Goal: Information Seeking & Learning: Find specific fact

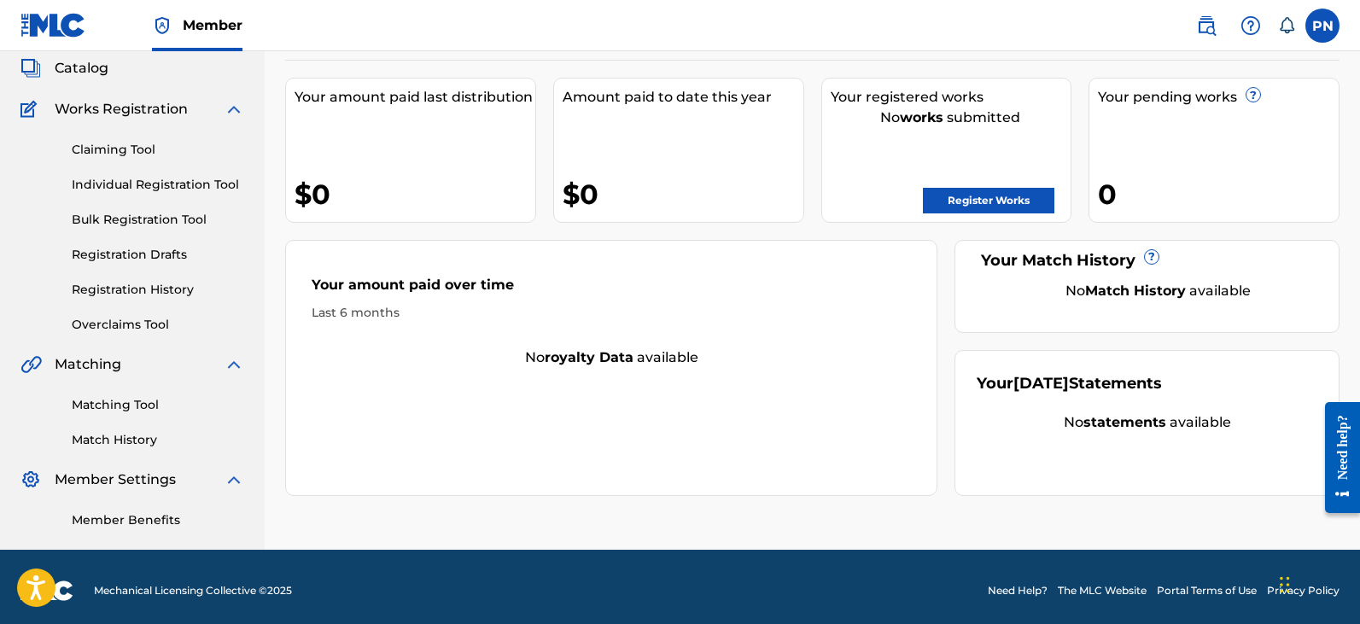
scroll to position [109, 0]
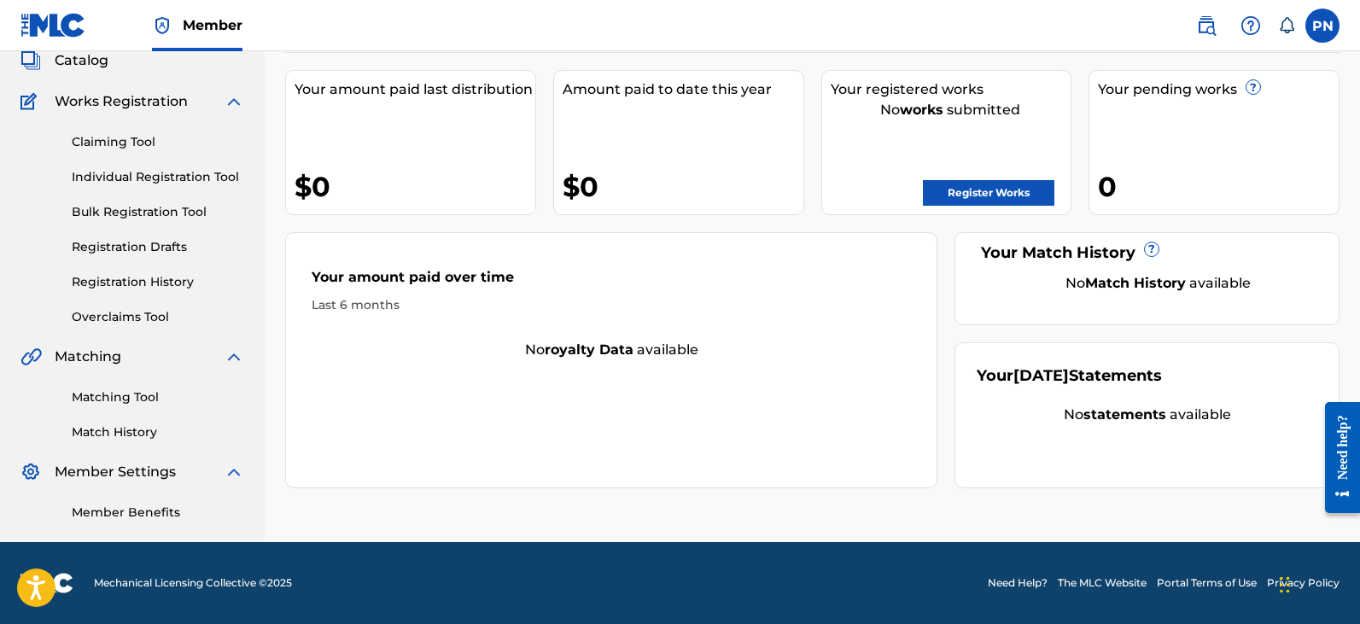
click at [140, 399] on link "Matching Tool" at bounding box center [158, 397] width 172 height 18
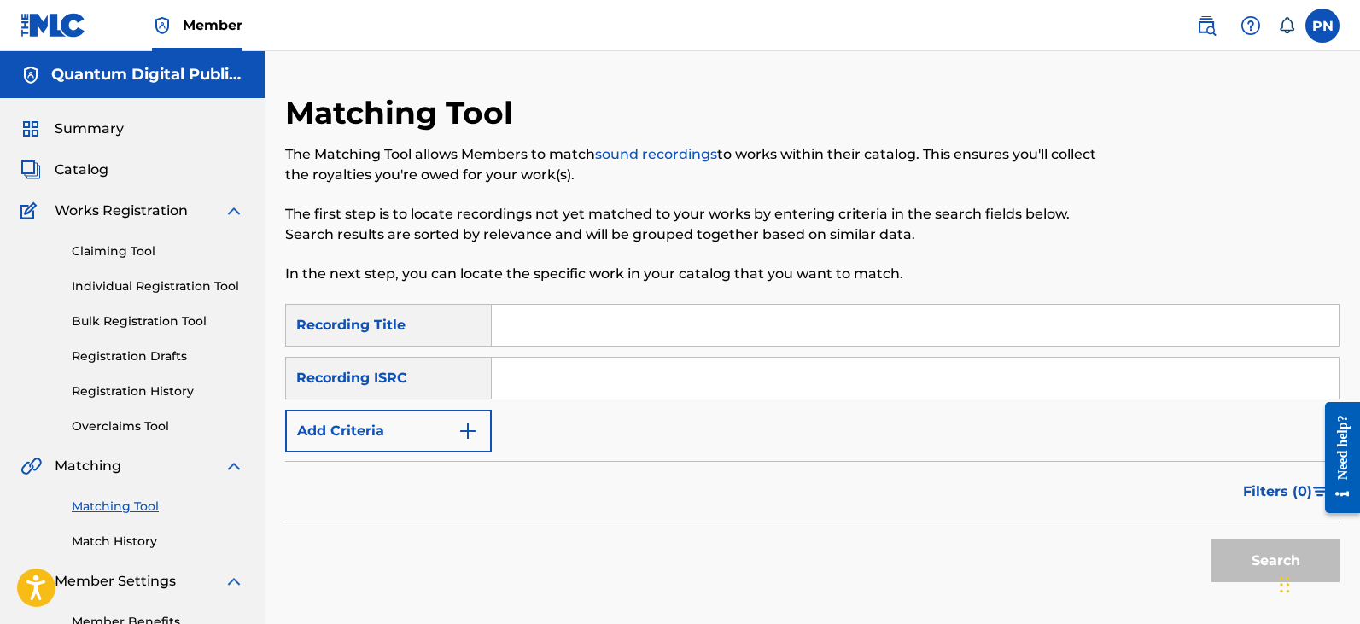
click at [617, 393] on input "Search Form" at bounding box center [915, 378] width 847 height 41
type input "o"
click at [481, 437] on button "Add Criteria" at bounding box center [388, 431] width 207 height 43
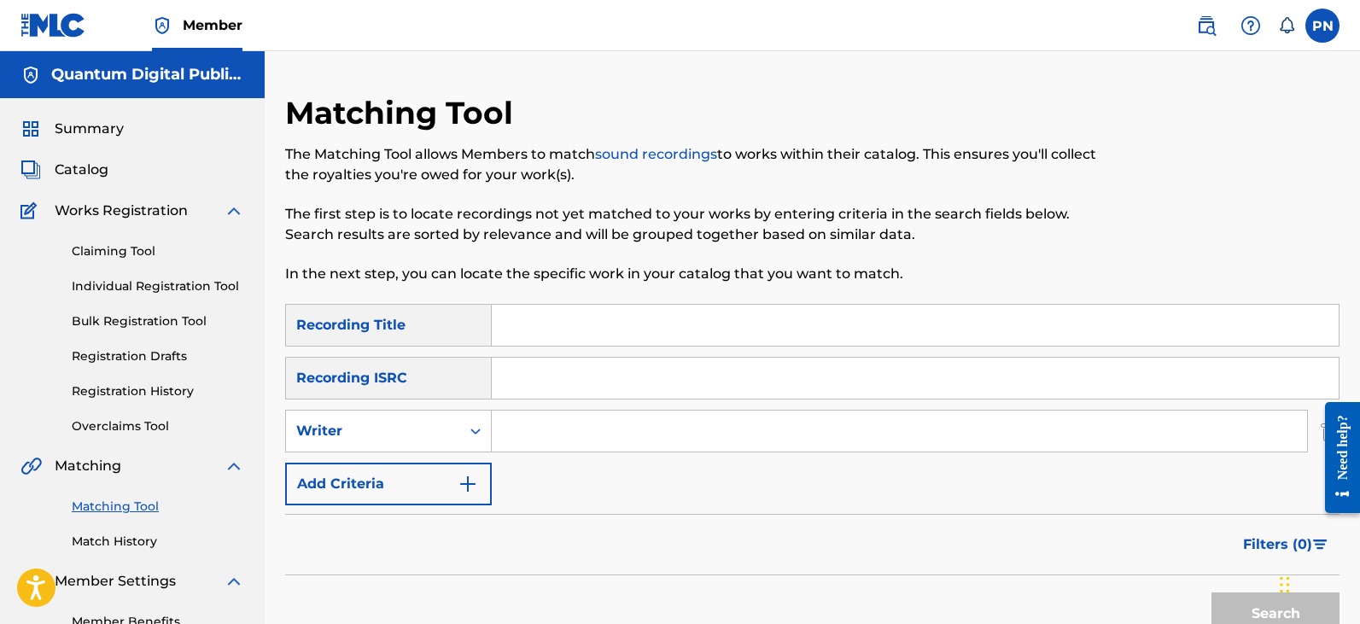
drag, startPoint x: 445, startPoint y: 485, endPoint x: 672, endPoint y: 517, distance: 229.3
click at [451, 485] on button "Add Criteria" at bounding box center [388, 484] width 207 height 43
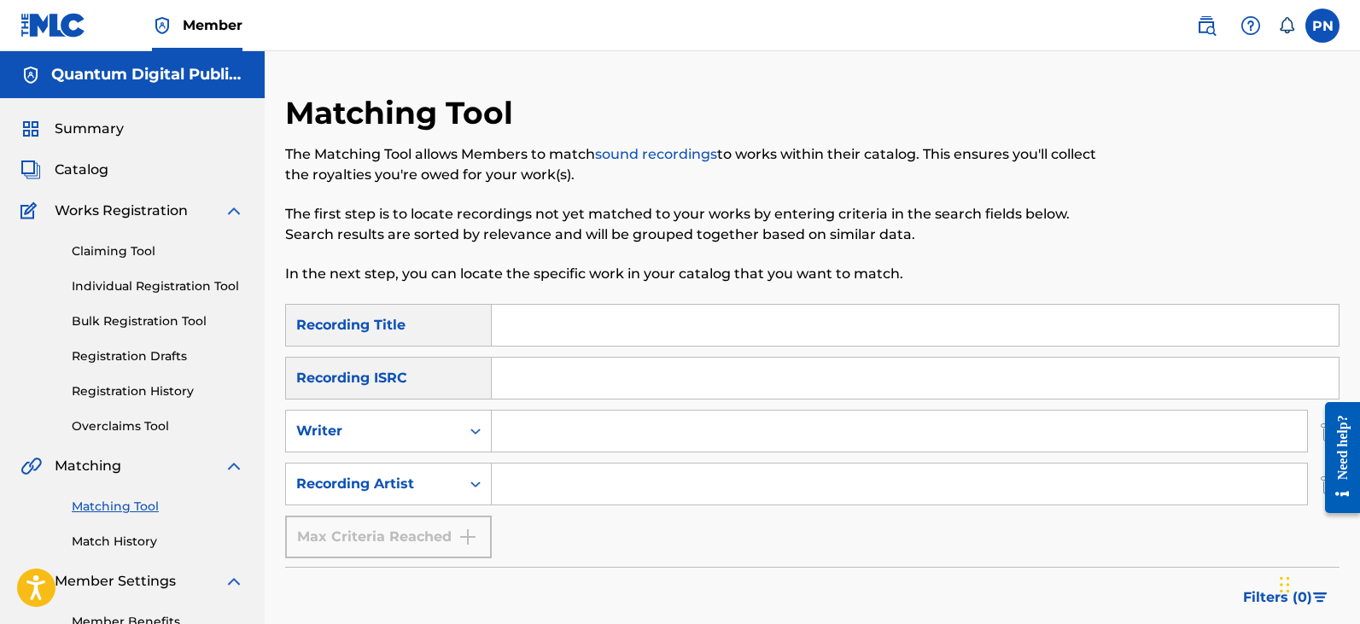
click at [526, 449] on input "Search Form" at bounding box center [899, 431] width 815 height 41
type input "prop"
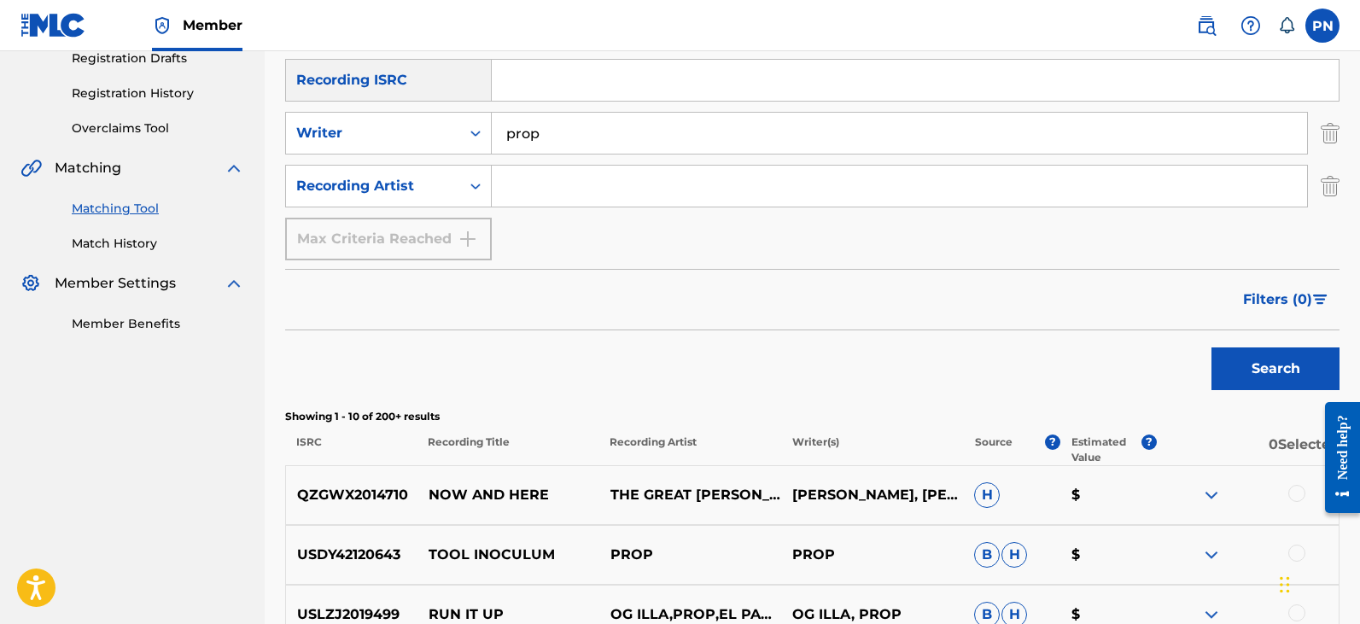
scroll to position [399, 0]
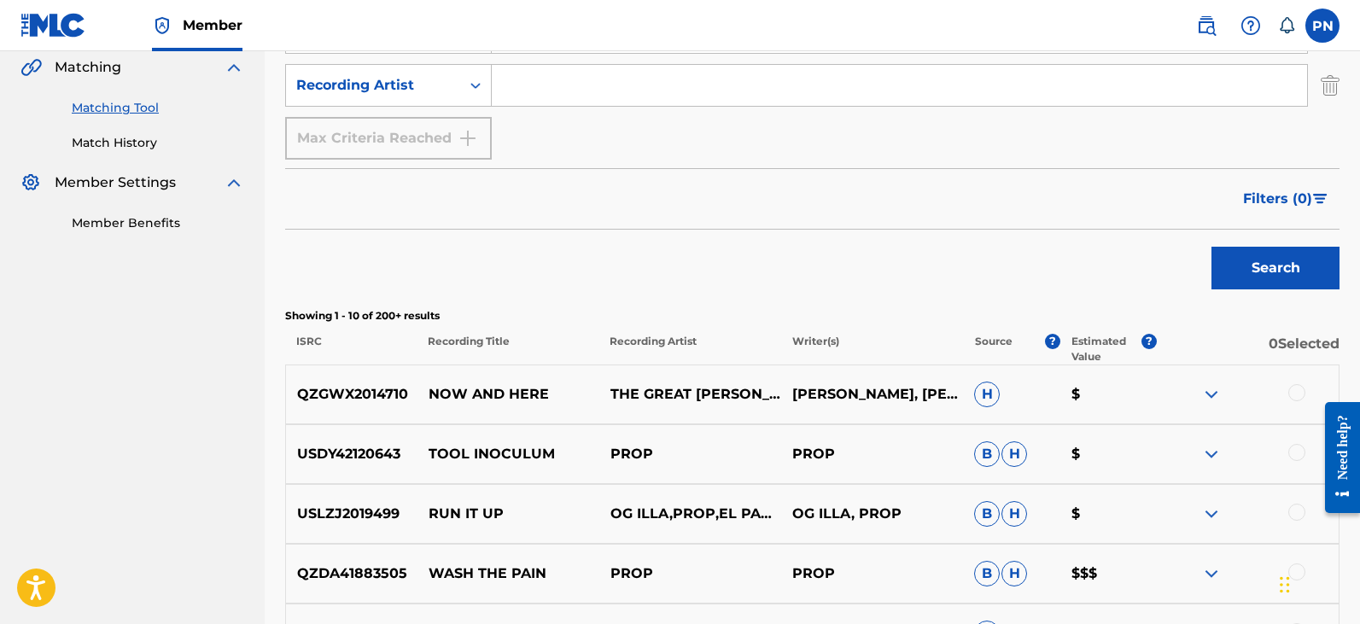
click at [1308, 201] on span "Filters ( 0 )" at bounding box center [1277, 199] width 69 height 20
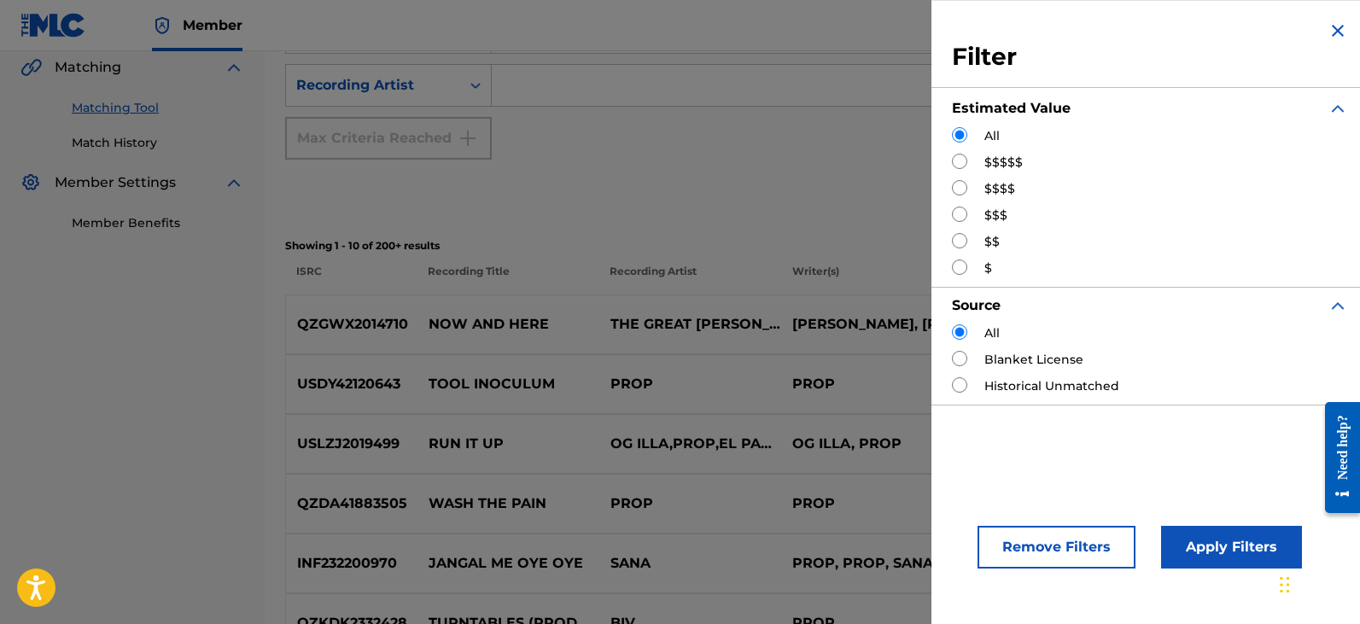
click at [962, 165] on input "Search Form" at bounding box center [959, 161] width 15 height 15
radio input "true"
click at [1252, 527] on button "Apply Filters" at bounding box center [1231, 547] width 141 height 43
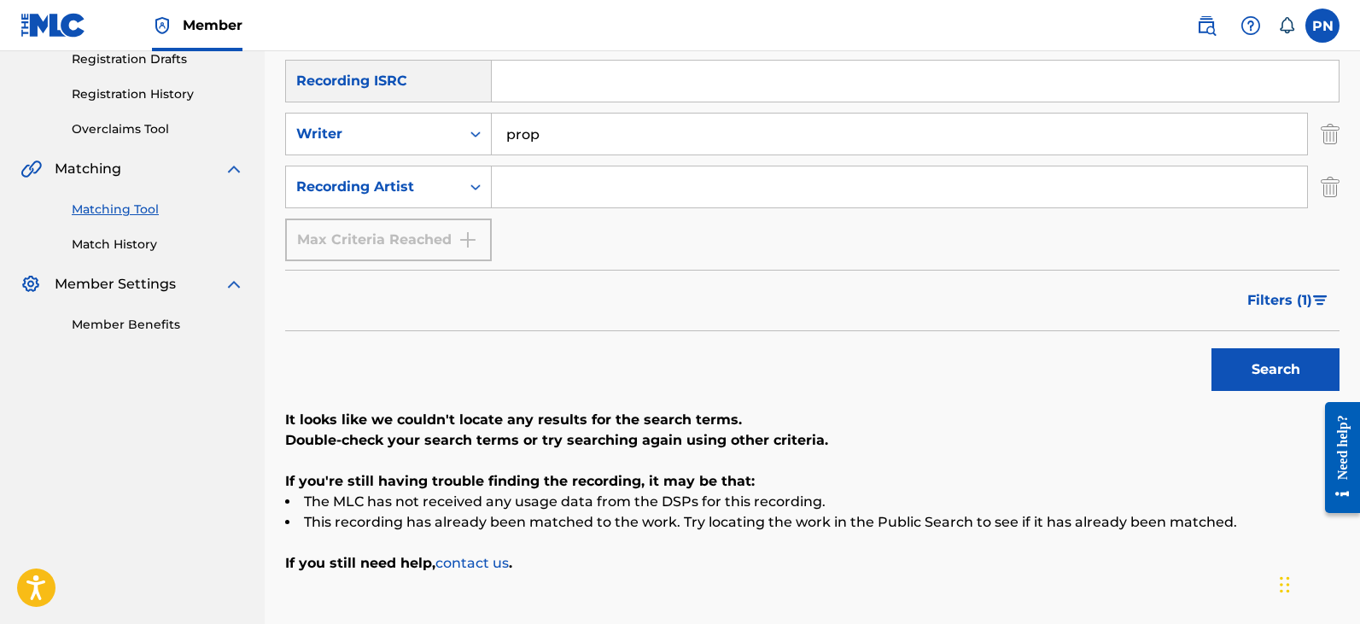
scroll to position [199, 0]
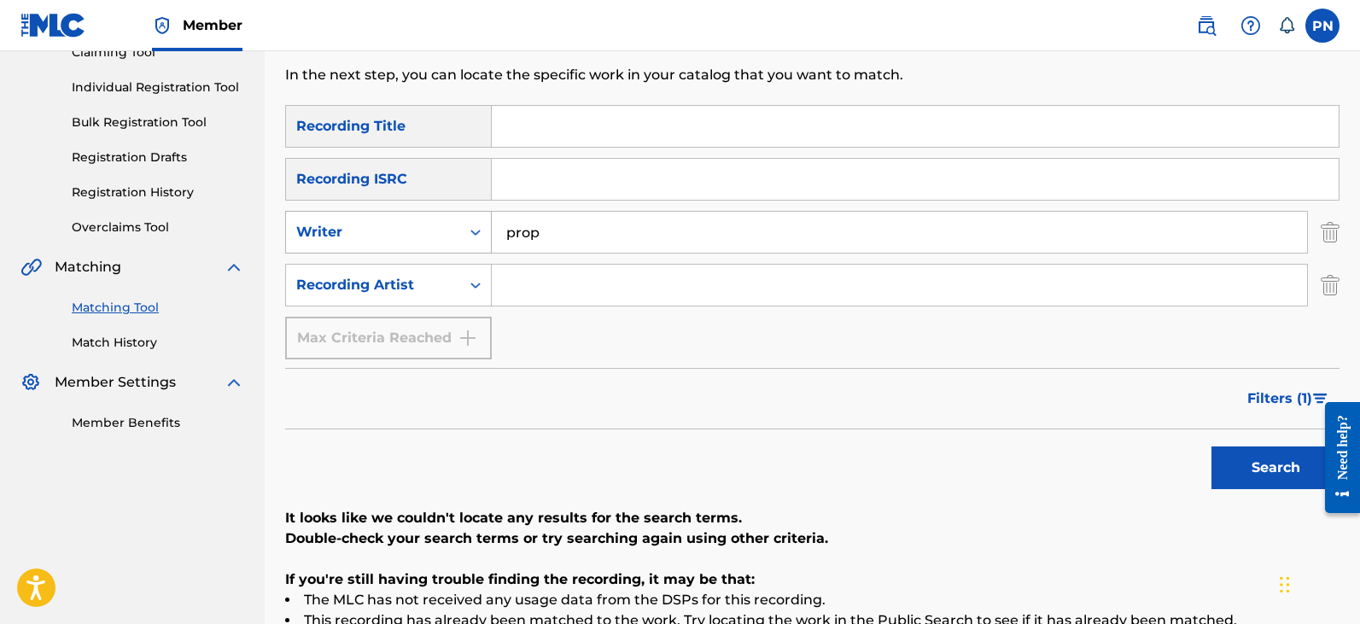
drag, startPoint x: 603, startPoint y: 243, endPoint x: 320, endPoint y: 229, distance: 283.7
click at [320, 229] on div "SearchWithCriteria390c583d-ce9b-4c4b-939b-fa09a1aac898 Writer prop" at bounding box center [812, 232] width 1054 height 43
click at [577, 288] on input "Search Form" at bounding box center [899, 285] width 815 height 41
type input "prop"
click at [1211, 446] on button "Search" at bounding box center [1275, 467] width 128 height 43
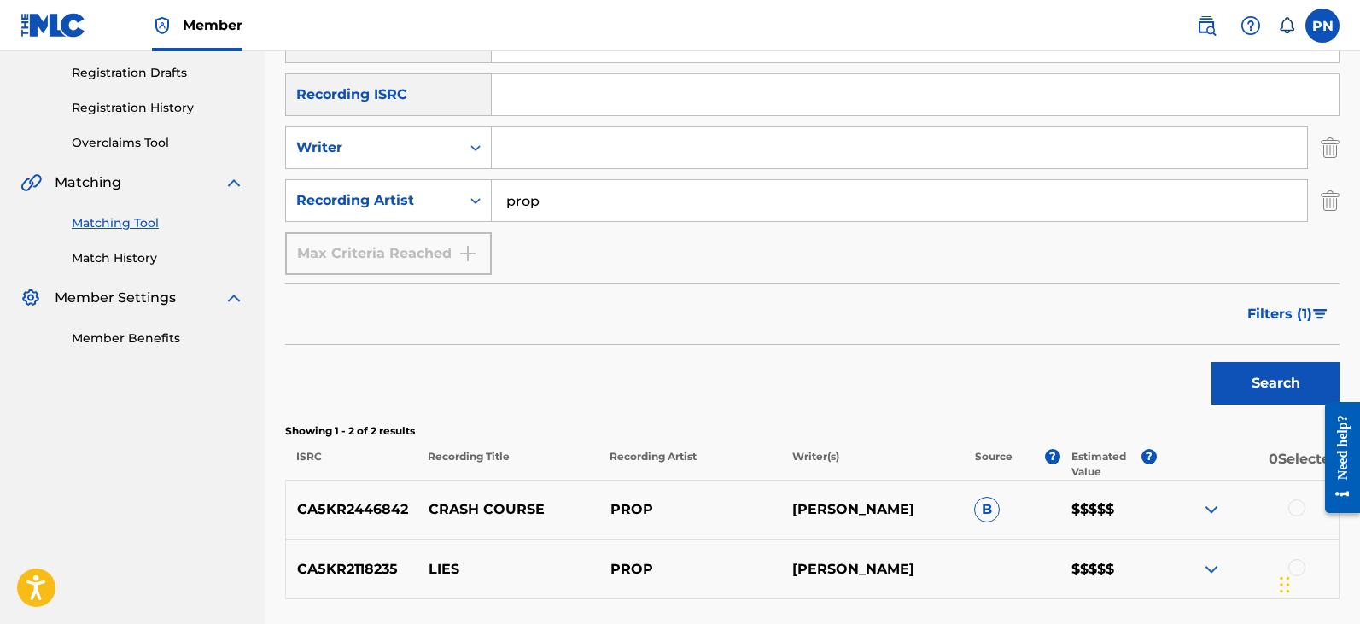
scroll to position [0, 0]
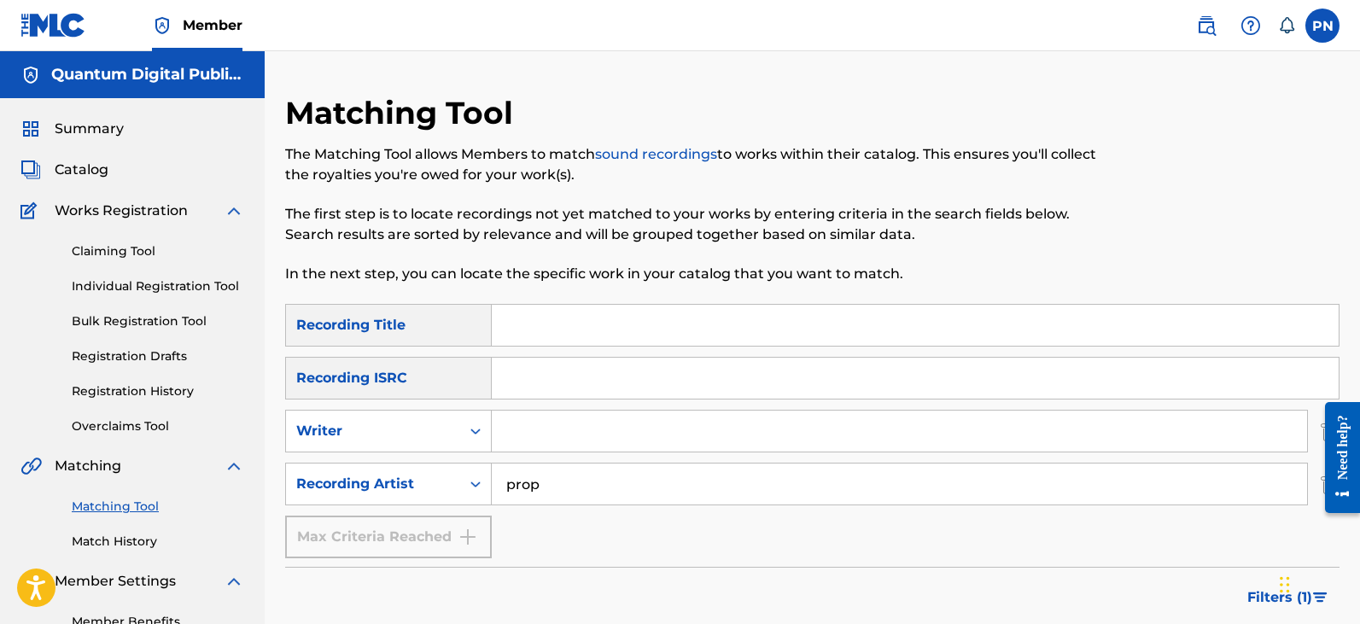
drag, startPoint x: 562, startPoint y: 499, endPoint x: 152, endPoint y: 405, distance: 420.5
click at [259, 413] on main "Quantum Digital Publishing Summary Catalog Works Registration Claiming Tool Ind…" at bounding box center [680, 509] width 1360 height 917
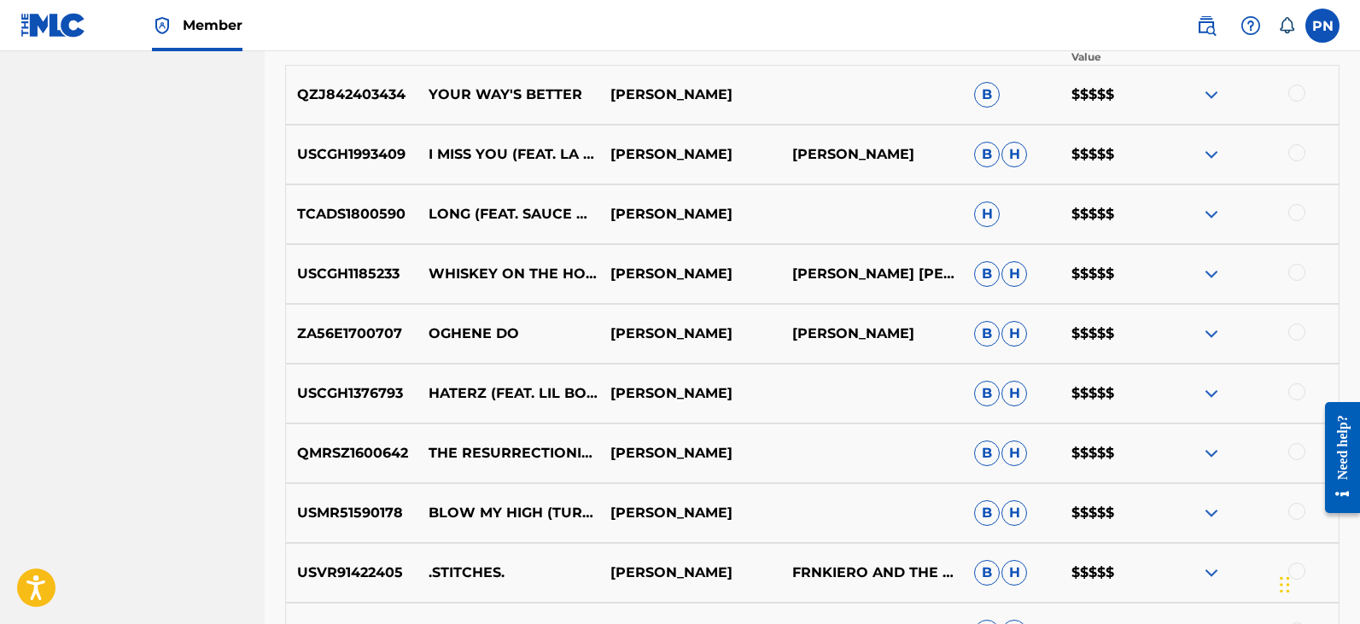
scroll to position [597, 0]
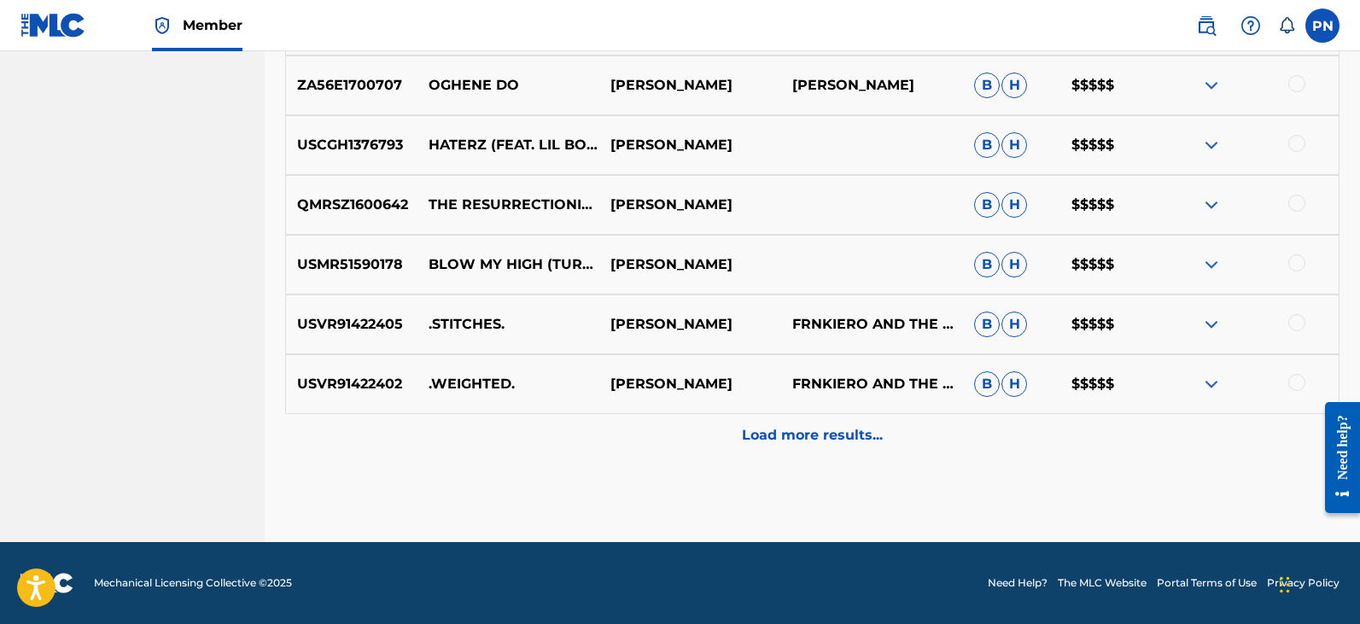
click at [860, 425] on p "Load more results..." at bounding box center [812, 435] width 141 height 20
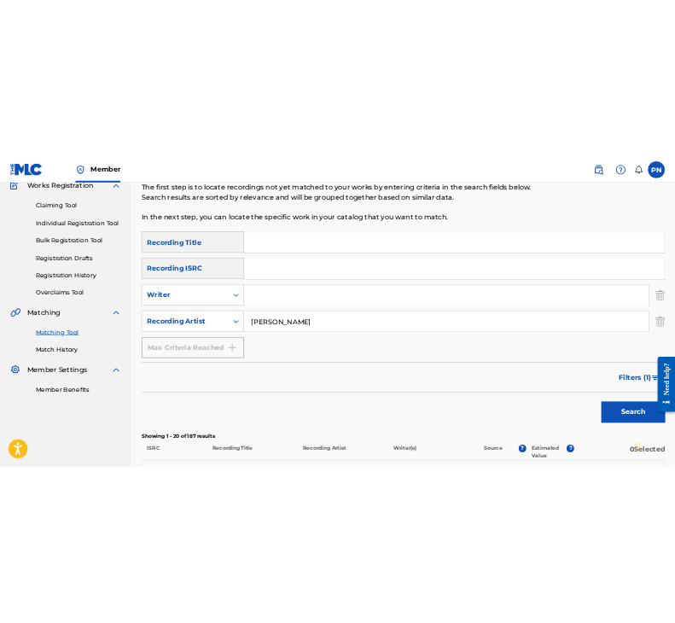
scroll to position [150, 0]
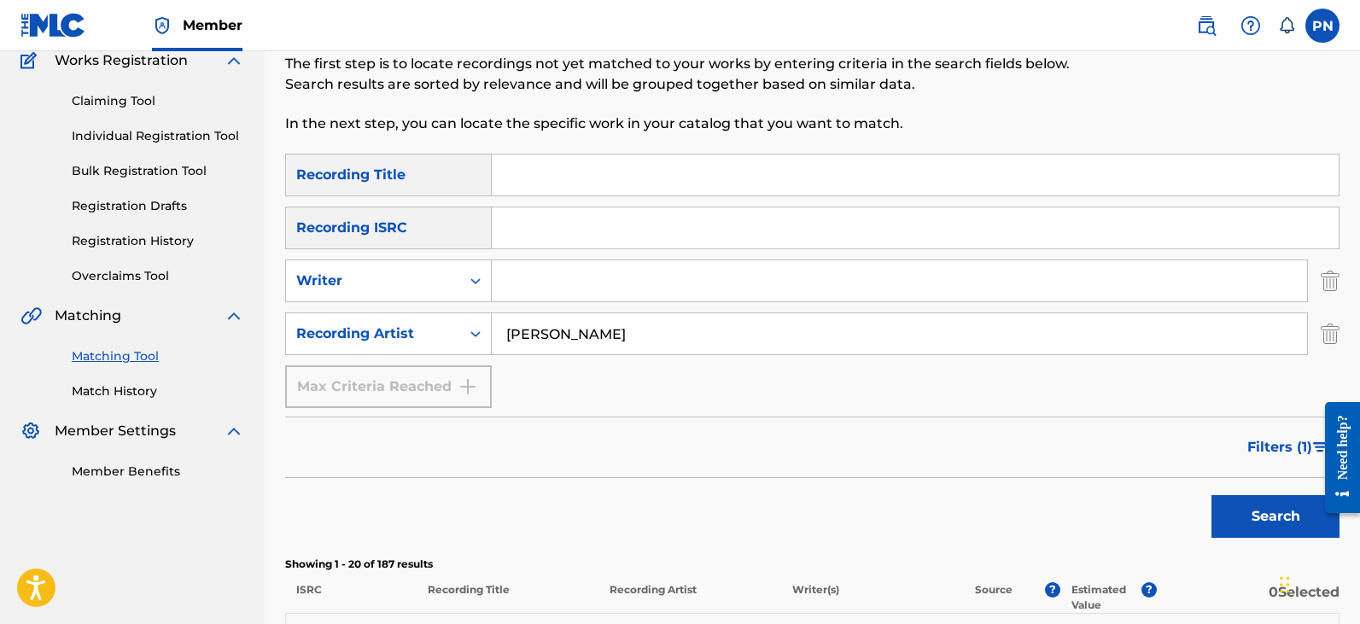
click at [576, 326] on input "[PERSON_NAME]" at bounding box center [899, 333] width 815 height 41
click at [1211, 495] on button "Search" at bounding box center [1275, 516] width 128 height 43
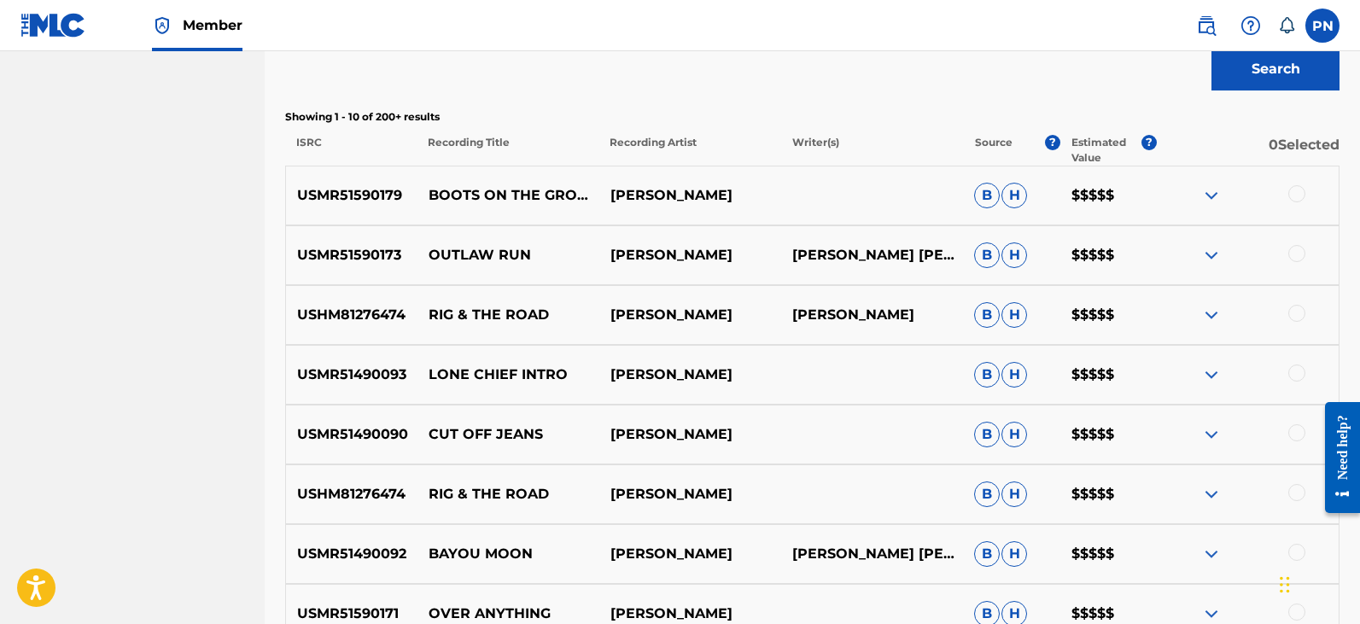
scroll to position [947, 0]
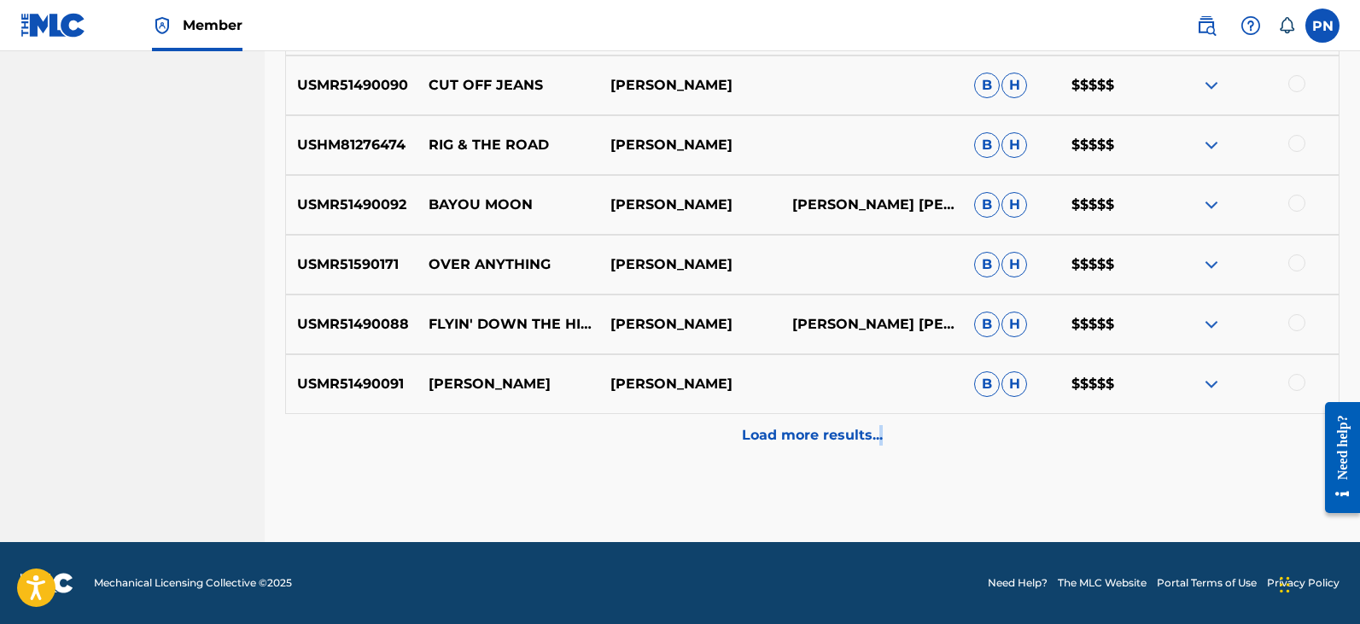
click at [878, 452] on div "Load more results..." at bounding box center [812, 435] width 1054 height 43
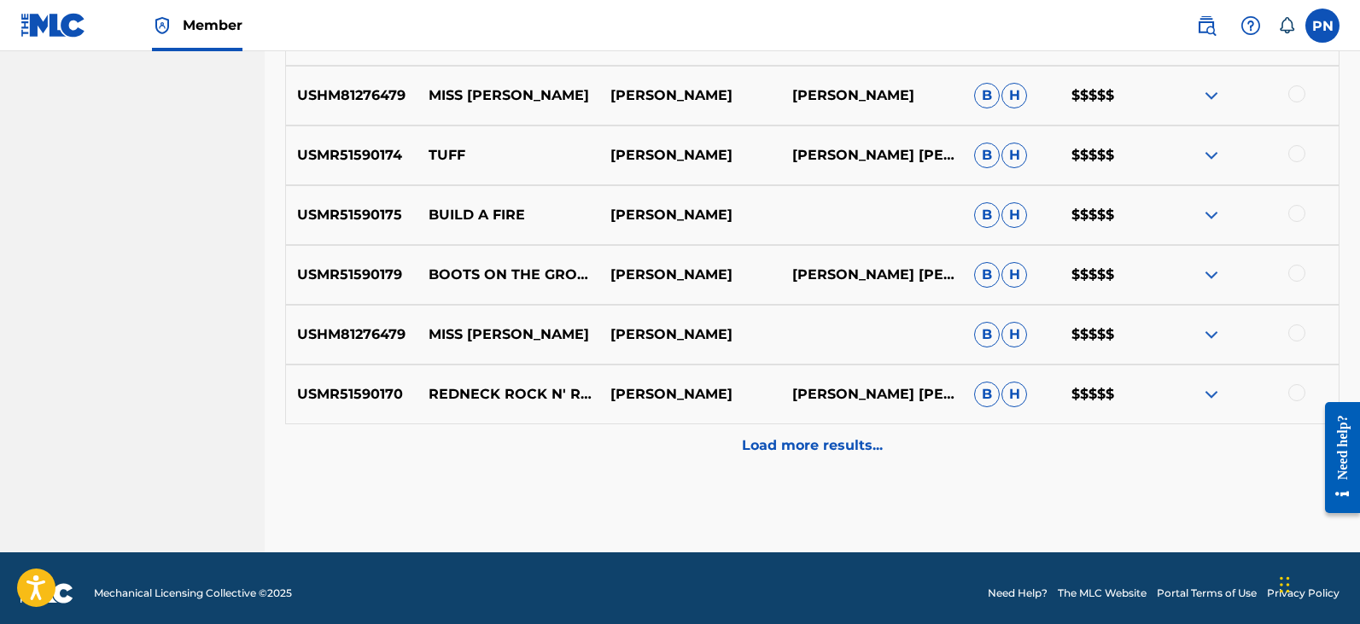
scroll to position [1544, 0]
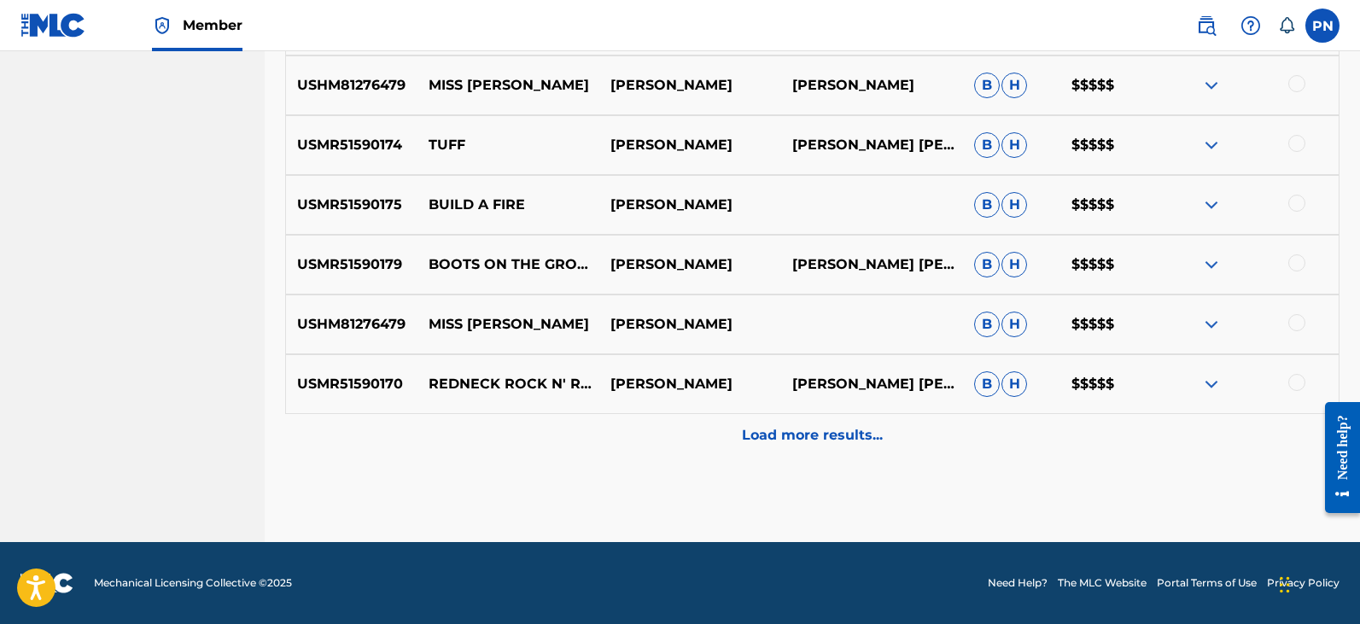
click at [806, 444] on p "Load more results..." at bounding box center [812, 435] width 141 height 20
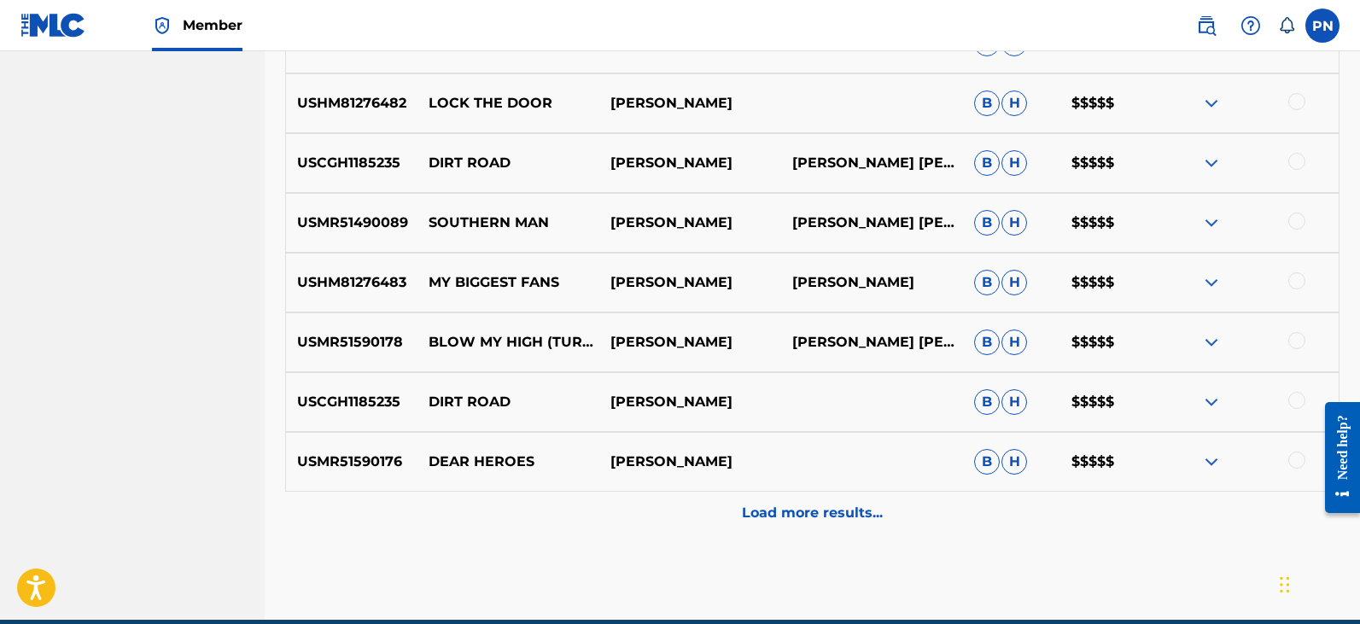
scroll to position [2141, 0]
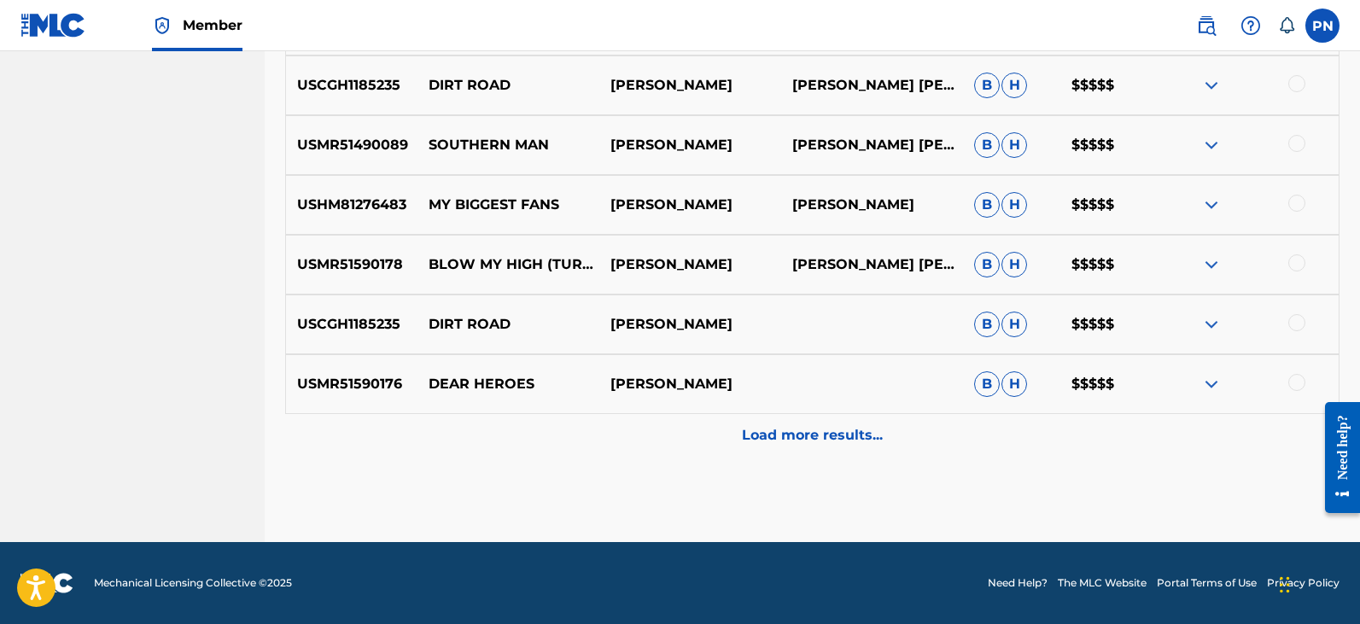
click at [830, 422] on div "Load more results..." at bounding box center [812, 435] width 1054 height 43
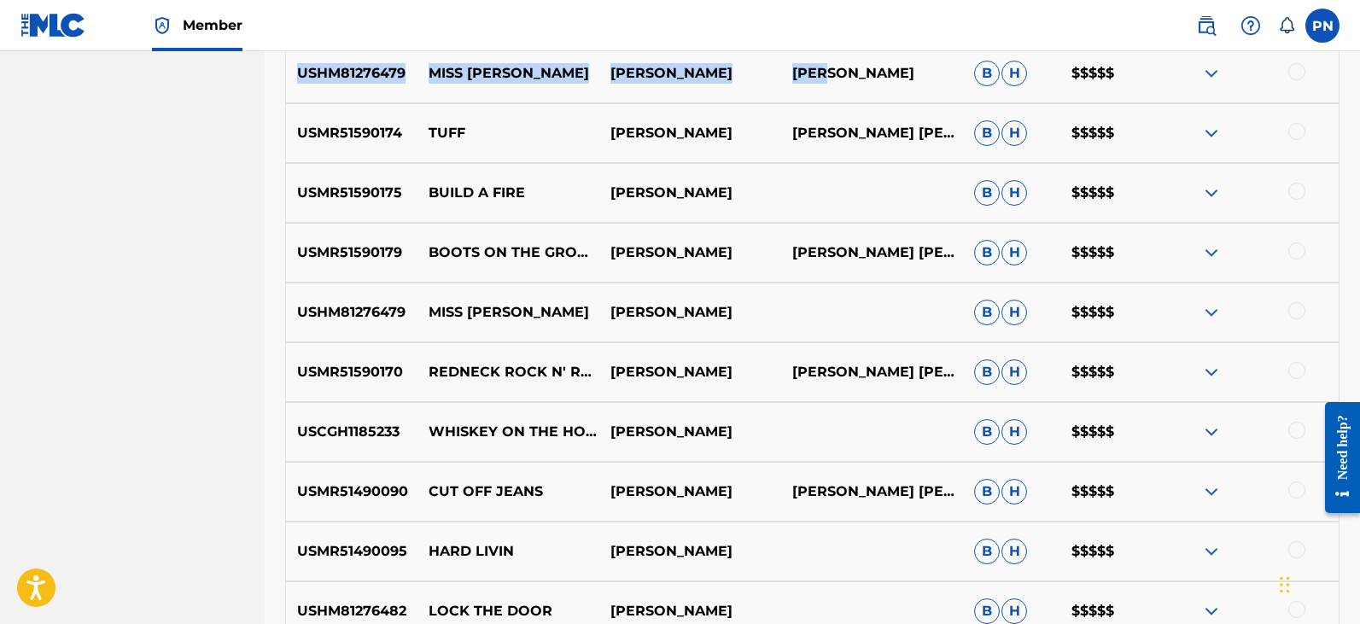
scroll to position [1546, 0]
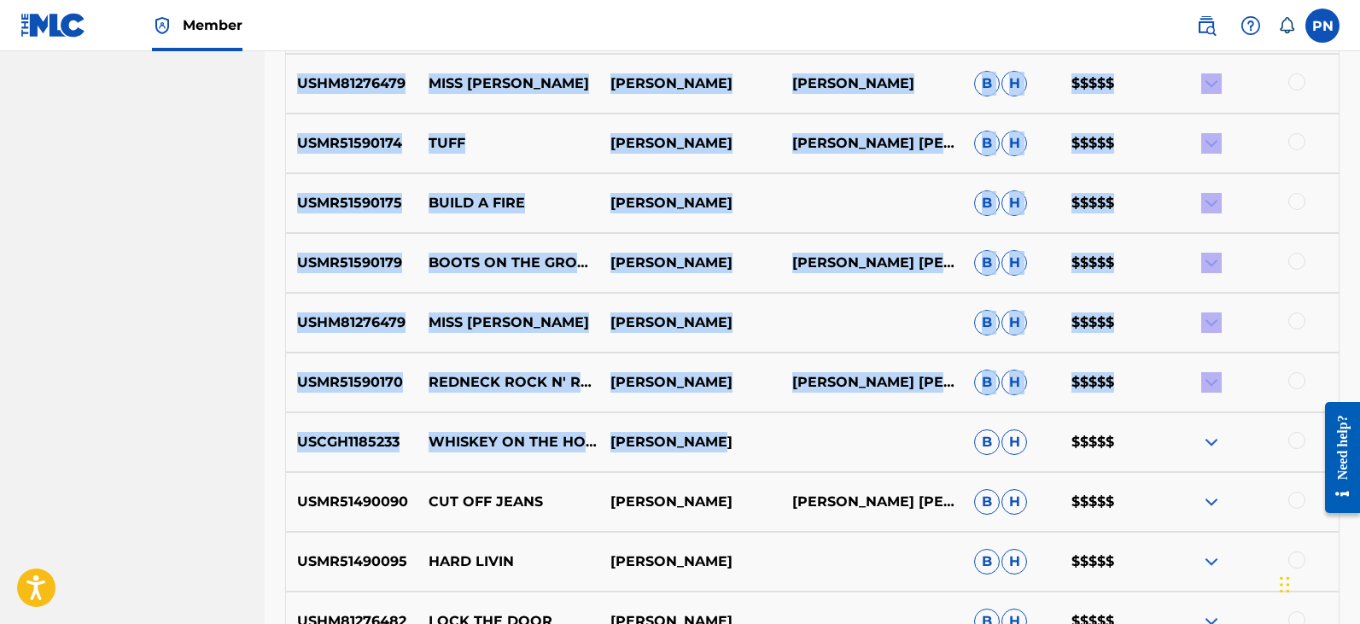
drag, startPoint x: 230, startPoint y: 288, endPoint x: 723, endPoint y: 461, distance: 522.8
click at [723, 461] on main "Quantum Digital Publishing Summary Catalog Works Registration Claiming Tool Ind…" at bounding box center [680, 121] width 1360 height 3230
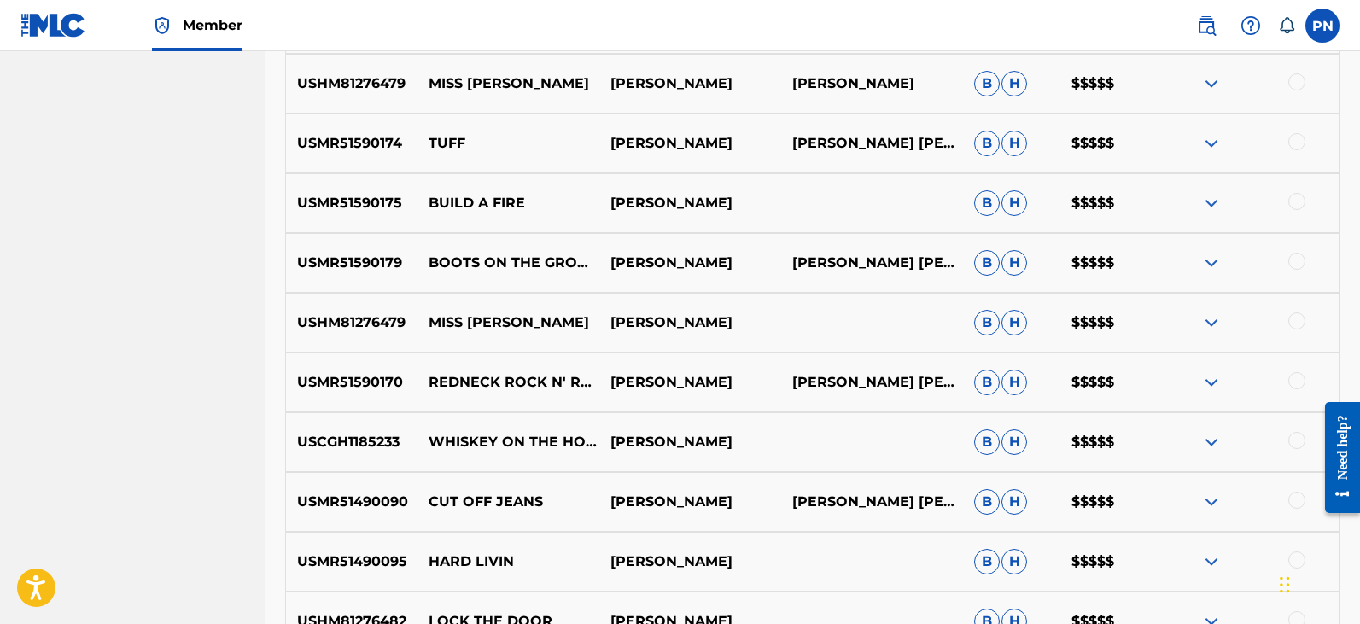
click at [164, 318] on nav "Quantum Digital Publishing Summary Catalog Works Registration Claiming Tool Ind…" at bounding box center [132, 121] width 265 height 3230
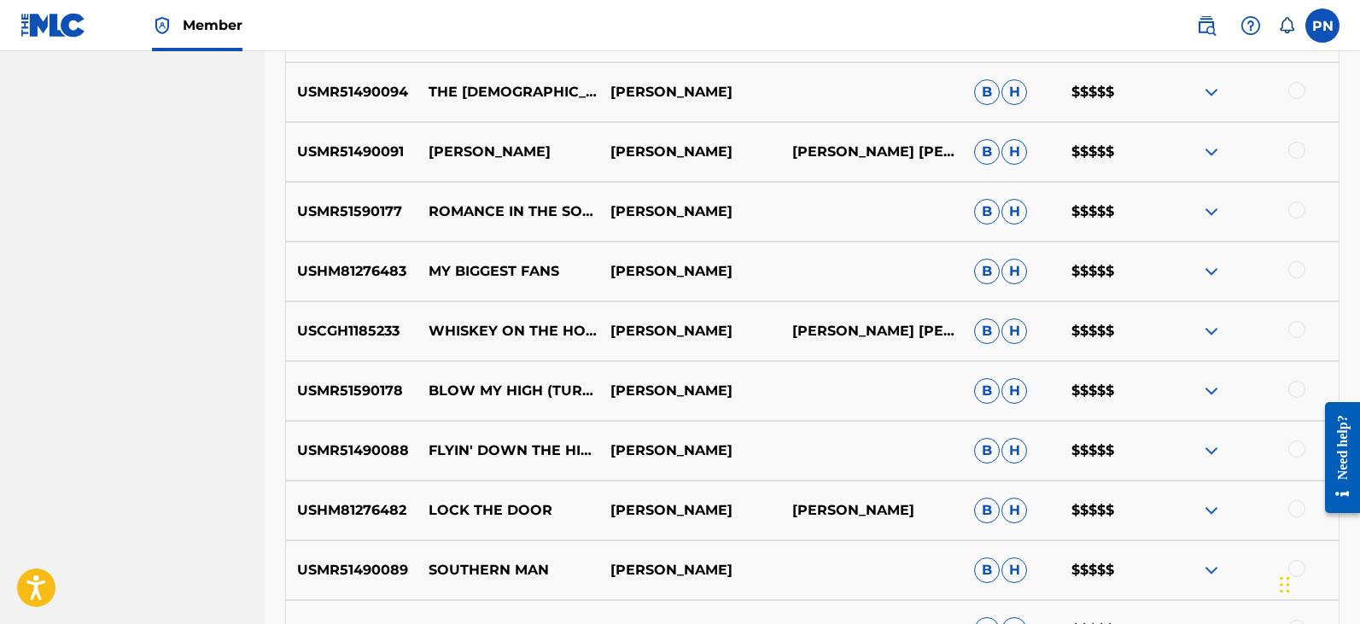
scroll to position [2739, 0]
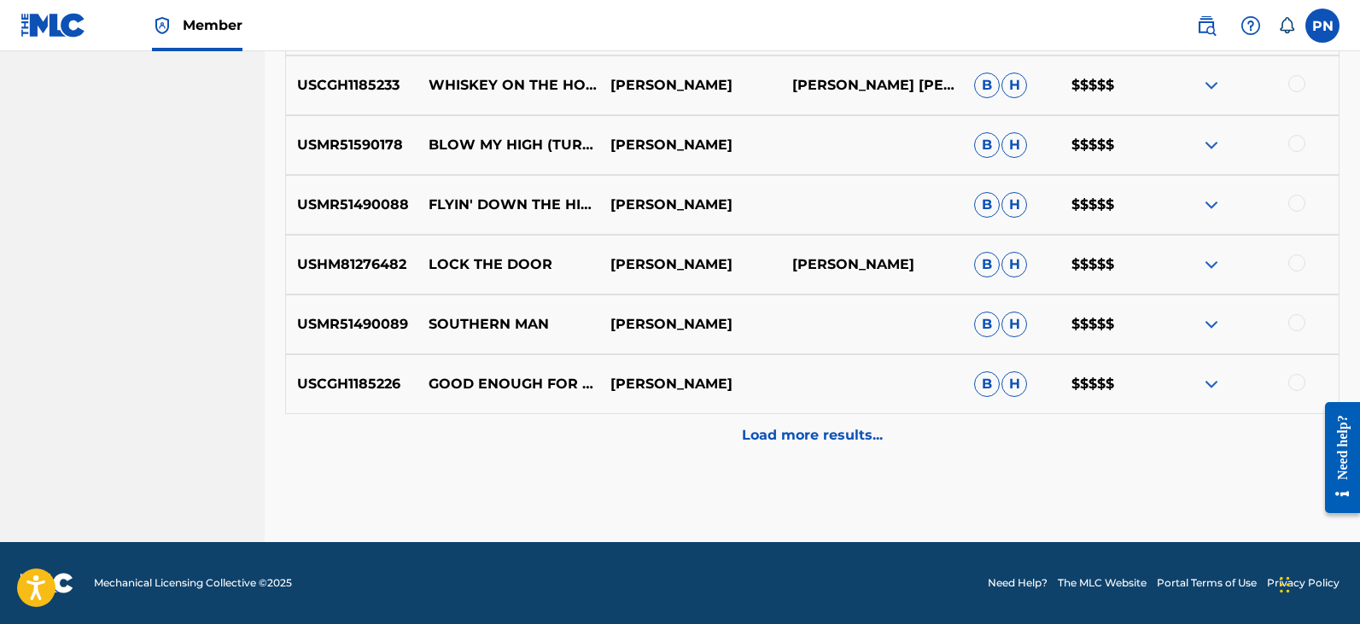
click at [848, 428] on p "Load more results..." at bounding box center [812, 435] width 141 height 20
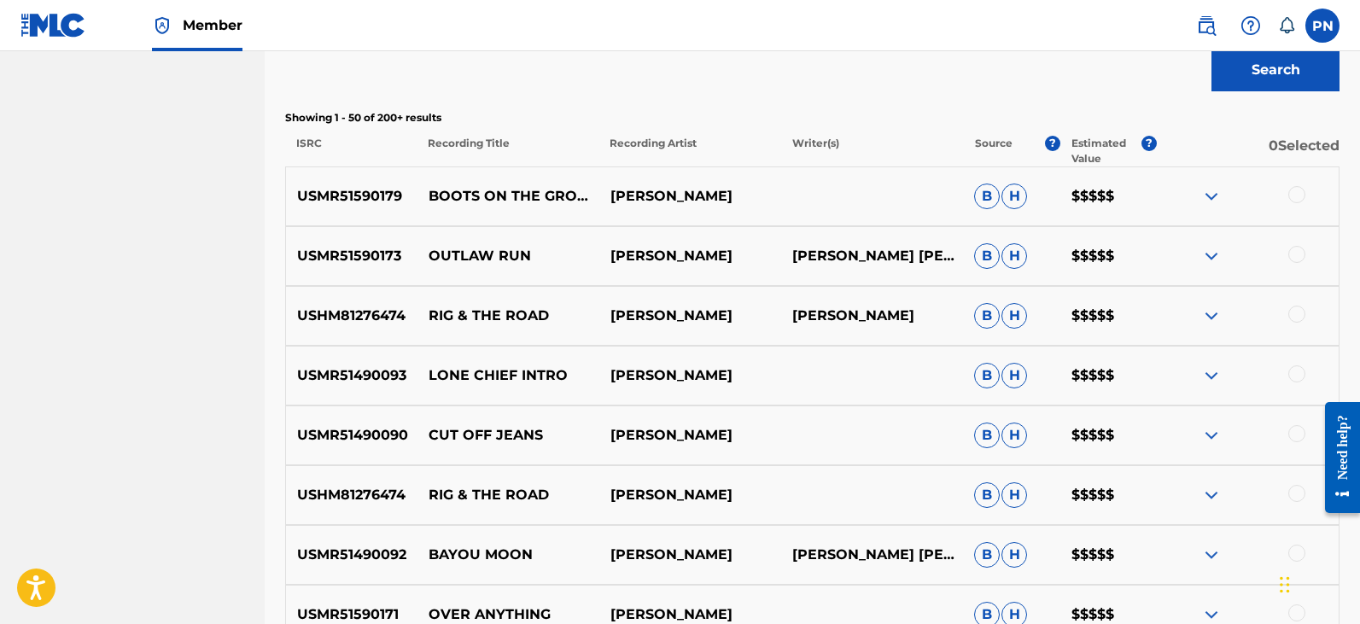
scroll to position [597, 0]
drag, startPoint x: 764, startPoint y: 192, endPoint x: 429, endPoint y: 211, distance: 335.1
click at [429, 211] on div "USMR51590179 BOOTS ON THE GROUND [PERSON_NAME] [PERSON_NAME] $$$$$" at bounding box center [812, 196] width 1054 height 60
copy div "BOOTS ON THE GROUND [PERSON_NAME]"
drag, startPoint x: 773, startPoint y: 385, endPoint x: 422, endPoint y: 364, distance: 352.2
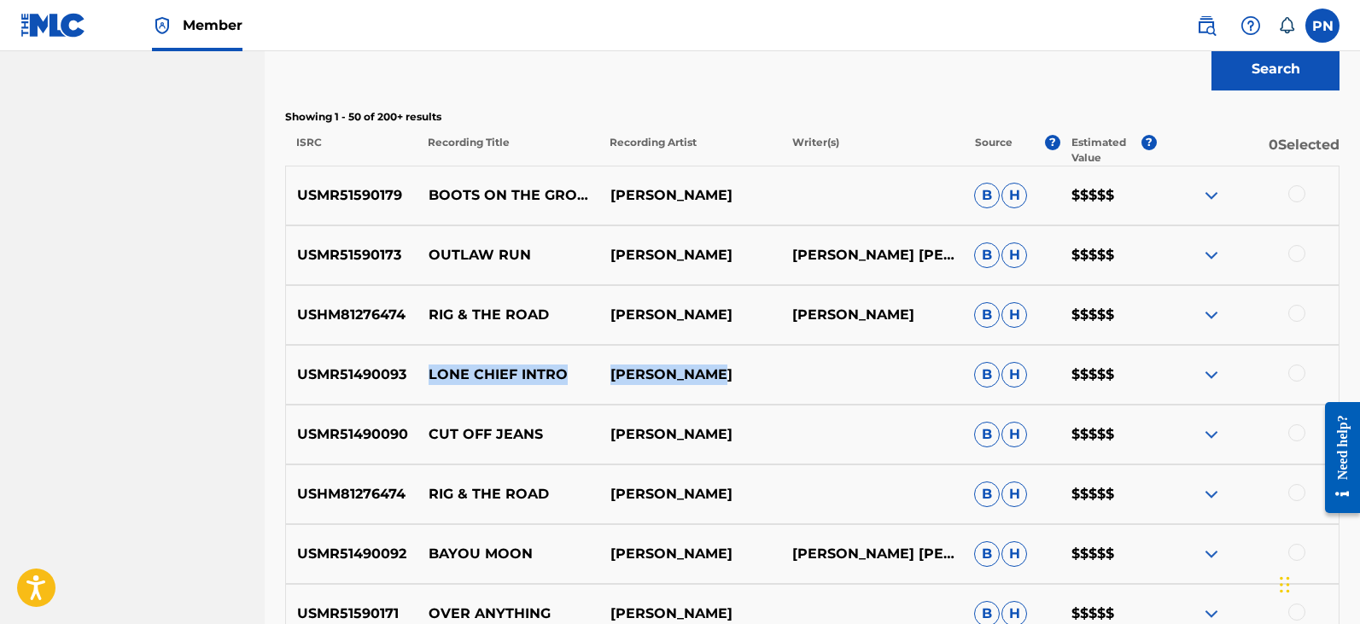
click at [422, 364] on div "USMR51490093 LONE CHIEF INTRO [PERSON_NAME] [PERSON_NAME] $$$$$" at bounding box center [812, 375] width 1054 height 60
copy div "LONE CHIEF INTRO [PERSON_NAME]"
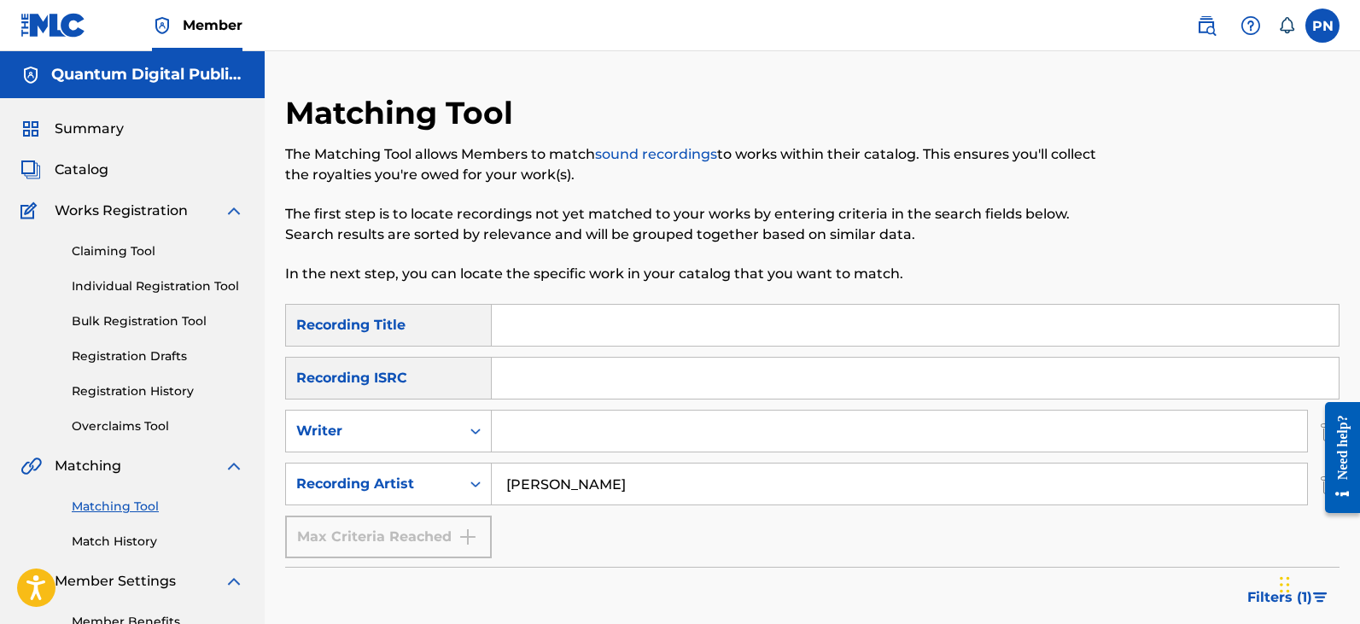
drag, startPoint x: 625, startPoint y: 481, endPoint x: 186, endPoint y: 451, distance: 439.7
type input "[PERSON_NAME]"
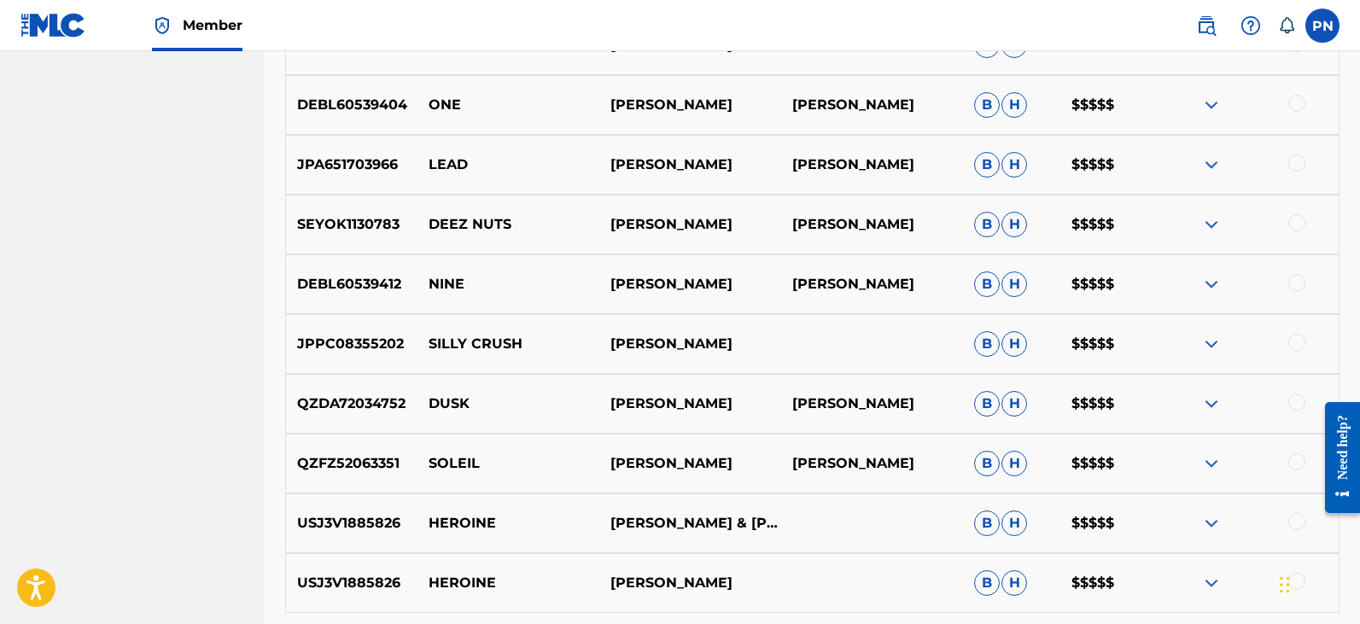
scroll to position [947, 0]
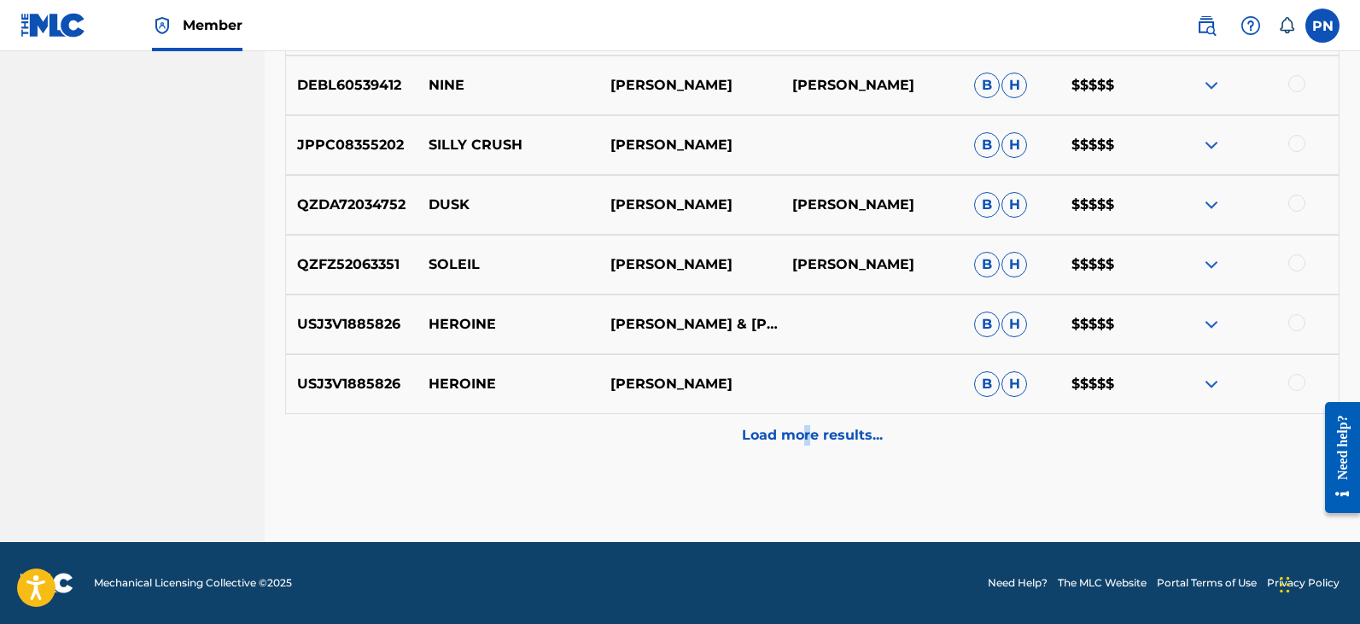
click at [812, 441] on p "Load more results..." at bounding box center [812, 435] width 141 height 20
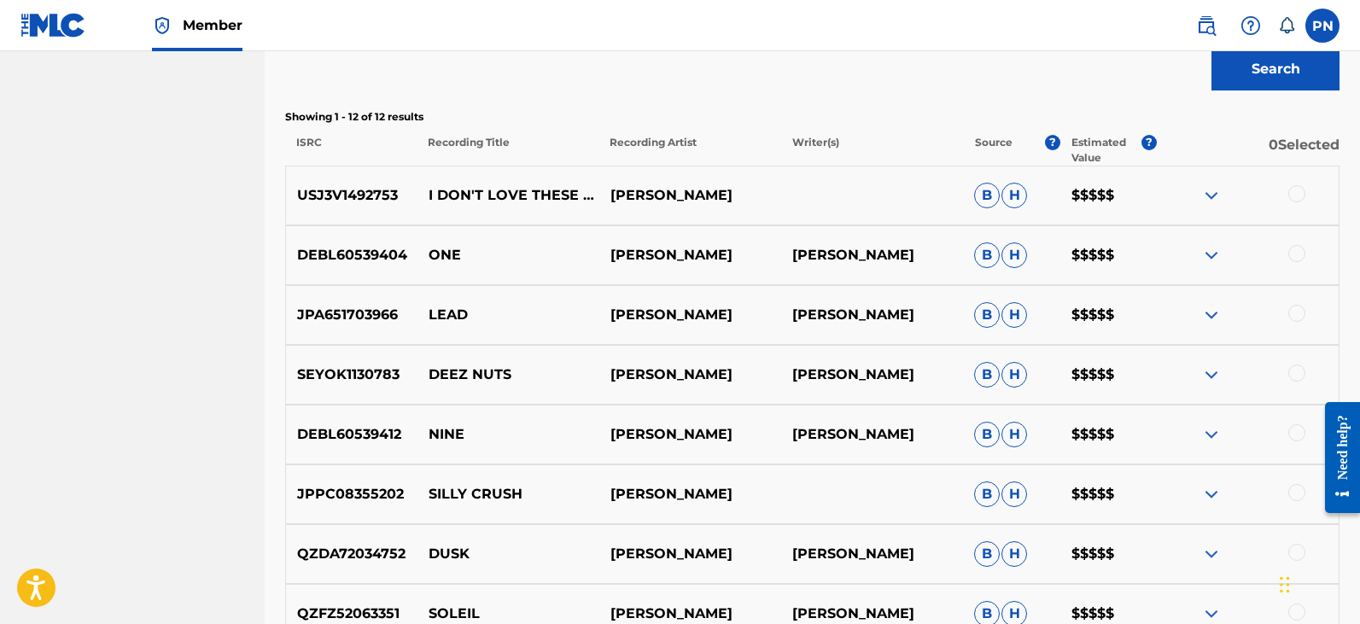
scroll to position [0, 0]
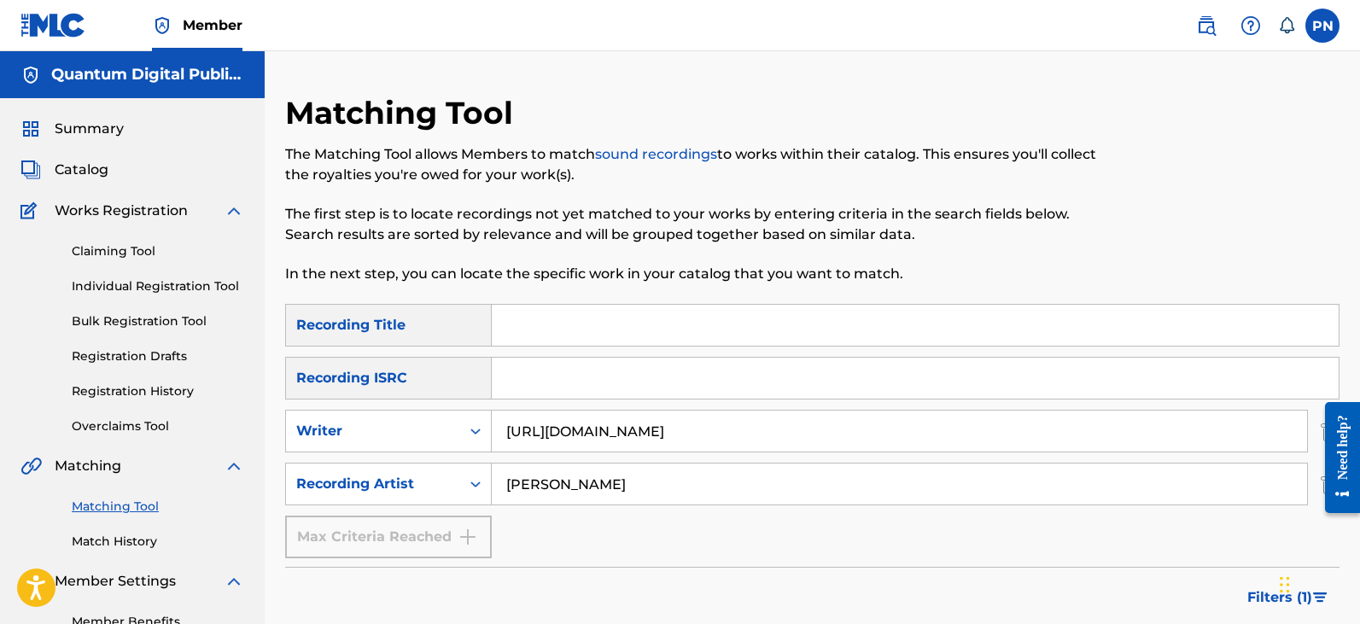
type input "[URL][DOMAIN_NAME]"
drag, startPoint x: 620, startPoint y: 488, endPoint x: 468, endPoint y: 503, distance: 153.5
click at [468, 503] on div "SearchWithCriteria207b30e8-8a3c-48bf-bc82-a8bd3a470123 Recording Artist [PERSON…" at bounding box center [812, 484] width 1054 height 43
drag, startPoint x: 973, startPoint y: 434, endPoint x: 250, endPoint y: 384, distance: 724.6
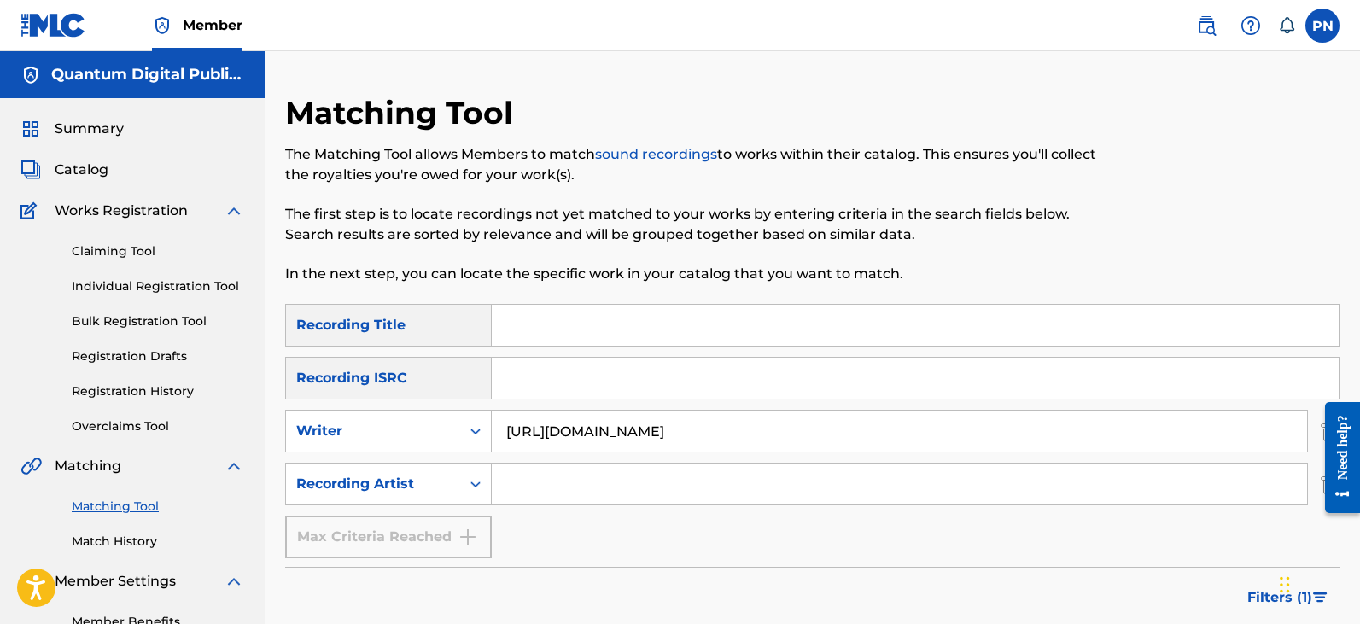
click at [585, 321] on input "Search Form" at bounding box center [915, 325] width 847 height 41
paste input "[URL][DOMAIN_NAME]"
type input "[URL][DOMAIN_NAME]"
drag, startPoint x: 976, startPoint y: 444, endPoint x: -55, endPoint y: 324, distance: 1037.0
click at [0, 324] on html "Accessibility Screen-Reader Guide, Feedback, and Issue Reporting | New window C…" at bounding box center [680, 312] width 1360 height 624
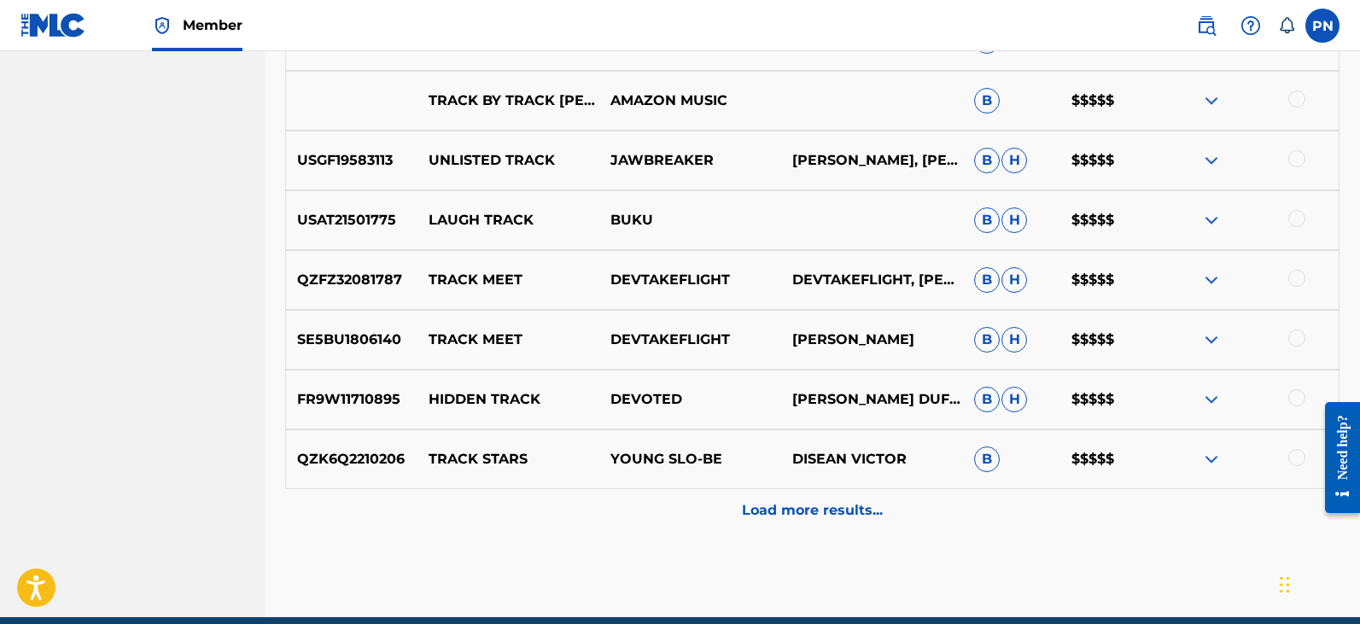
scroll to position [947, 0]
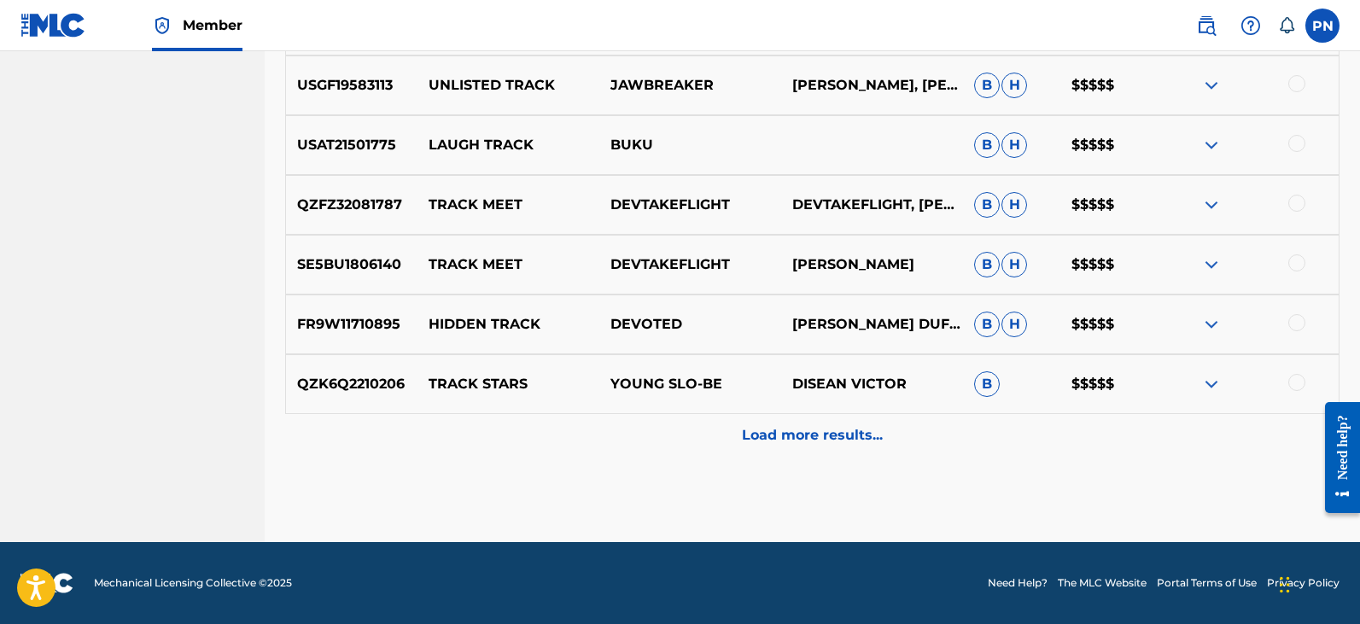
click at [838, 455] on div "Load more results..." at bounding box center [812, 435] width 1054 height 43
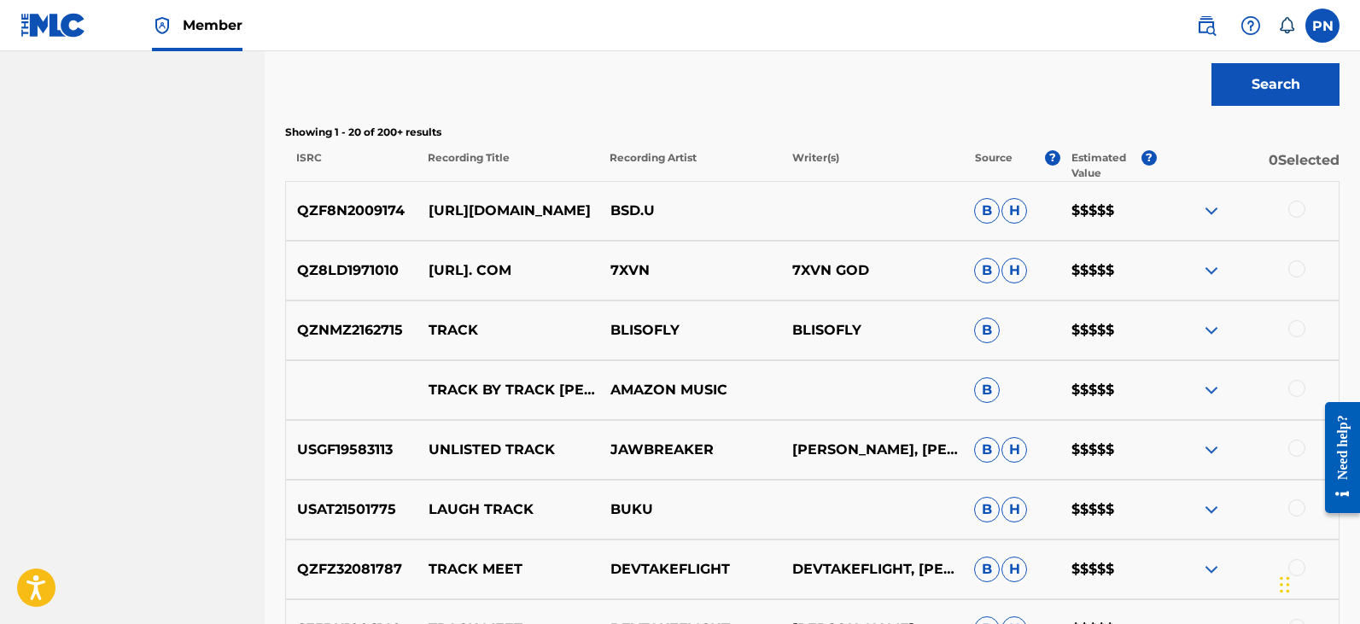
scroll to position [548, 0]
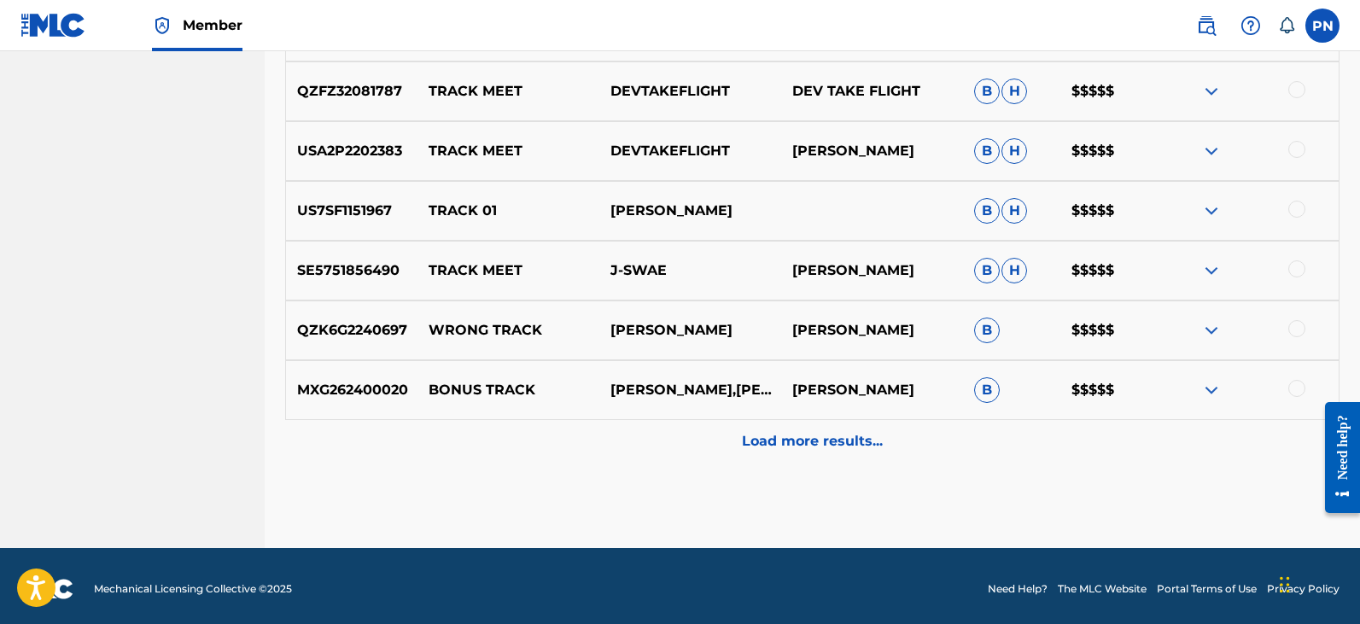
scroll to position [1544, 0]
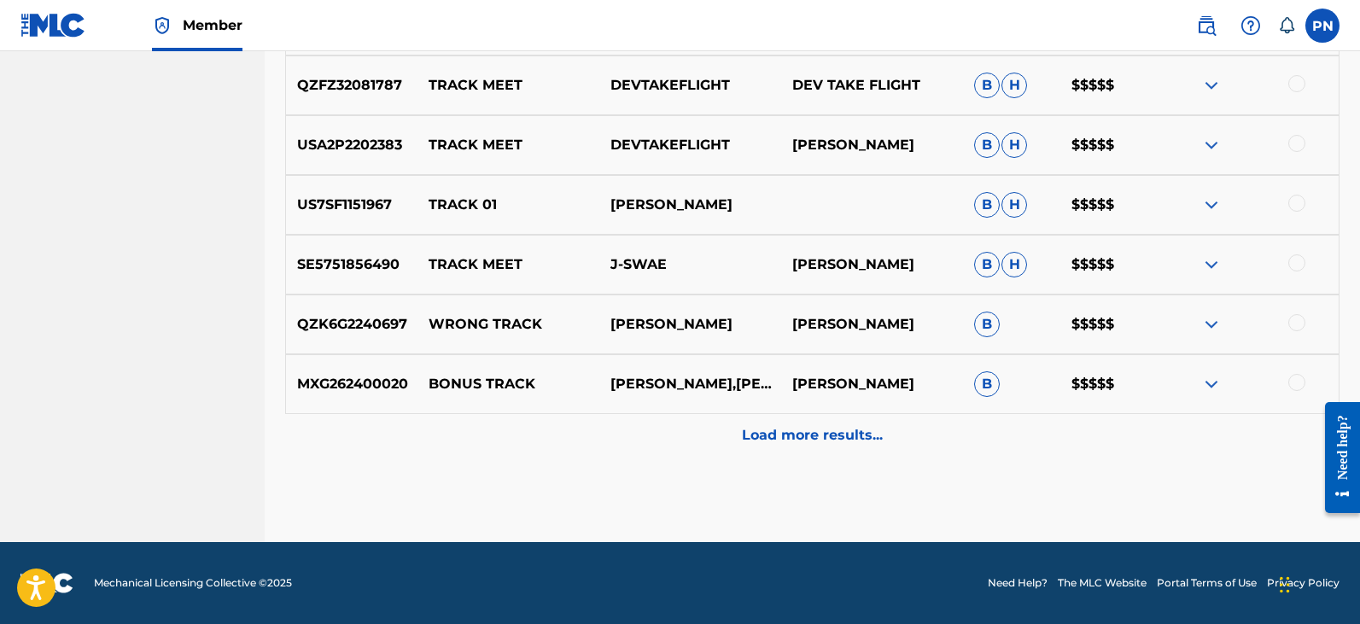
click at [845, 440] on p "Load more results..." at bounding box center [812, 435] width 141 height 20
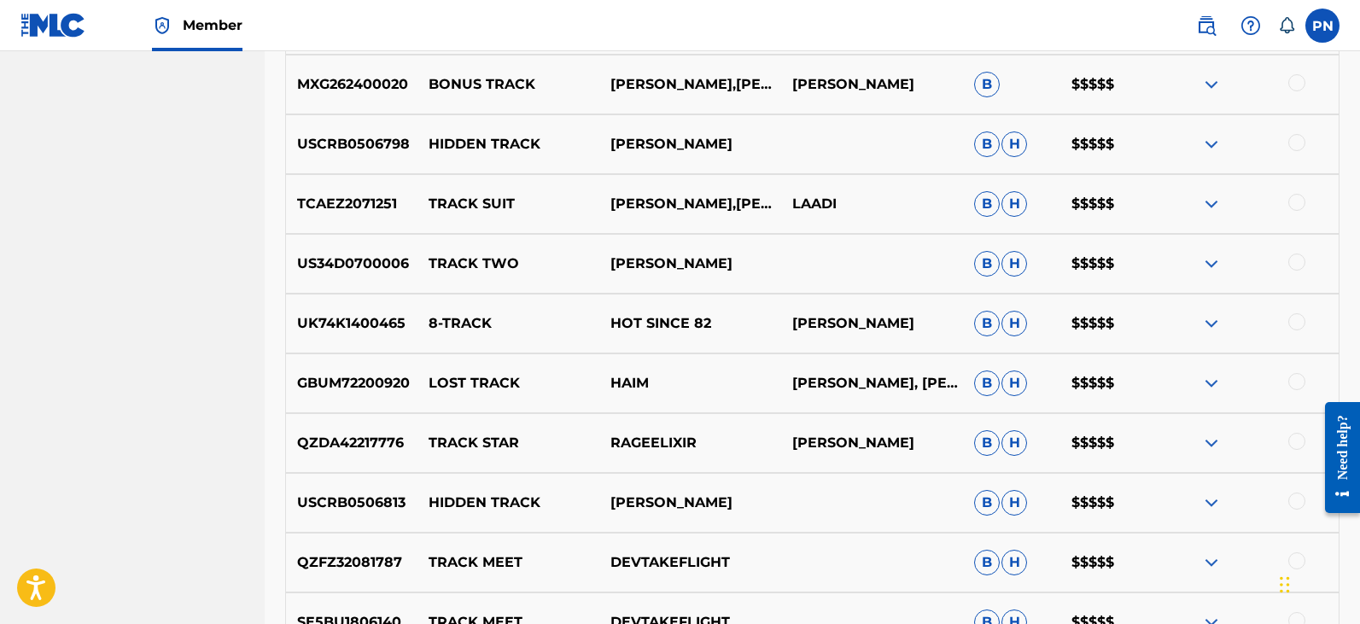
scroll to position [1943, 0]
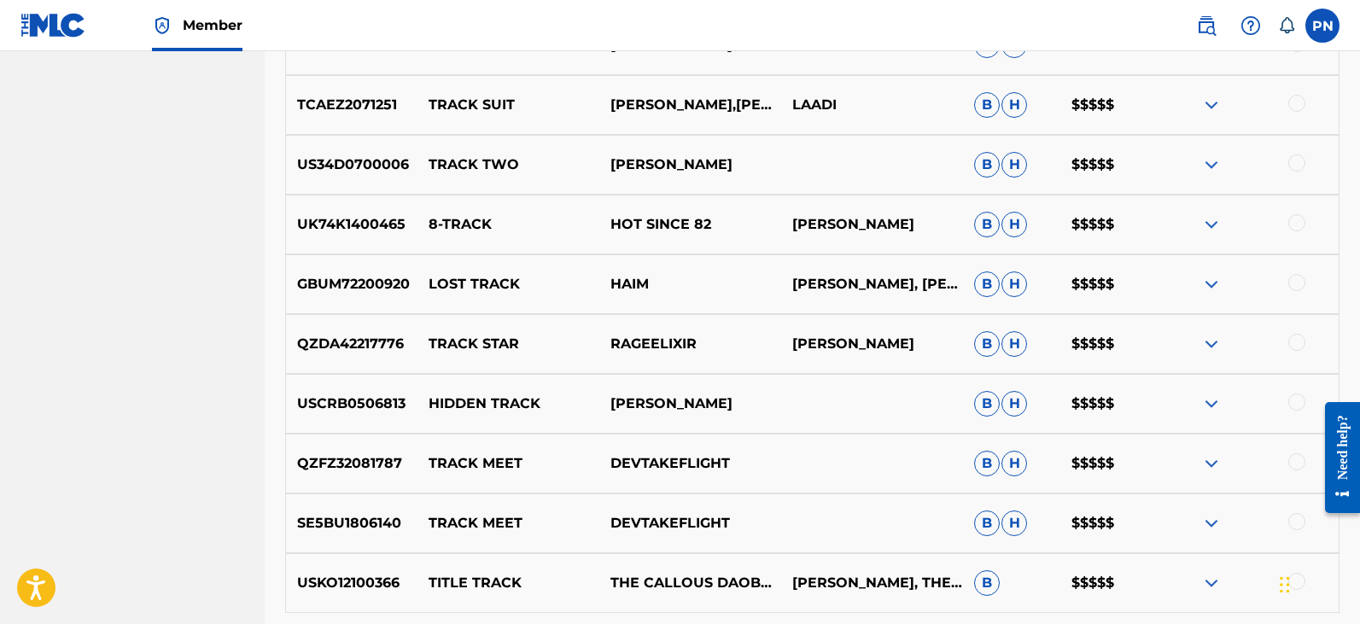
click at [747, 497] on div "SE5BU1806140 TRACK MEET DEVTAKEFLIGHT B H $$$$$" at bounding box center [812, 523] width 1054 height 60
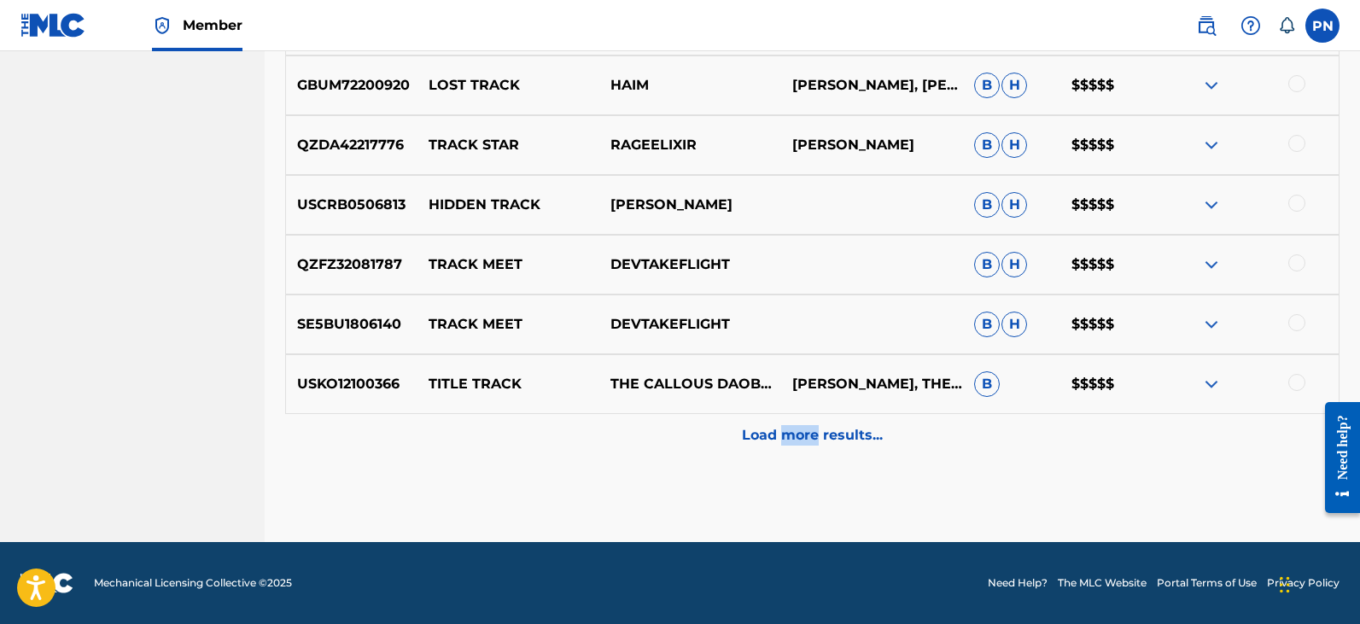
click at [821, 422] on div "Load more results..." at bounding box center [812, 435] width 1054 height 43
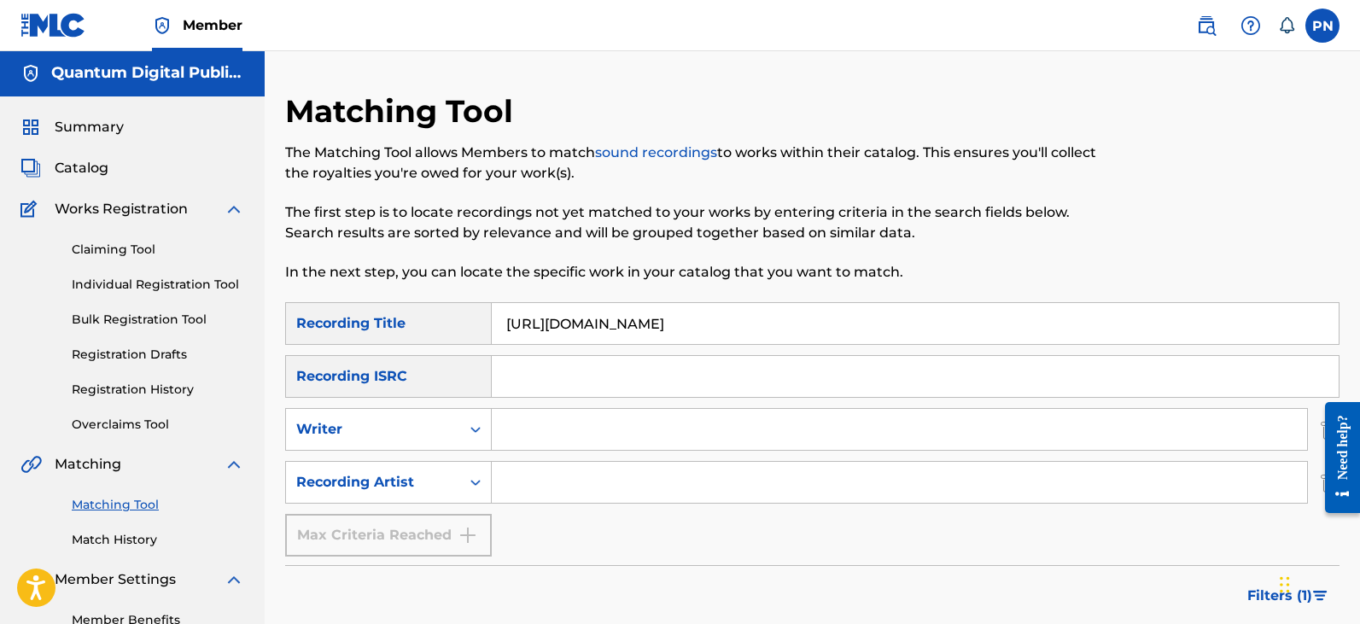
scroll to position [0, 0]
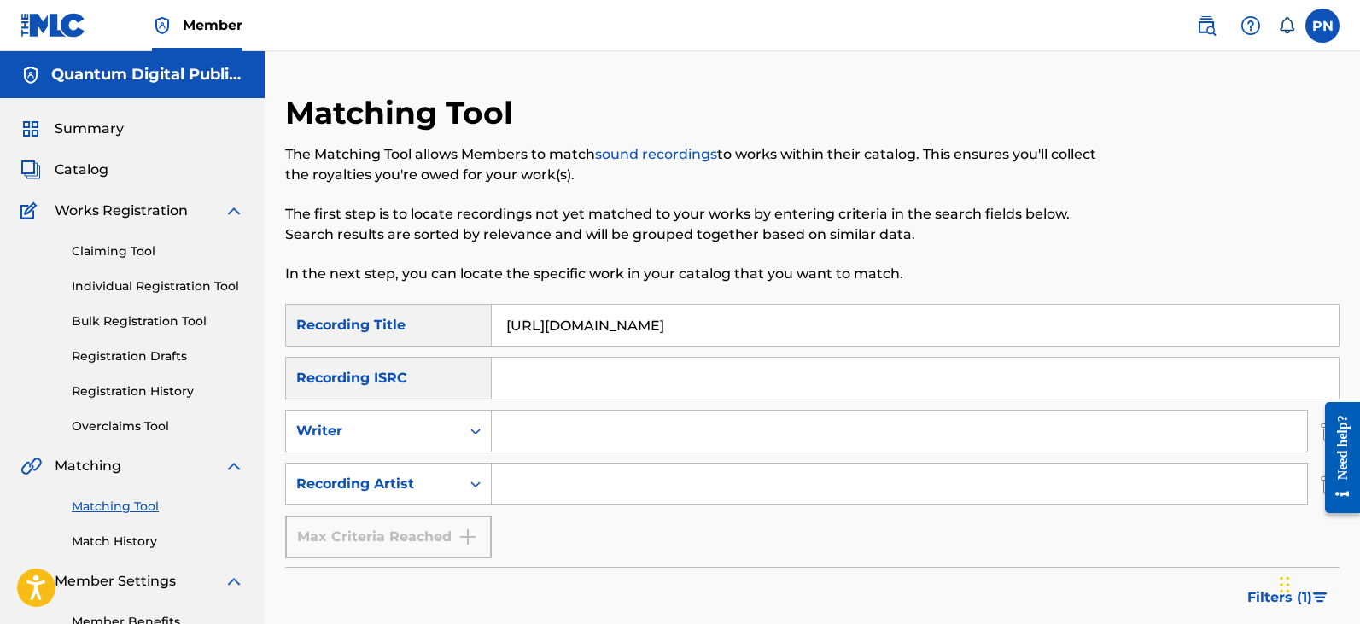
click at [573, 497] on input "Search Form" at bounding box center [899, 483] width 815 height 41
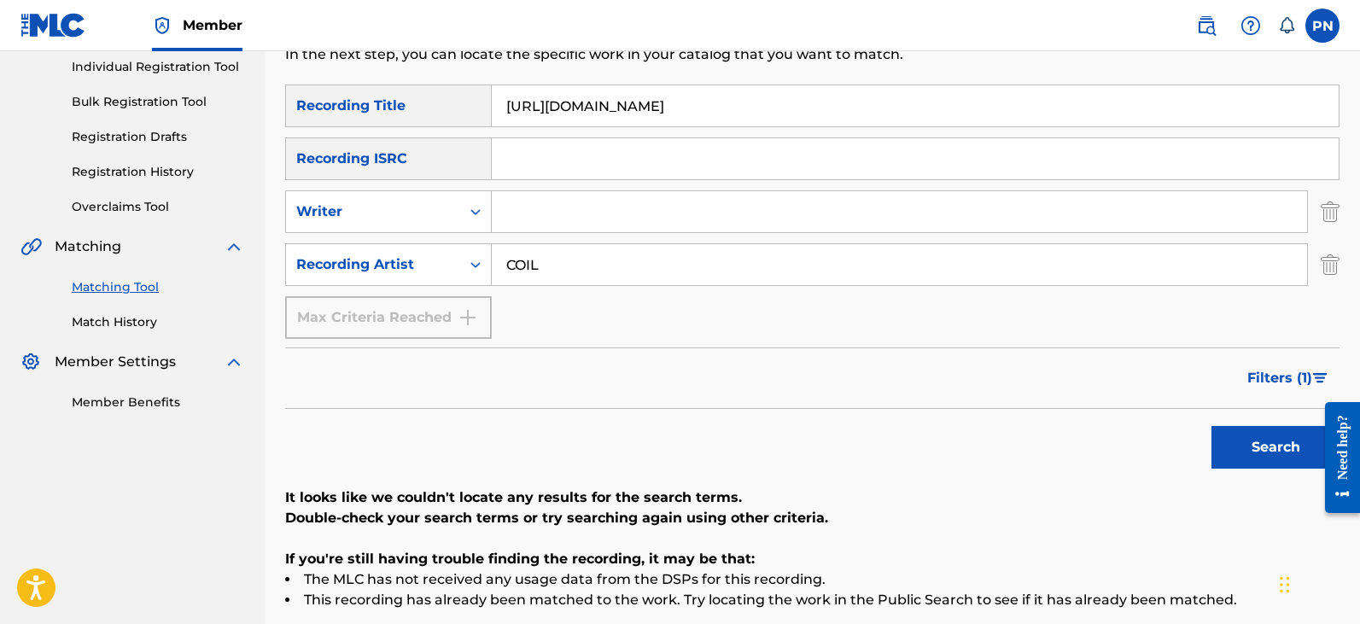
scroll to position [215, 0]
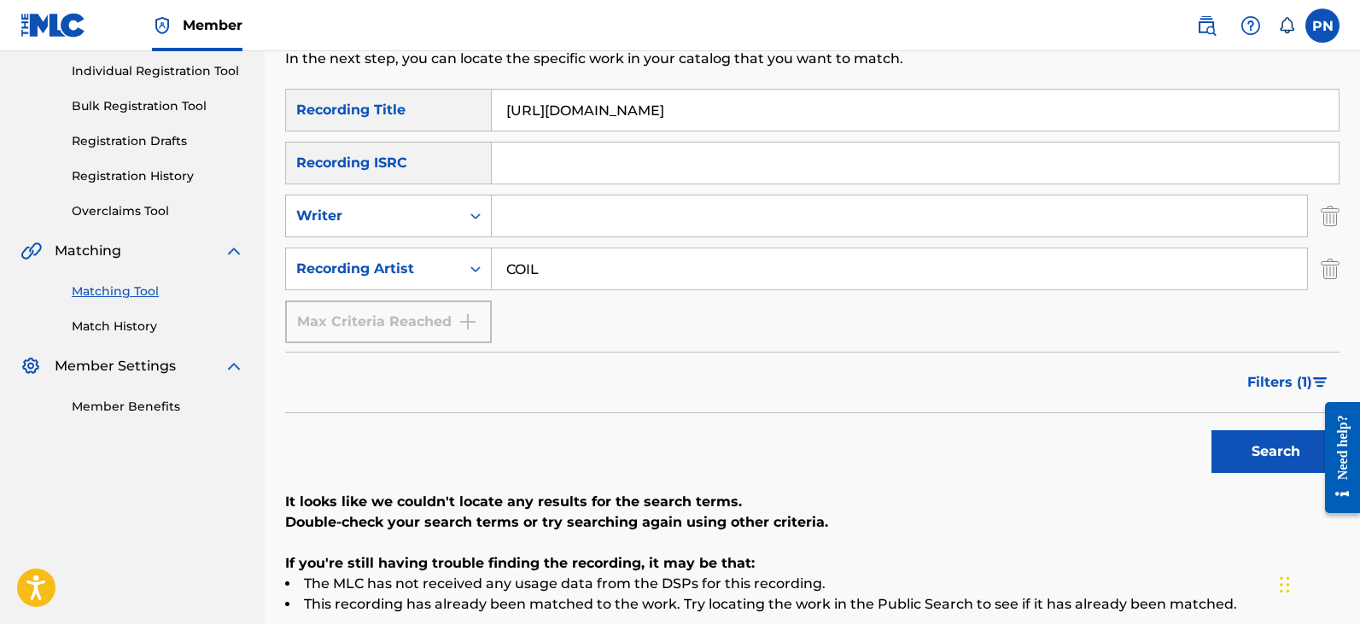
drag, startPoint x: 655, startPoint y: 256, endPoint x: 52, endPoint y: 178, distance: 608.4
click at [118, 172] on main "Quantum Digital Publishing Summary Catalog Works Registration Claiming Tool Ind…" at bounding box center [680, 288] width 1360 height 905
click at [1211, 430] on button "Search" at bounding box center [1275, 451] width 128 height 43
drag, startPoint x: 611, startPoint y: 282, endPoint x: 189, endPoint y: 253, distance: 422.7
click at [207, 273] on main "Quantum Digital Publishing Summary Catalog Works Registration Claiming Tool Ind…" at bounding box center [680, 288] width 1360 height 905
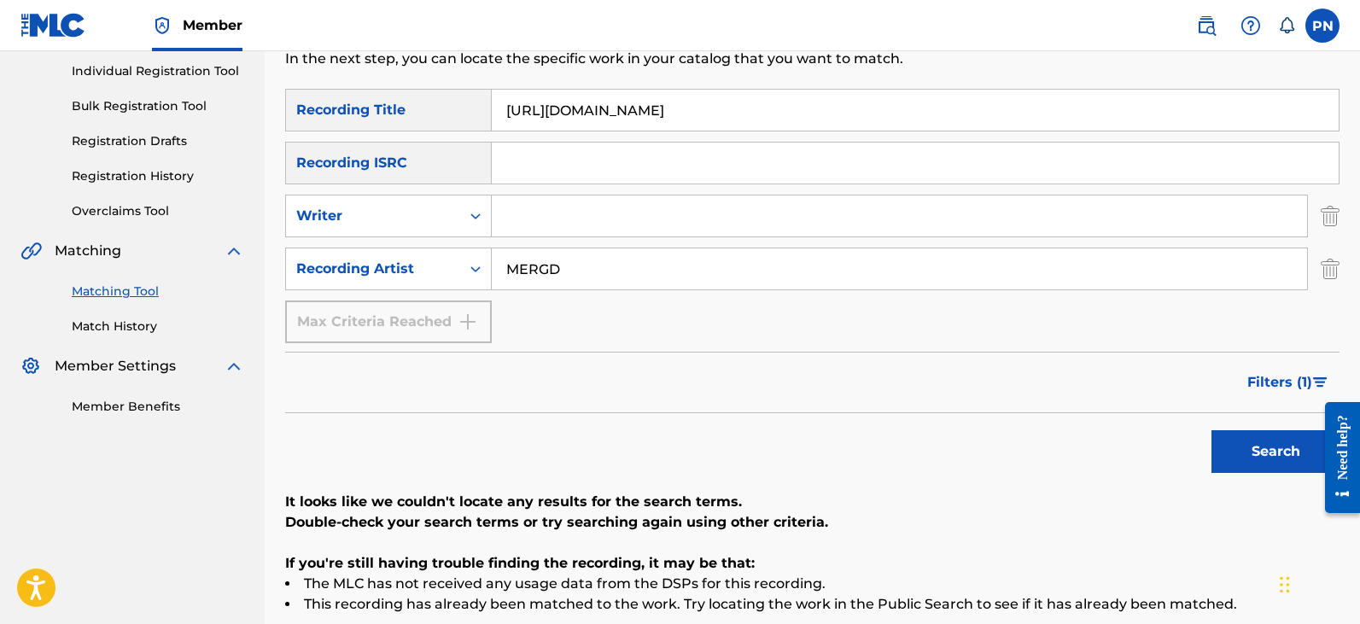
click at [1211, 430] on button "Search" at bounding box center [1275, 451] width 128 height 43
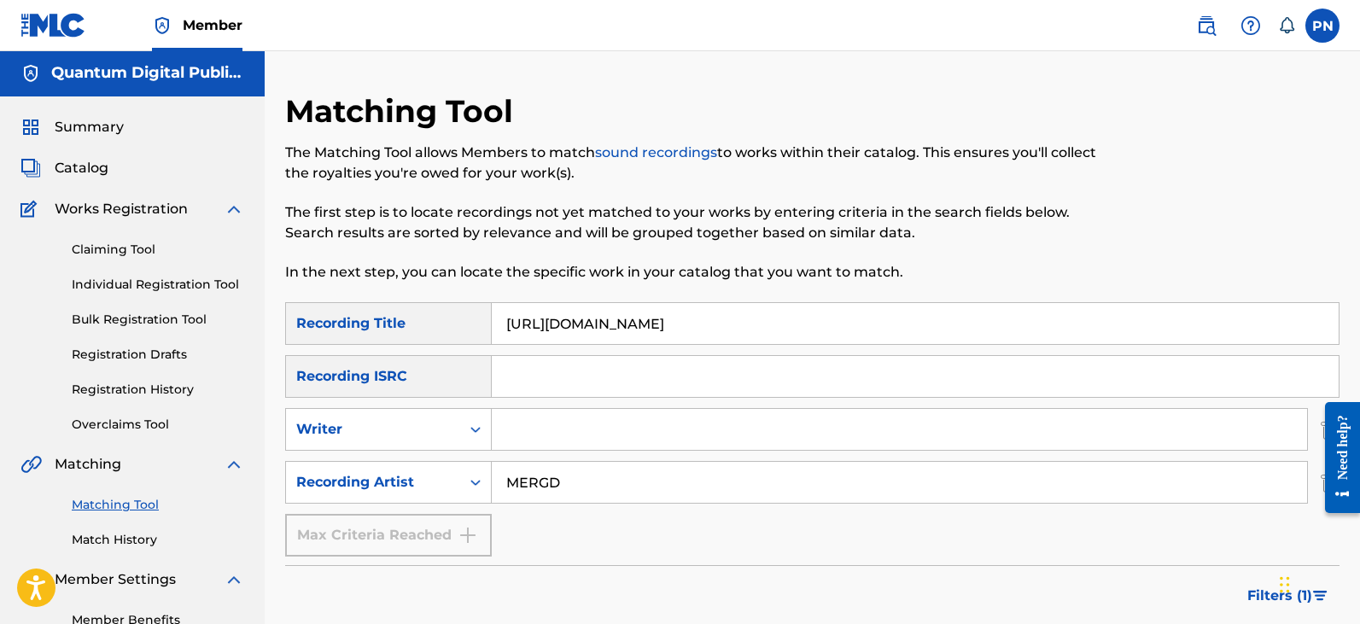
scroll to position [0, 0]
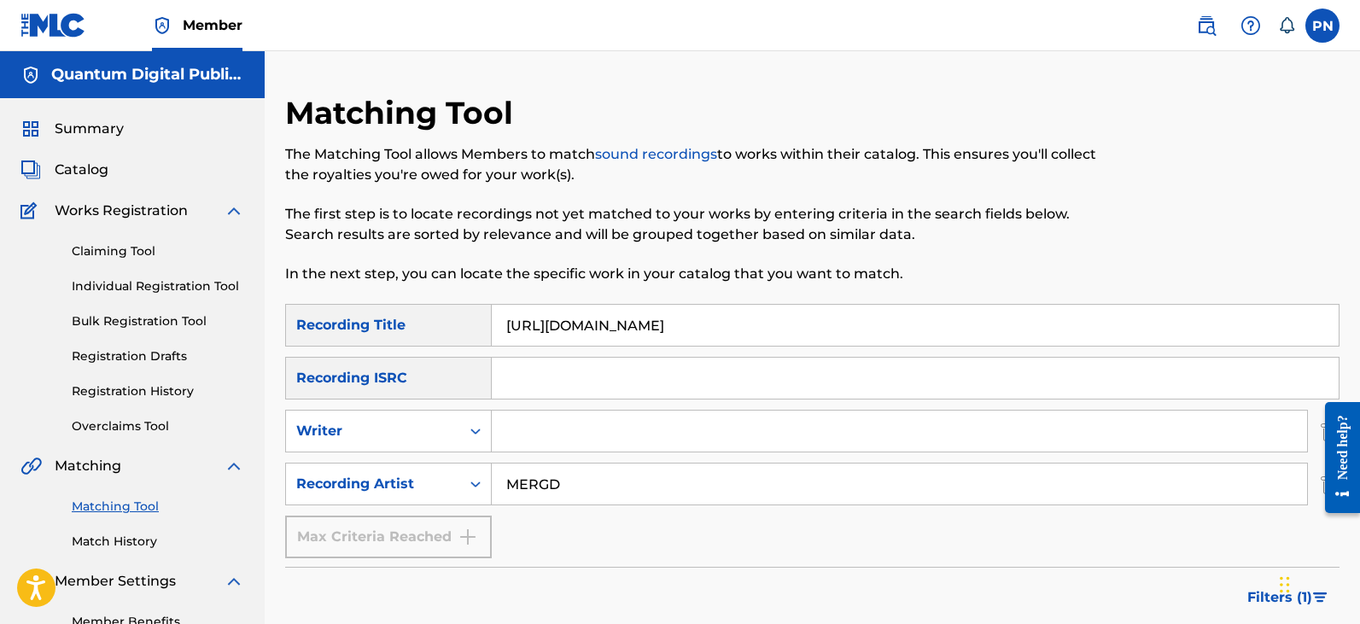
drag, startPoint x: 647, startPoint y: 482, endPoint x: 2, endPoint y: 372, distance: 654.6
click at [183, 476] on main "Quantum Digital Publishing Summary Catalog Works Registration Claiming Tool Ind…" at bounding box center [680, 503] width 1360 height 905
click at [648, 473] on input "MERGD" at bounding box center [899, 483] width 815 height 41
drag, startPoint x: 648, startPoint y: 485, endPoint x: 227, endPoint y: 381, distance: 433.5
drag, startPoint x: 248, startPoint y: 67, endPoint x: 144, endPoint y: -44, distance: 152.2
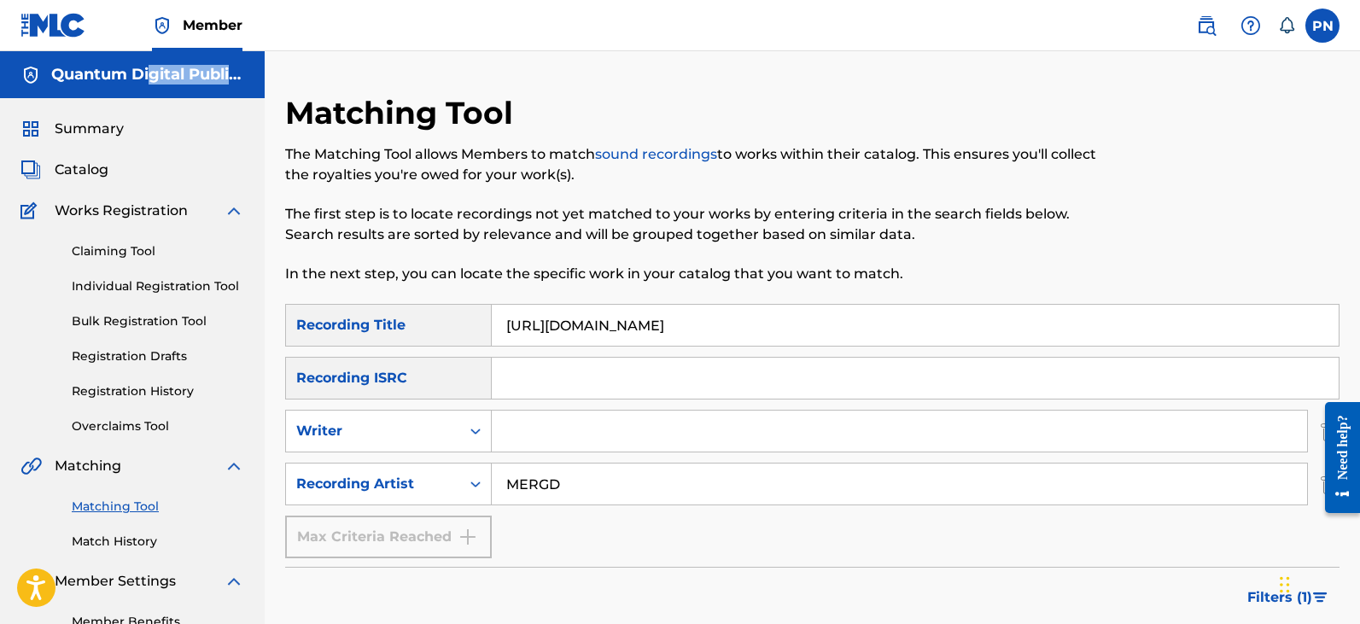
click at [144, 0] on html "Accessibility Screen-Reader Guide, Feedback, and Issue Reporting | New window C…" at bounding box center [680, 312] width 1360 height 624
click at [965, 317] on input "[URL][DOMAIN_NAME]" at bounding box center [915, 325] width 847 height 41
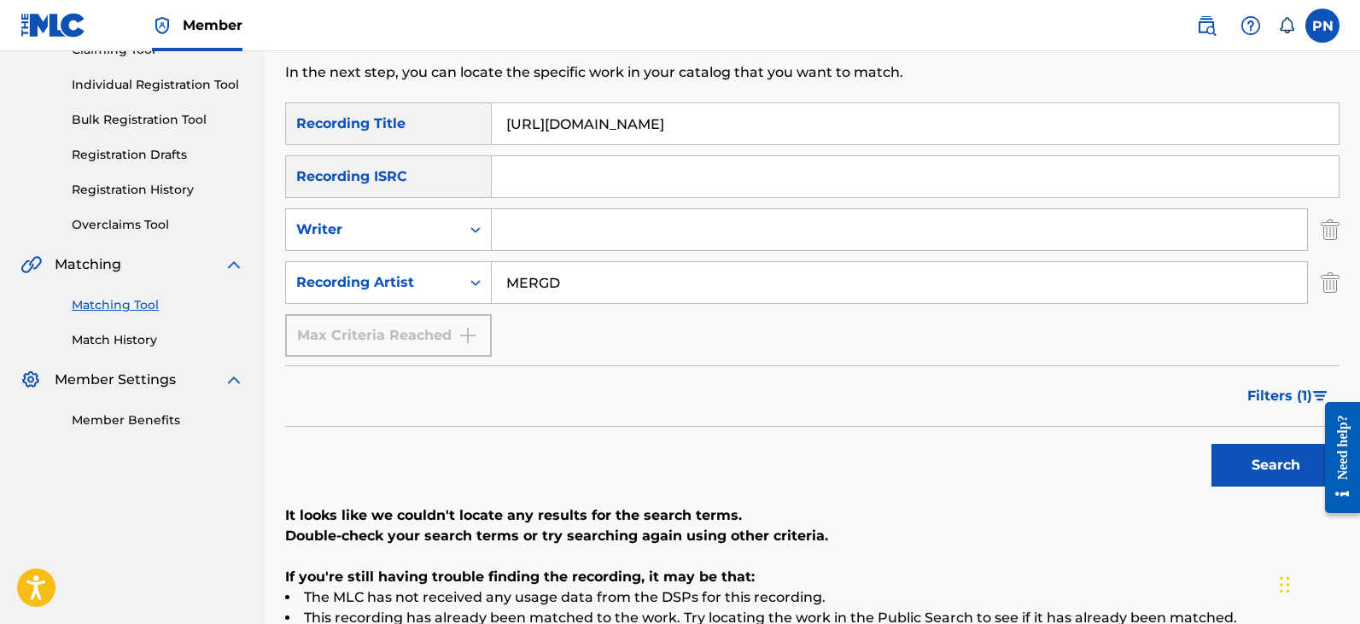
scroll to position [399, 0]
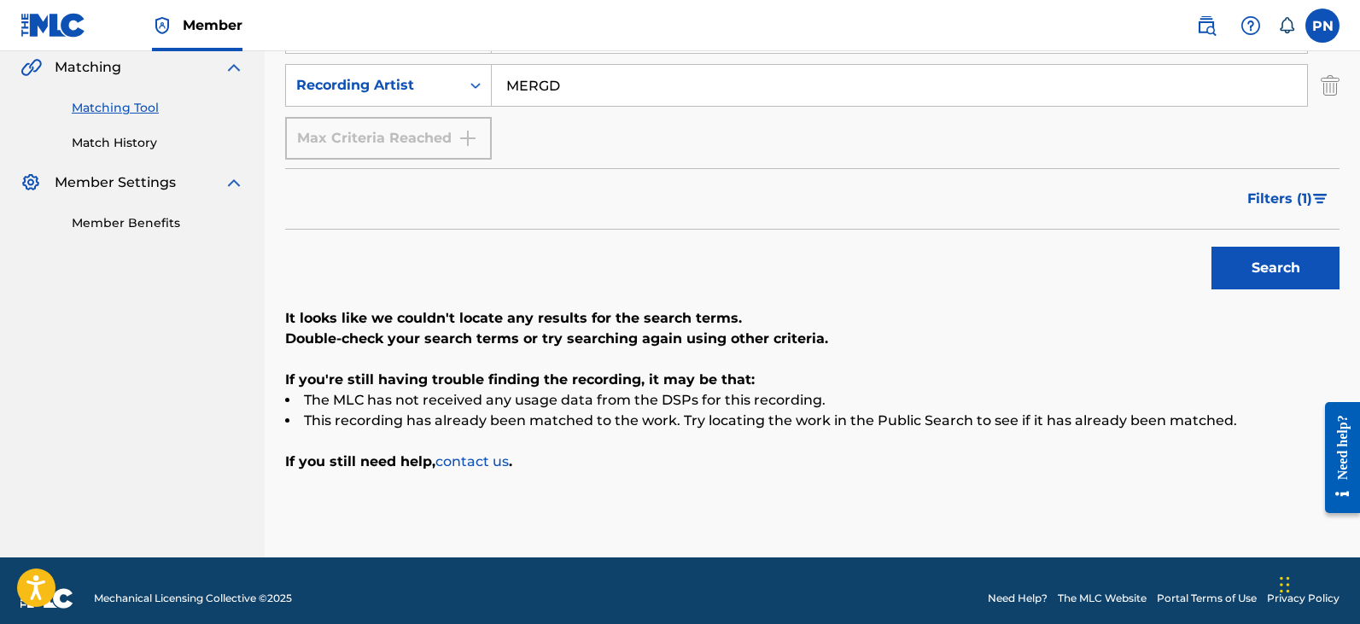
drag, startPoint x: 637, startPoint y: 85, endPoint x: 1, endPoint y: 79, distance: 635.9
click at [61, 79] on main "Quantum Digital Publishing Summary Catalog Works Registration Claiming Tool Ind…" at bounding box center [680, 105] width 1360 height 905
click at [567, 94] on input "CR" at bounding box center [899, 85] width 815 height 41
type input "CRISPT"
click at [1211, 247] on button "Search" at bounding box center [1275, 268] width 128 height 43
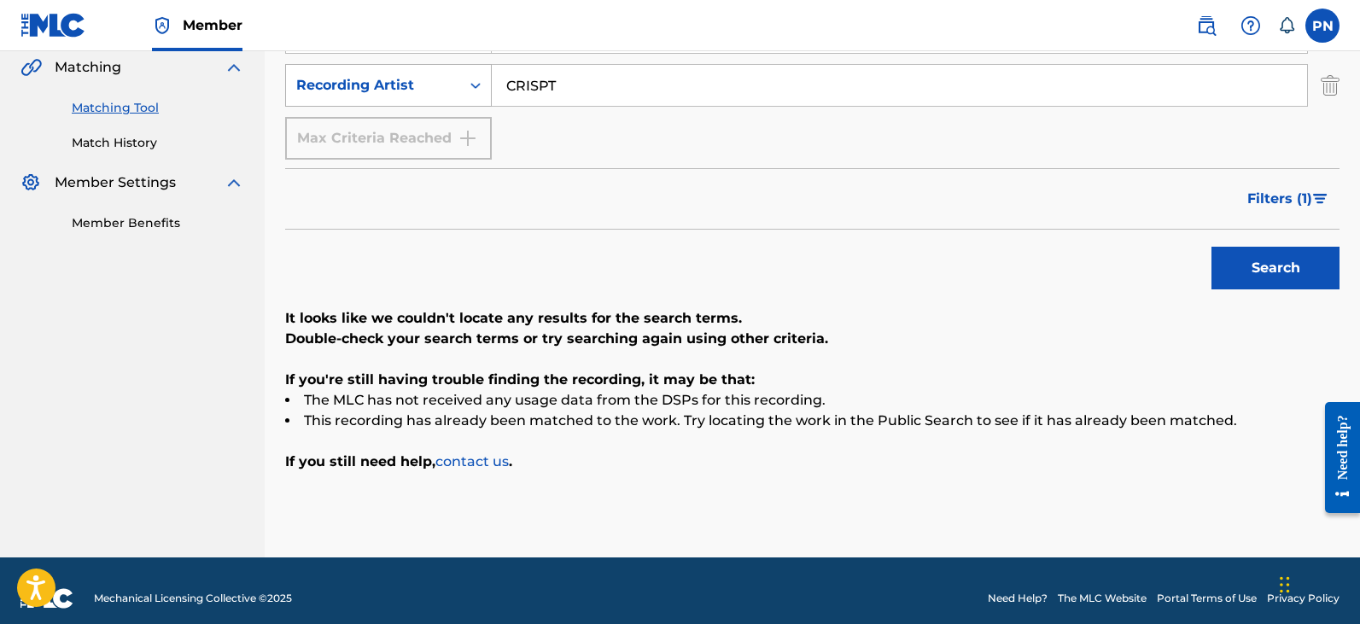
drag, startPoint x: 630, startPoint y: 90, endPoint x: 391, endPoint y: 70, distance: 239.8
click at [388, 70] on div "SearchWithCriteria207b30e8-8a3c-48bf-bc82-a8bd3a470123 Recording Artist CRISPT" at bounding box center [812, 85] width 1054 height 43
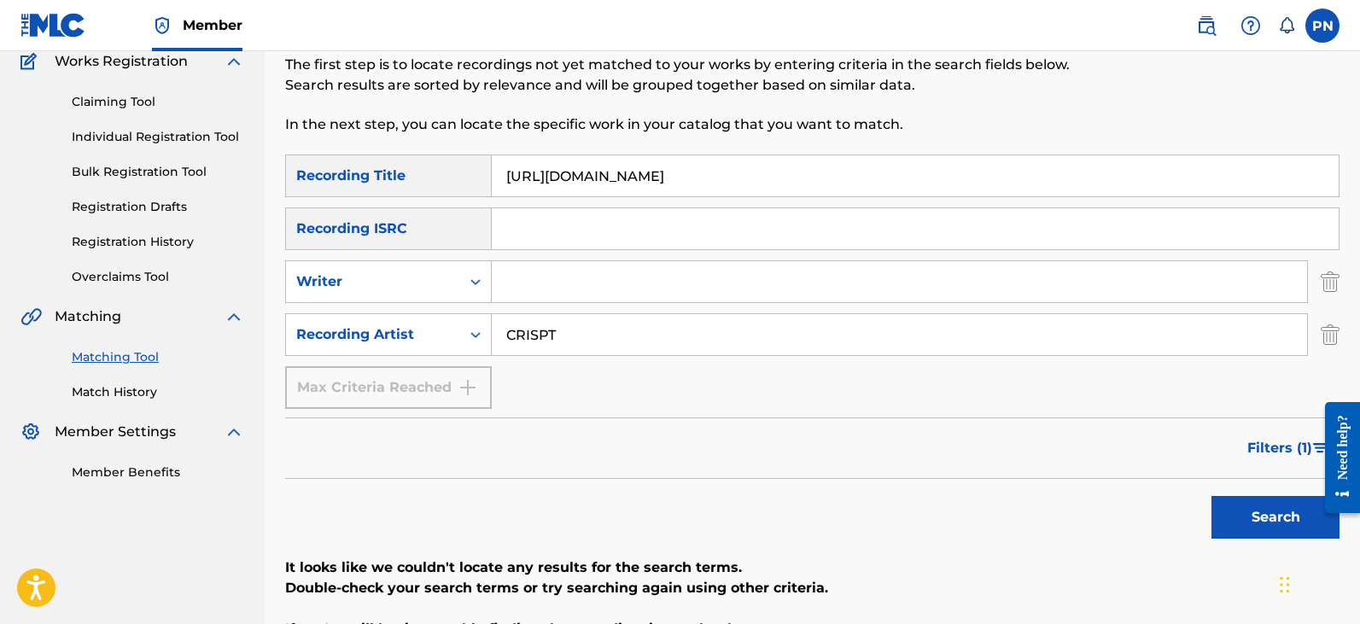
scroll to position [0, 0]
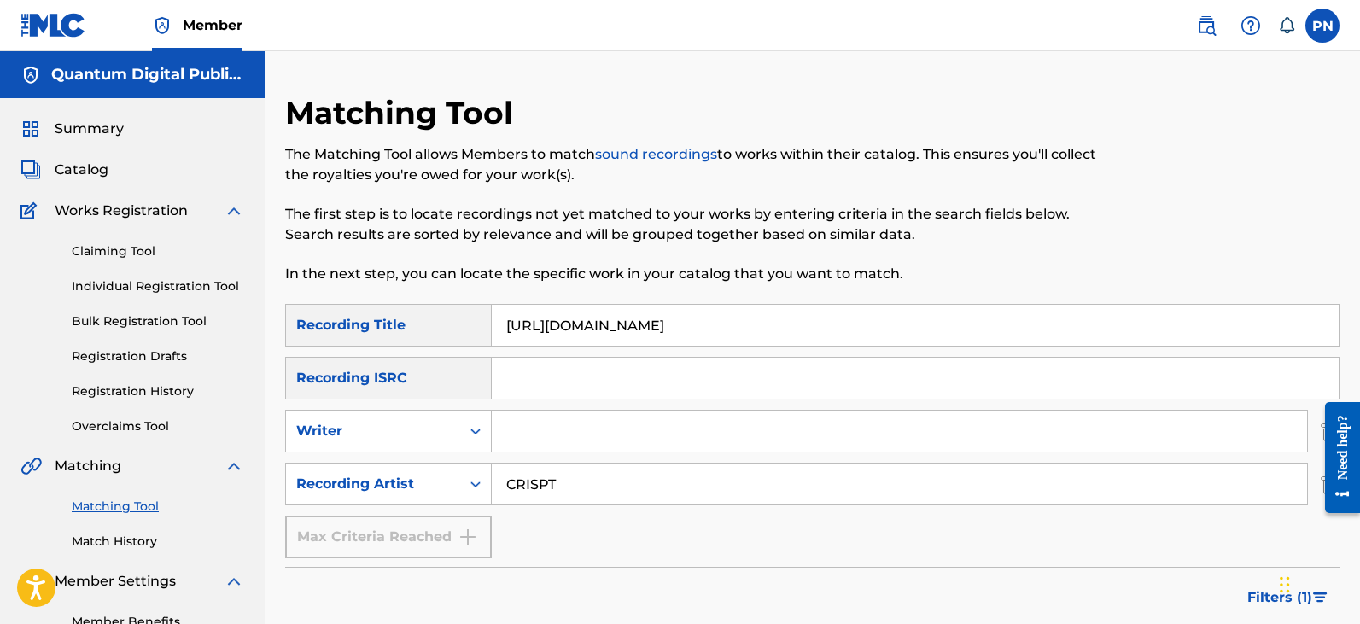
drag, startPoint x: 761, startPoint y: 317, endPoint x: -215, endPoint y: 198, distance: 983.7
click at [0, 198] on html "Accessibility Screen-Reader Guide, Feedback, and Issue Reporting | New window C…" at bounding box center [680, 312] width 1360 height 624
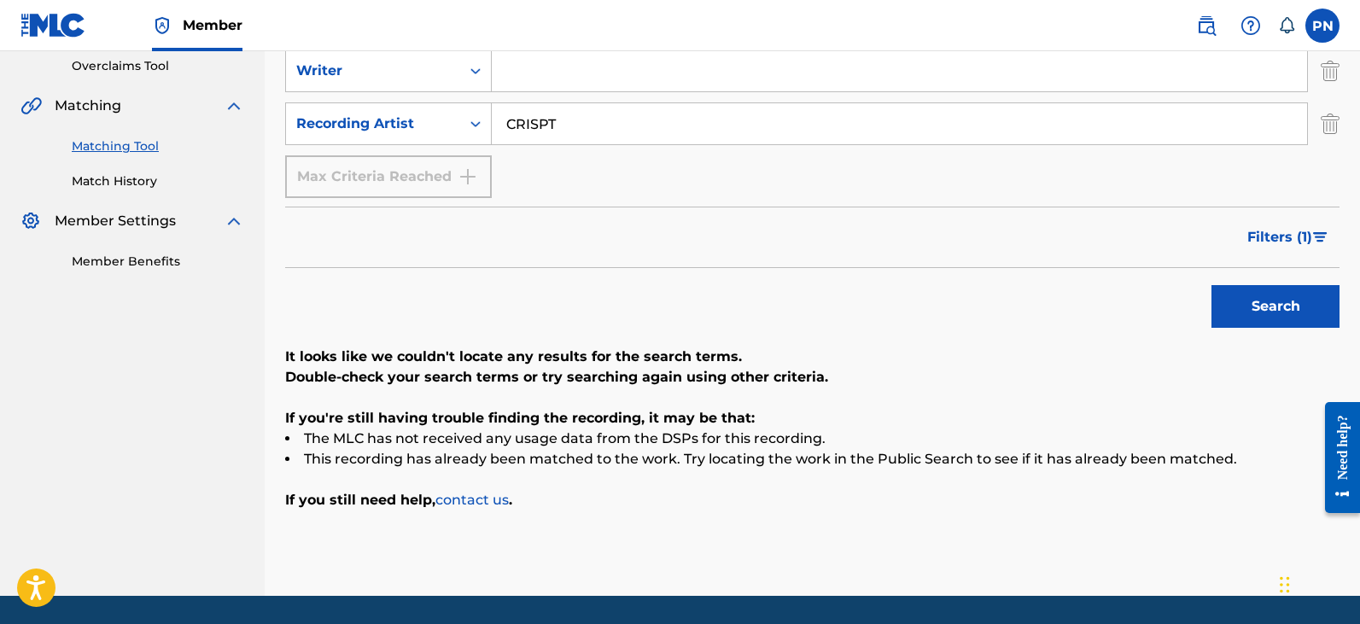
scroll to position [399, 0]
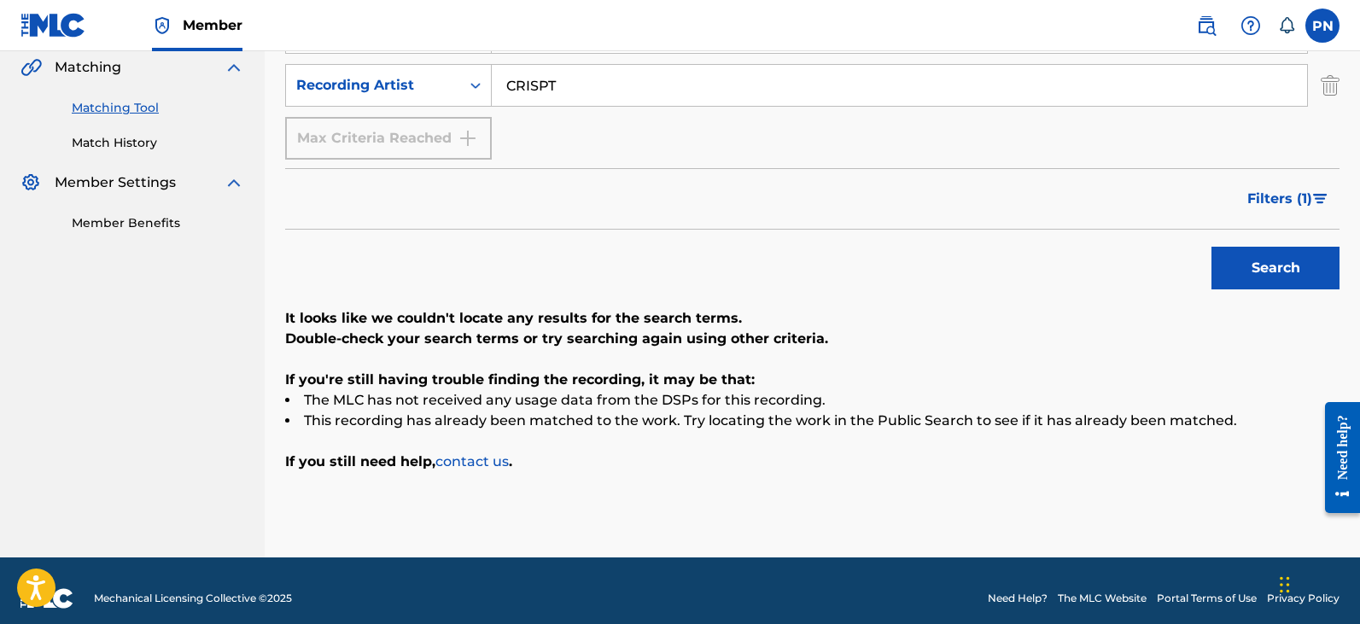
click at [649, 103] on input "CRISPT" at bounding box center [899, 85] width 815 height 41
click at [1282, 288] on button "Search" at bounding box center [1275, 268] width 128 height 43
click at [194, 28] on span "Member" at bounding box center [213, 25] width 60 height 20
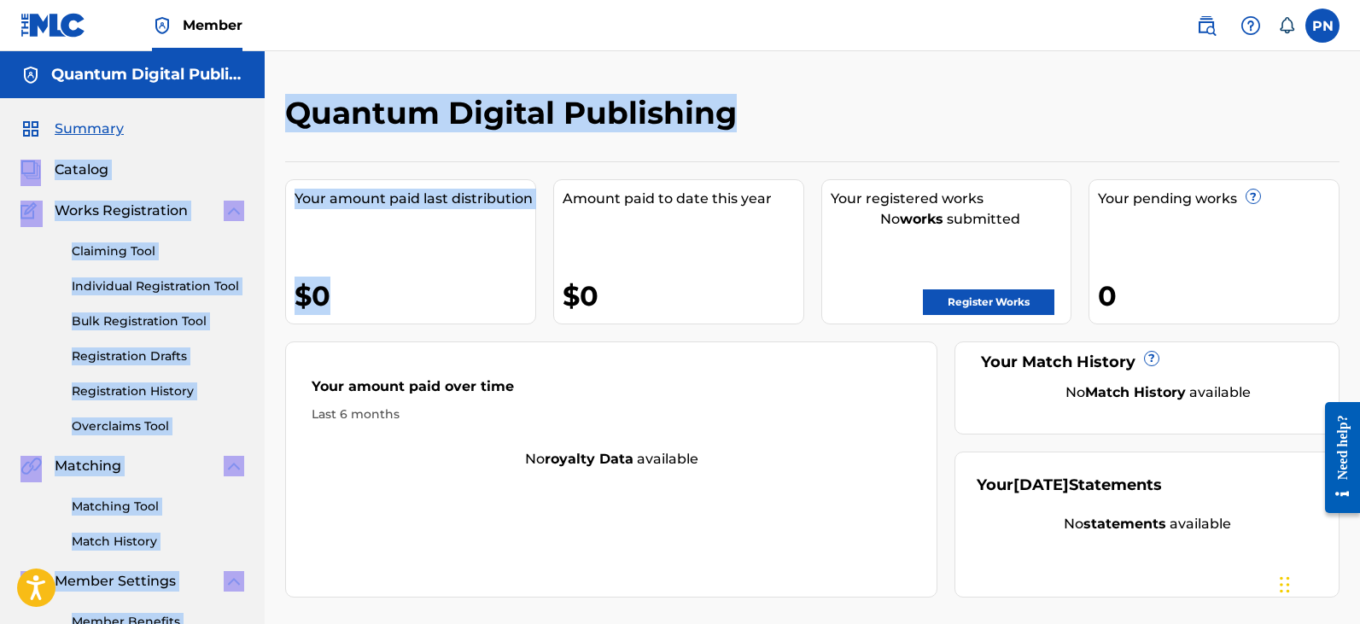
drag, startPoint x: 373, startPoint y: 321, endPoint x: 134, endPoint y: 76, distance: 342.2
click at [158, 88] on main "Quantum Digital Publishing Summary Catalog Works Registration Claiming Tool Ind…" at bounding box center [680, 351] width 1360 height 600
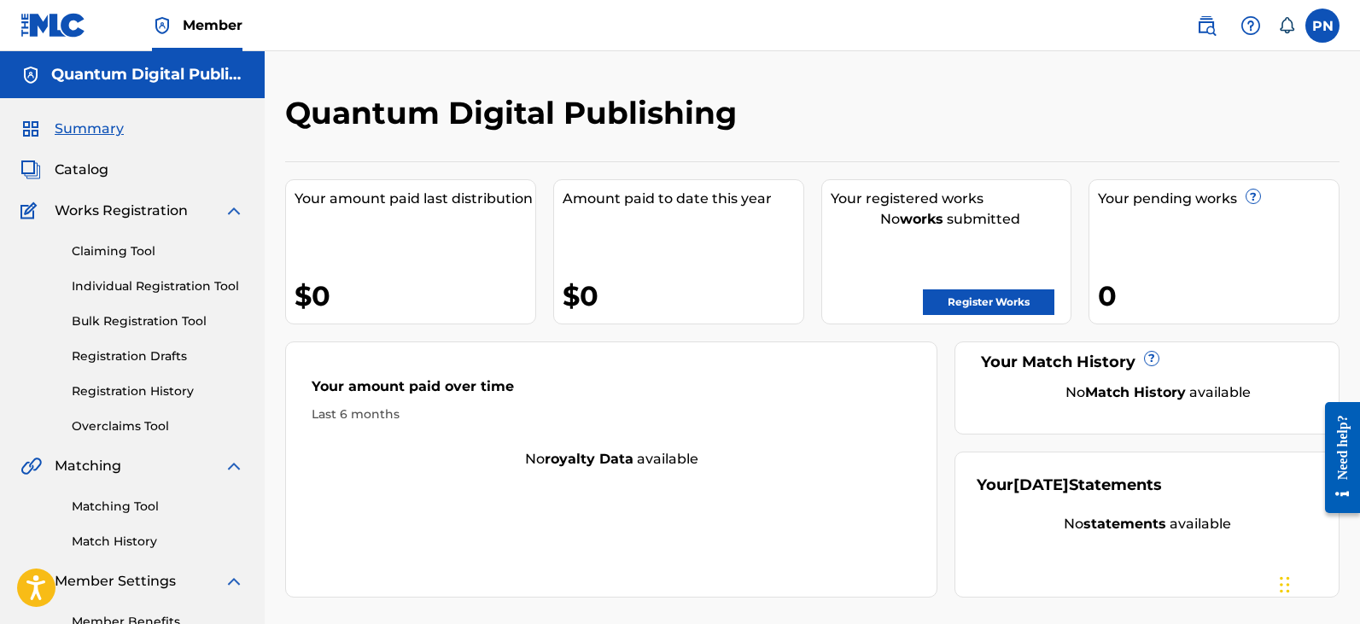
click at [780, 458] on div "No royalty data available" at bounding box center [611, 459] width 650 height 20
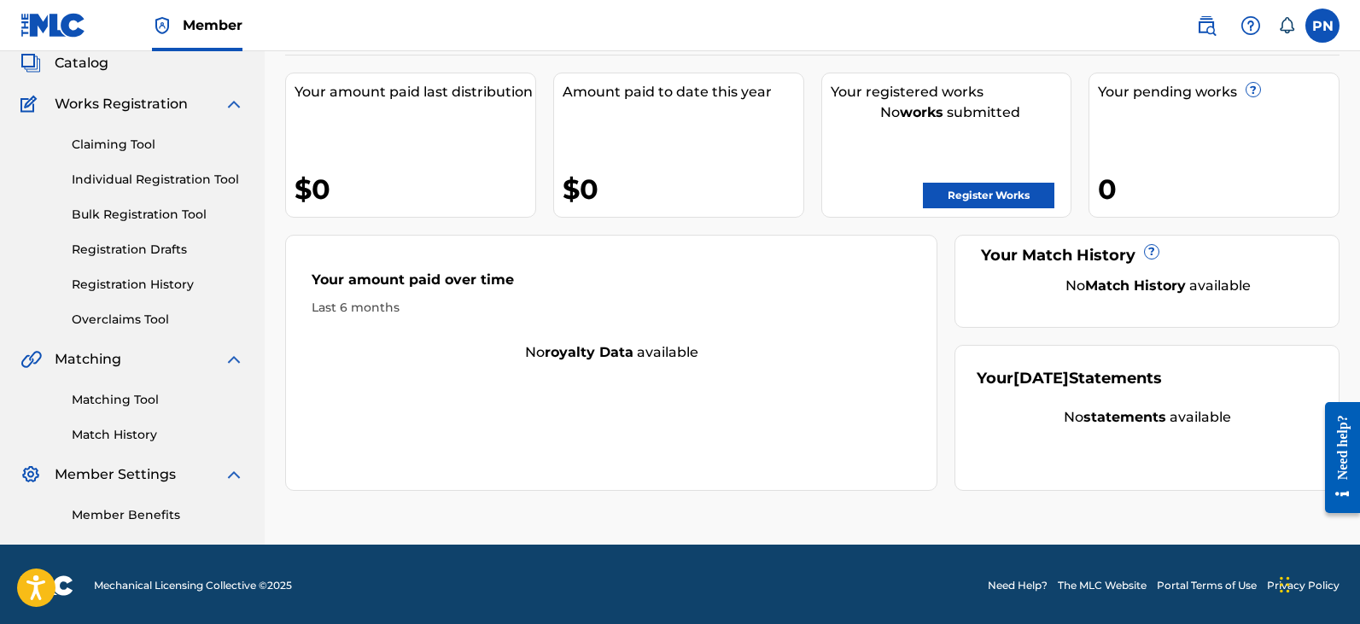
scroll to position [109, 0]
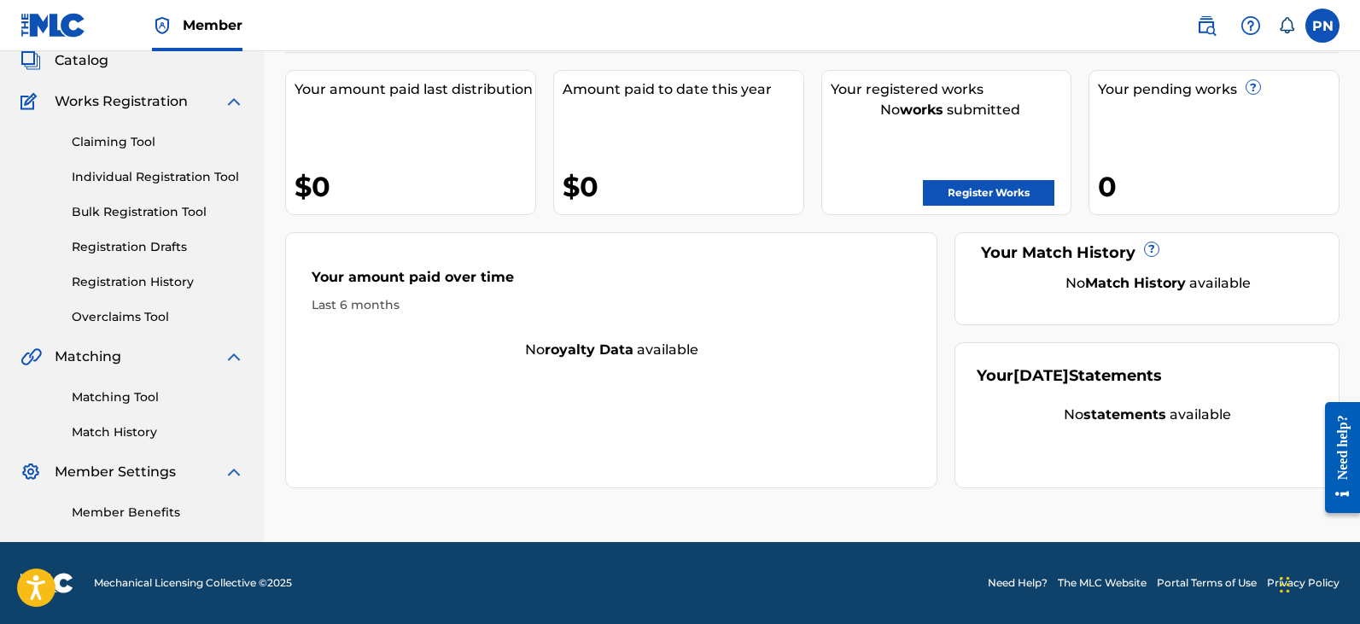
click at [138, 378] on div "Matching Tool Match History" at bounding box center [132, 404] width 224 height 74
click at [144, 405] on link "Matching Tool" at bounding box center [158, 397] width 172 height 18
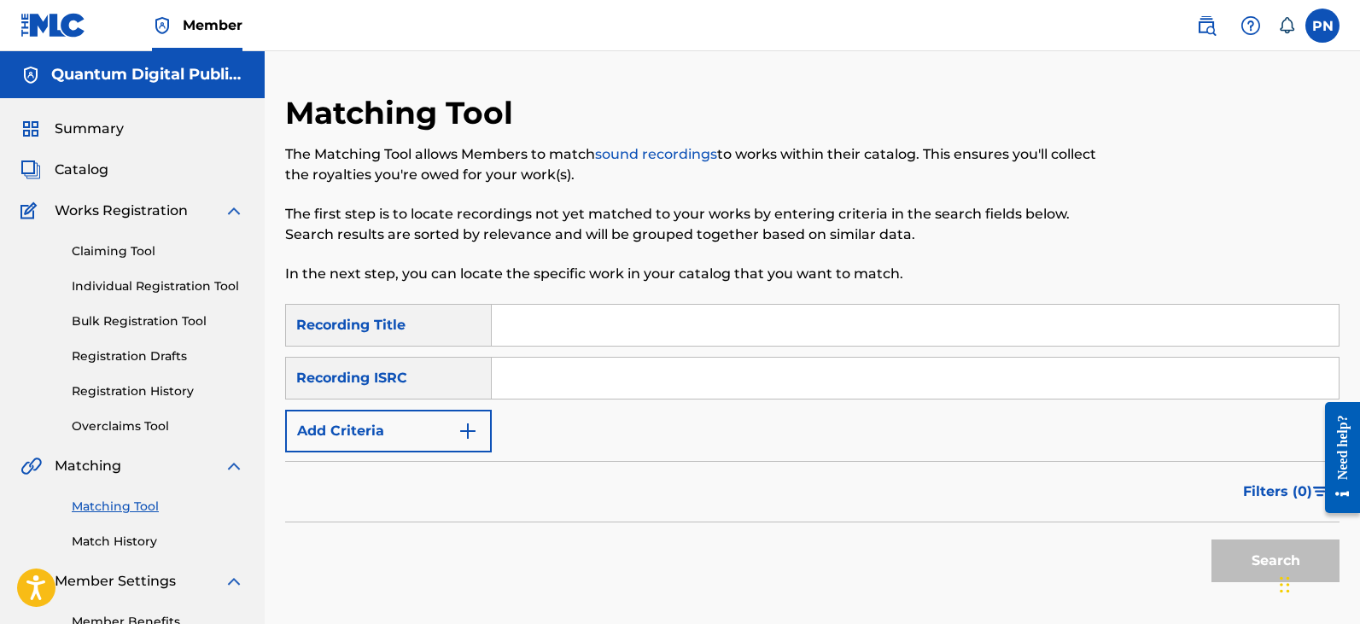
click at [407, 422] on button "Add Criteria" at bounding box center [388, 431] width 207 height 43
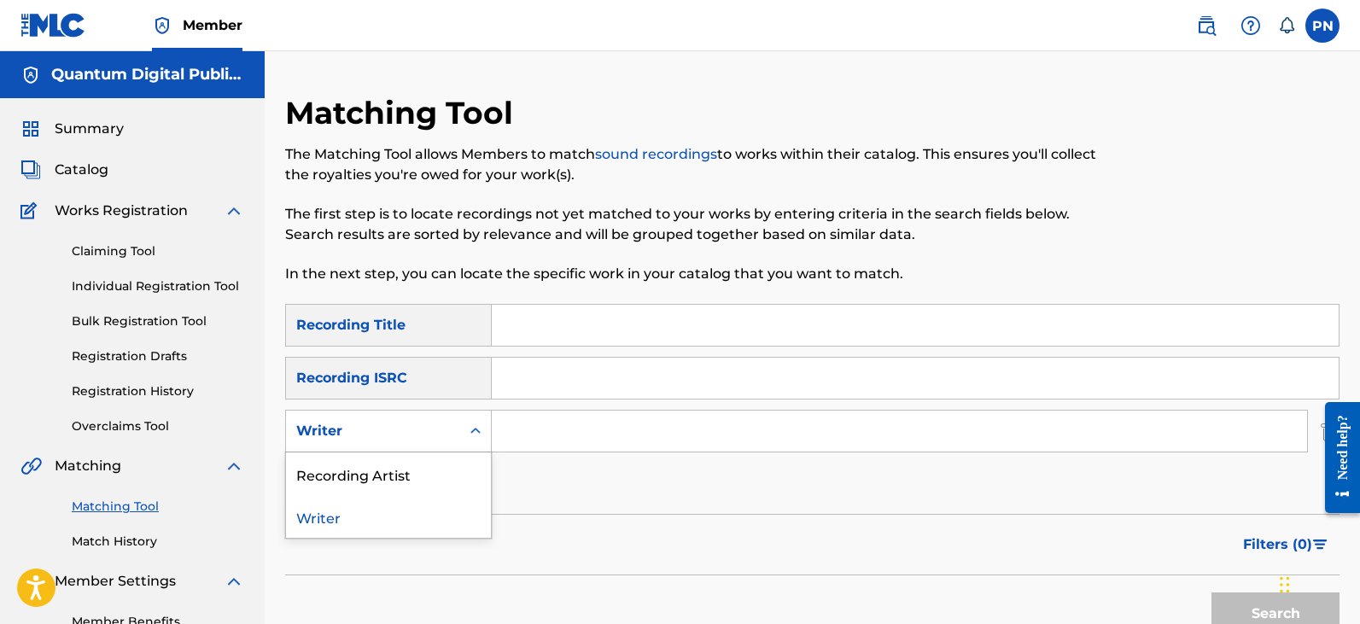
click at [473, 428] on icon "Search Form" at bounding box center [475, 430] width 17 height 17
click at [440, 480] on div "Recording Artist" at bounding box center [388, 473] width 205 height 43
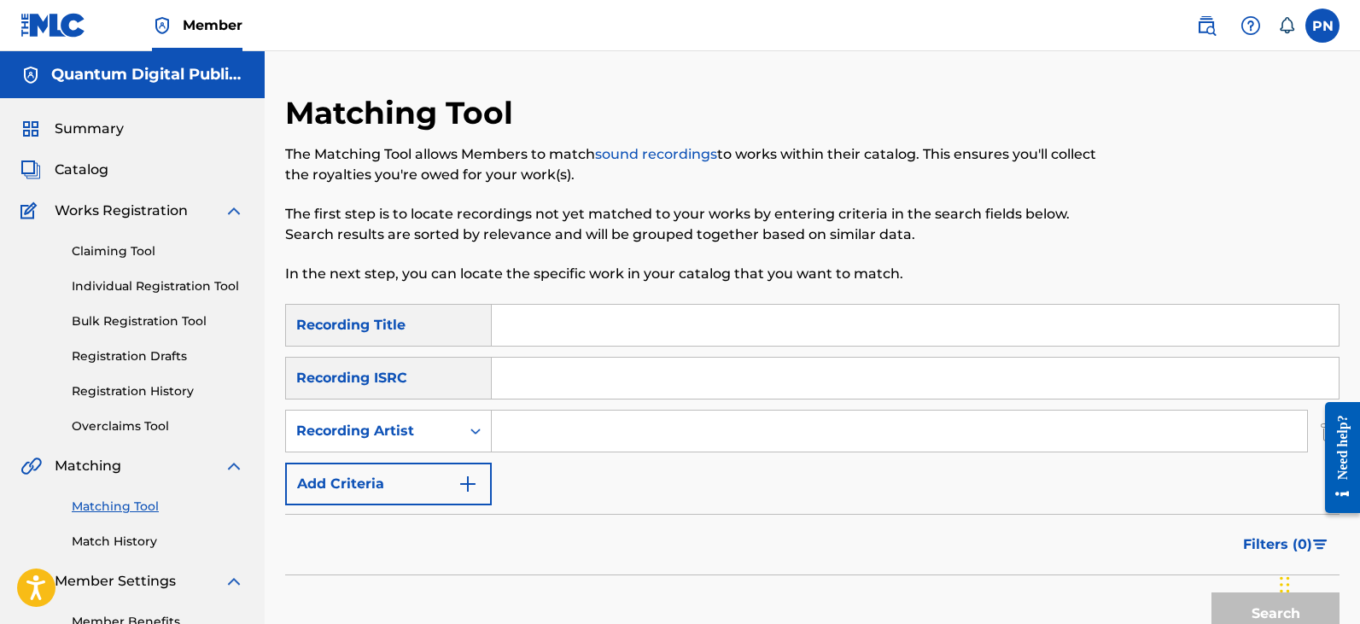
click at [559, 434] on input "Search Form" at bounding box center [899, 431] width 815 height 41
paste input "[PERSON_NAME] [PERSON_NAME]"
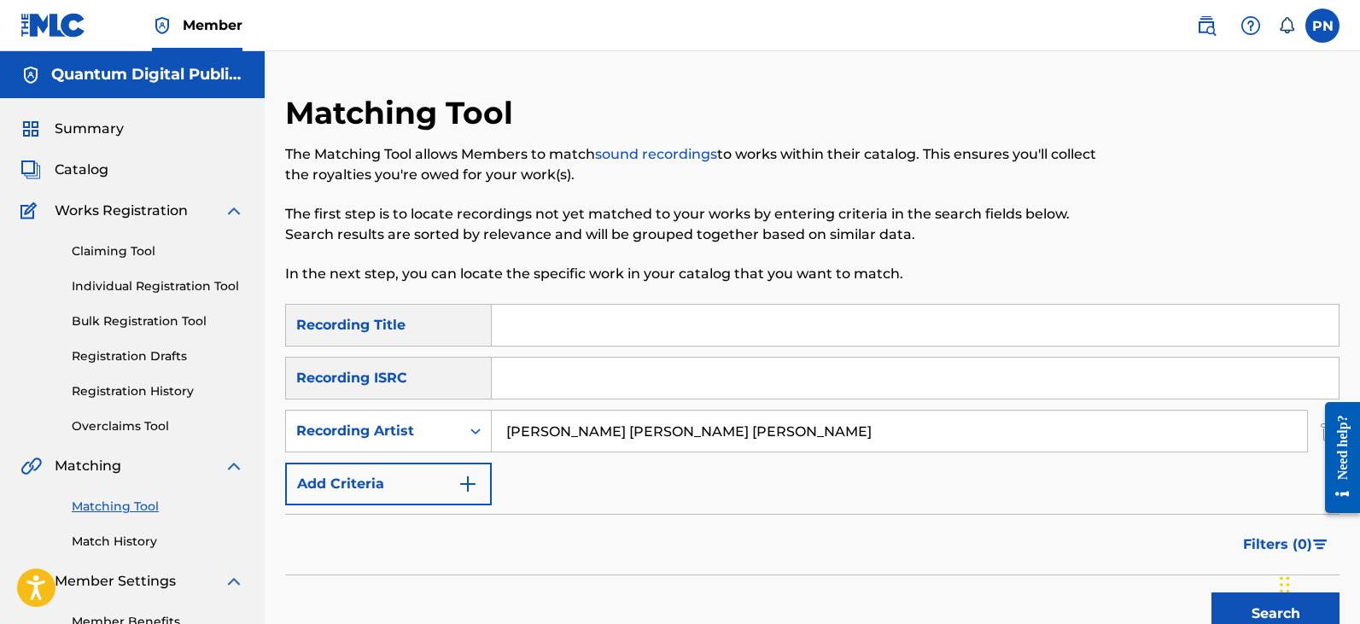
click at [858, 452] on div "SearchWithCriteria4e14a63a-98a9-4702-a642-3c6fc9161827 Recording Title SearchWi…" at bounding box center [812, 404] width 1054 height 201
drag, startPoint x: 691, startPoint y: 416, endPoint x: 381, endPoint y: 405, distance: 310.9
click at [381, 405] on div "SearchWithCriteria4e14a63a-98a9-4702-a642-3c6fc9161827 Recording Title SearchWi…" at bounding box center [812, 404] width 1054 height 201
paste input "Search Form"
drag, startPoint x: 738, startPoint y: 432, endPoint x: 359, endPoint y: 440, distance: 379.0
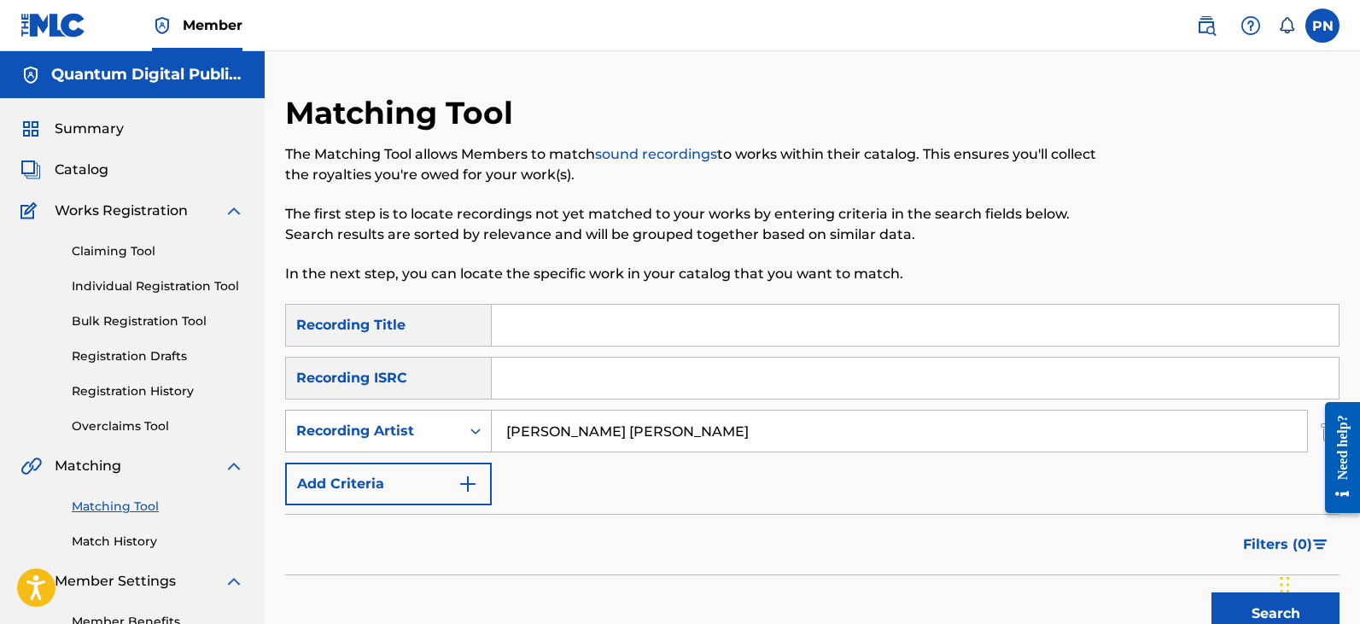
click at [359, 440] on div "SearchWithCriteriaa8b5c0ec-822e-42b0-adc5-788d2266f6ac Recording Artist [PERSON…" at bounding box center [812, 431] width 1054 height 43
type input "[PERSON_NAME] [PERSON_NAME]"
click at [458, 431] on div "Recording Artist" at bounding box center [373, 431] width 174 height 32
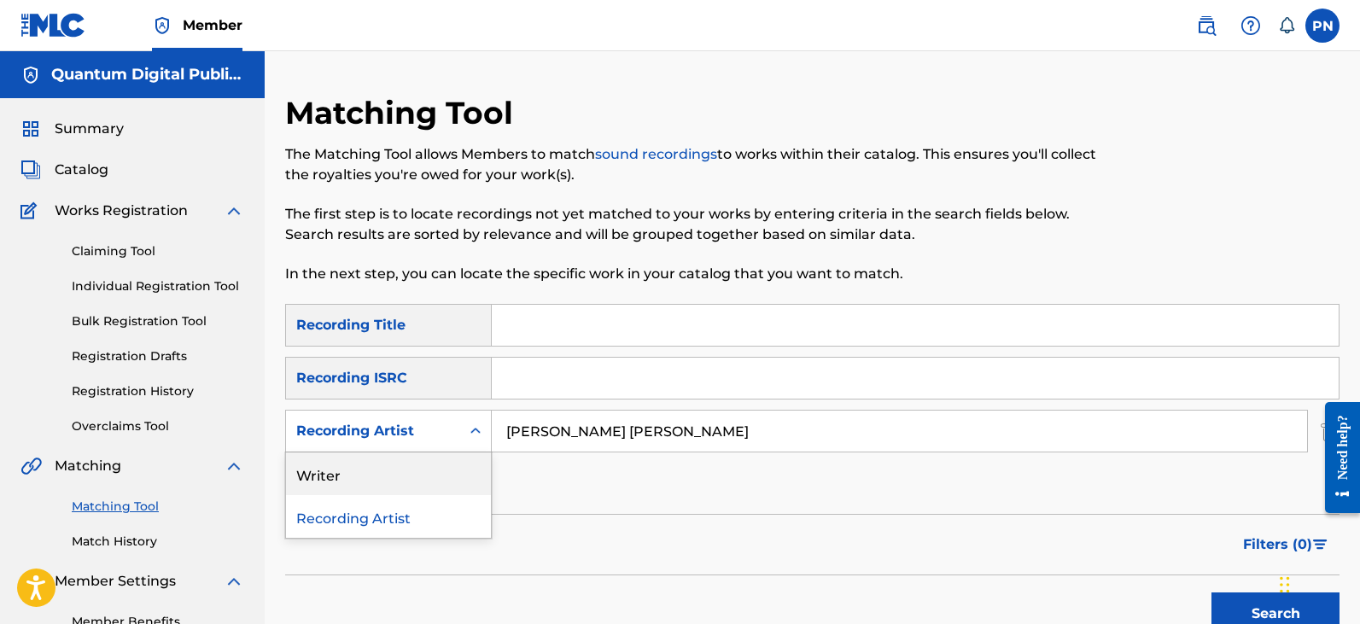
click at [428, 464] on div "Writer" at bounding box center [388, 473] width 205 height 43
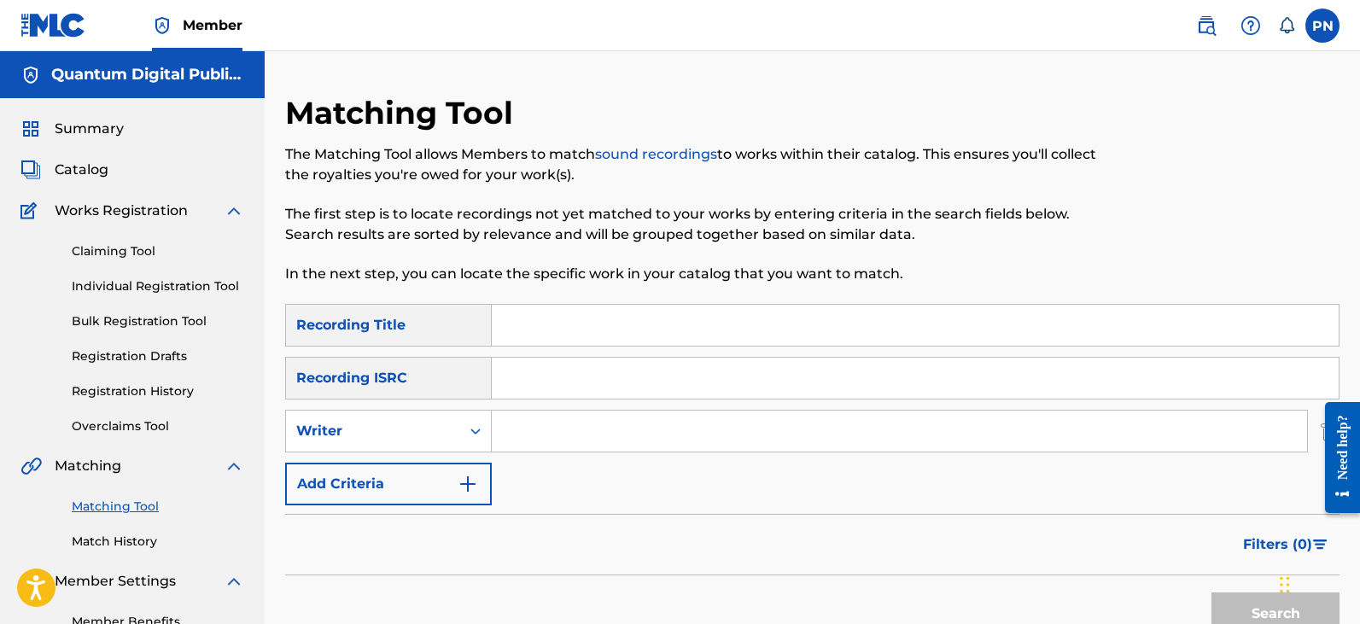
click at [464, 464] on button "Add Criteria" at bounding box center [388, 484] width 207 height 43
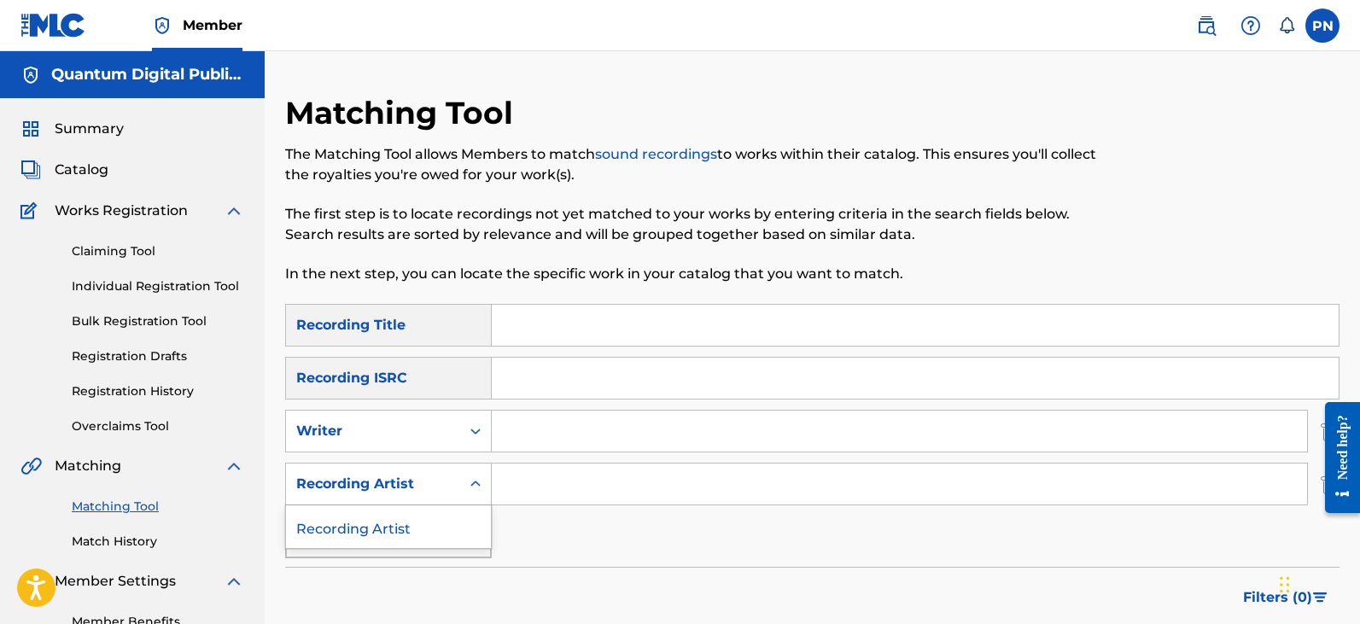
click at [449, 494] on div "Recording Artist" at bounding box center [373, 484] width 174 height 32
click at [515, 434] on input "Search Form" at bounding box center [899, 431] width 815 height 41
paste input "[PERSON_NAME] [PERSON_NAME]"
type input "[PERSON_NAME] [PERSON_NAME]"
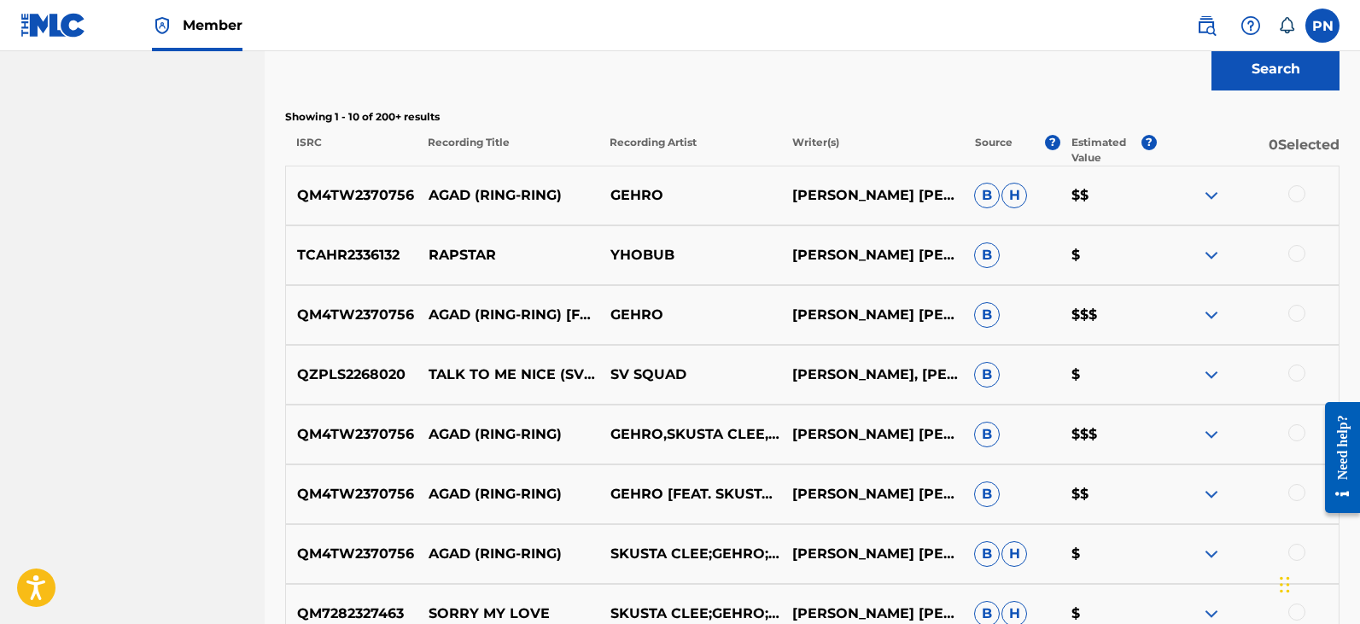
scroll to position [399, 0]
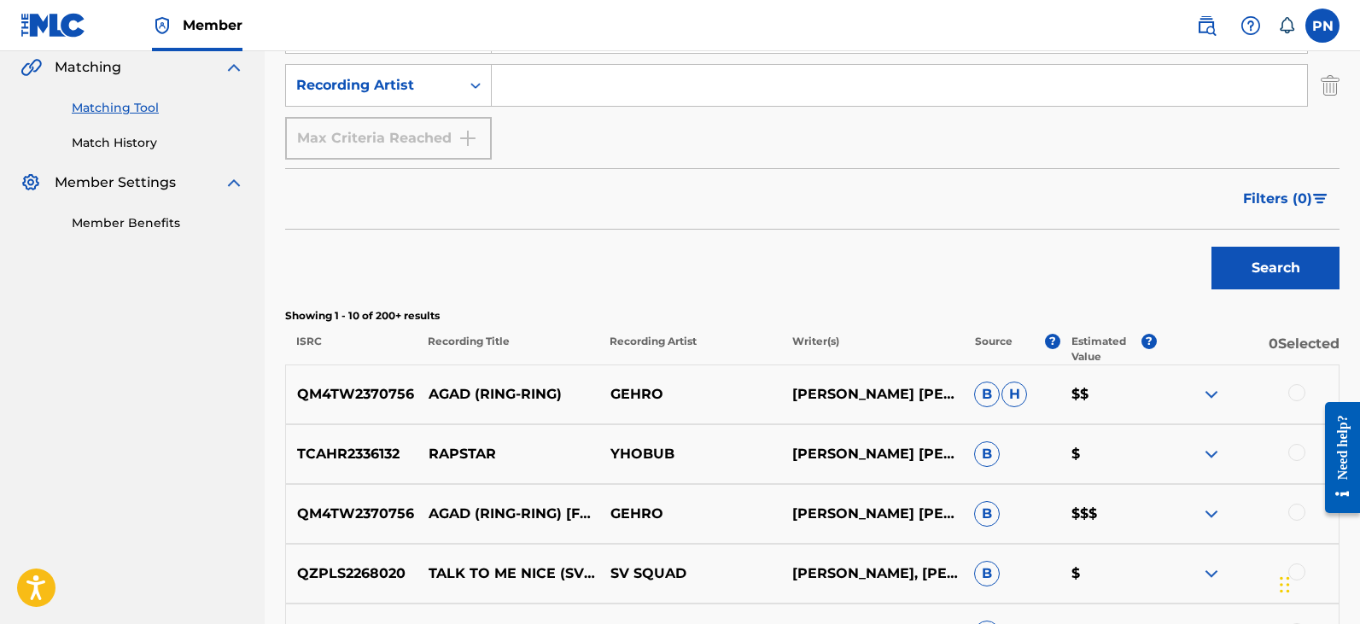
click at [1305, 195] on span "Filters ( 0 )" at bounding box center [1277, 199] width 69 height 20
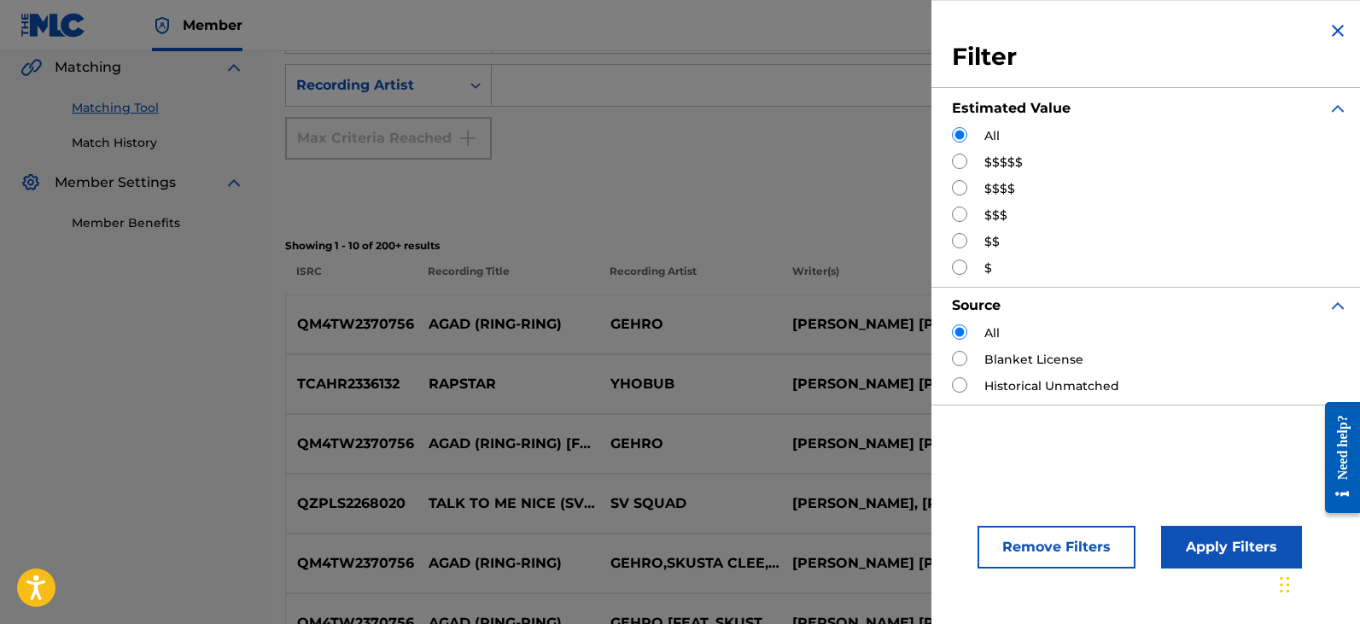
drag, startPoint x: 1007, startPoint y: 160, endPoint x: 1012, endPoint y: 177, distance: 17.8
click at [1007, 162] on label "$$$$$" at bounding box center [1003, 163] width 38 height 18
drag, startPoint x: 956, startPoint y: 162, endPoint x: 964, endPoint y: 198, distance: 36.8
click at [956, 165] on input "Search Form" at bounding box center [959, 161] width 15 height 15
radio input "true"
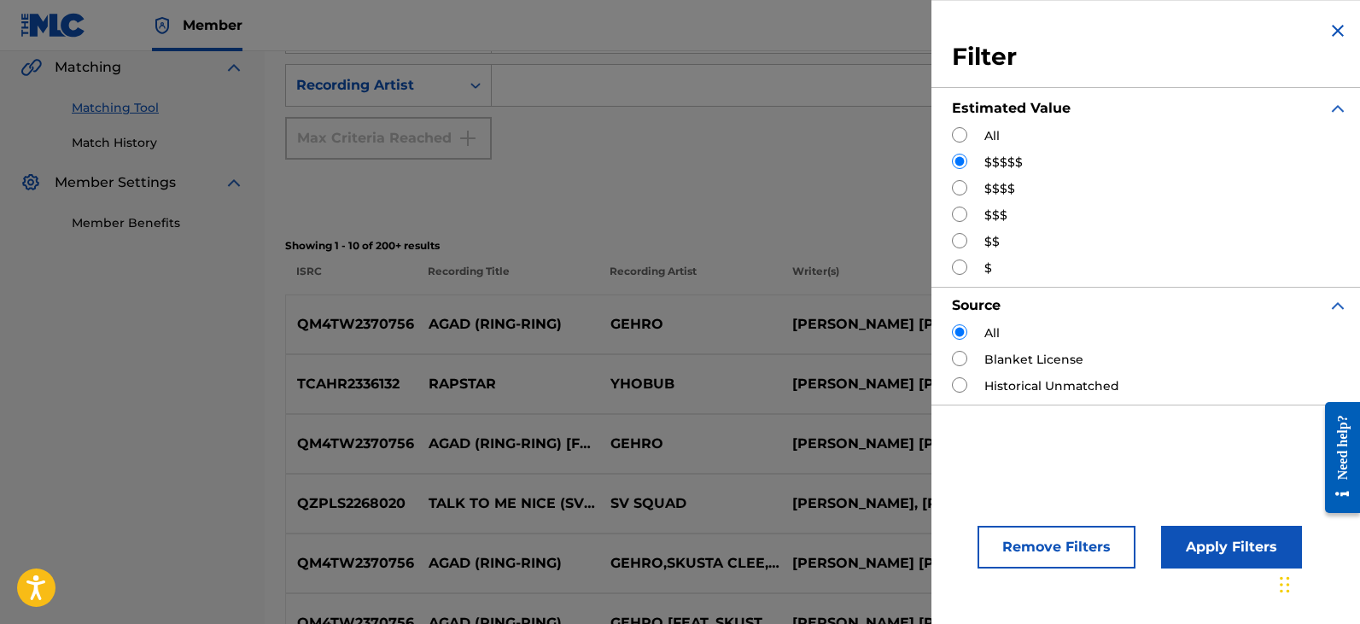
click at [1192, 541] on button "Apply Filters" at bounding box center [1231, 547] width 141 height 43
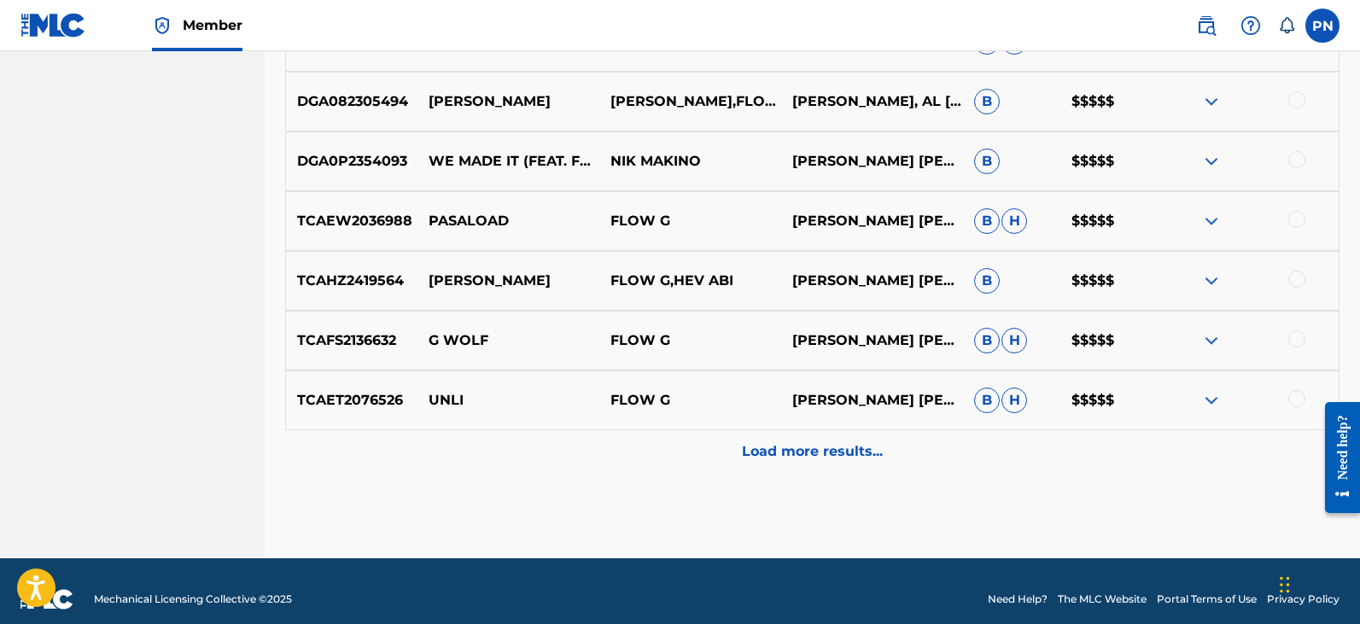
scroll to position [947, 0]
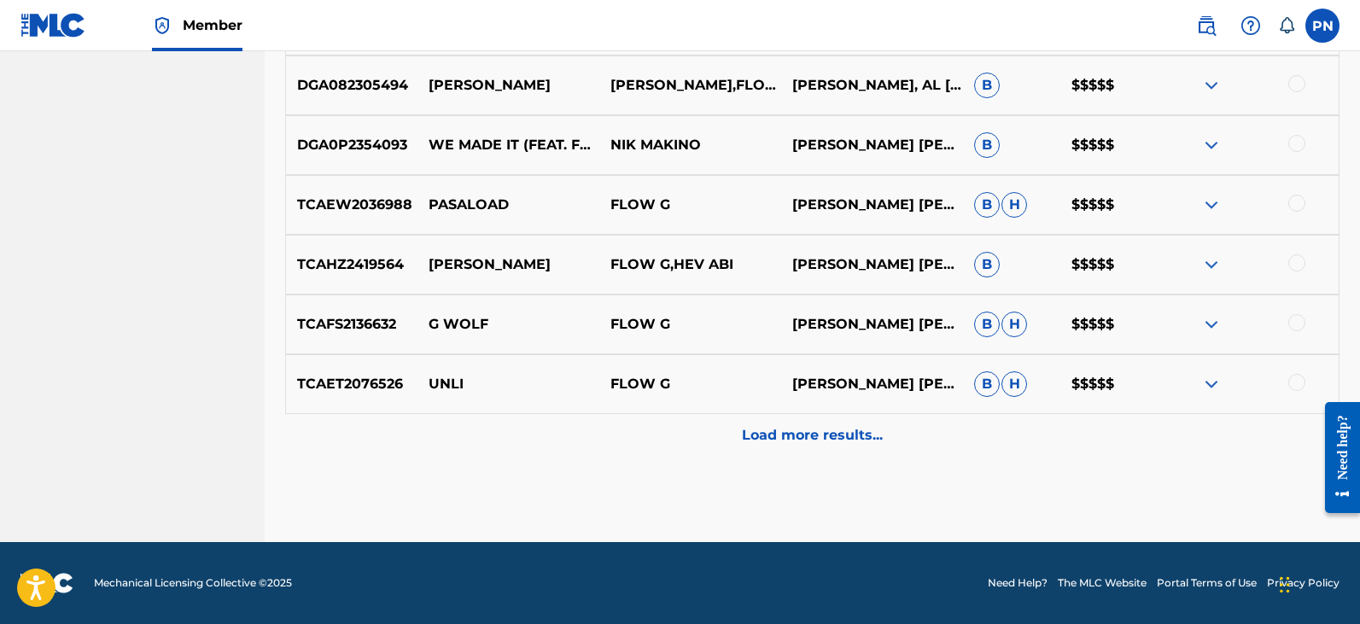
click at [807, 428] on p "Load more results..." at bounding box center [812, 435] width 141 height 20
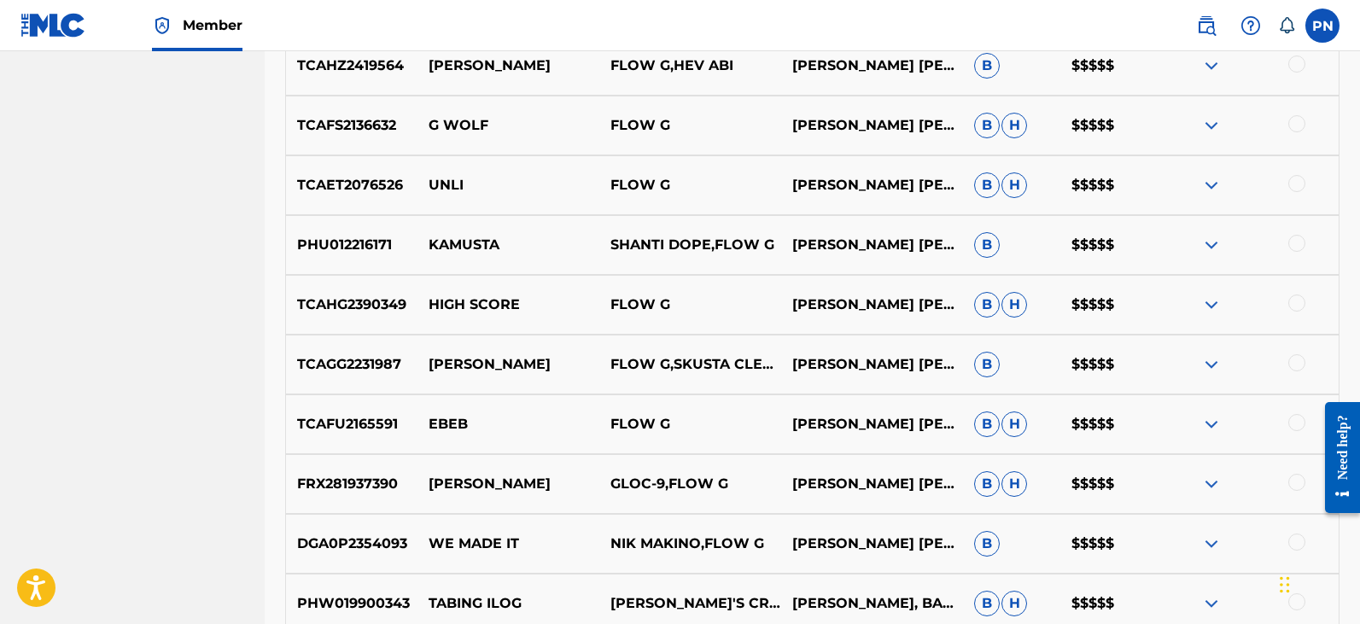
scroll to position [1544, 0]
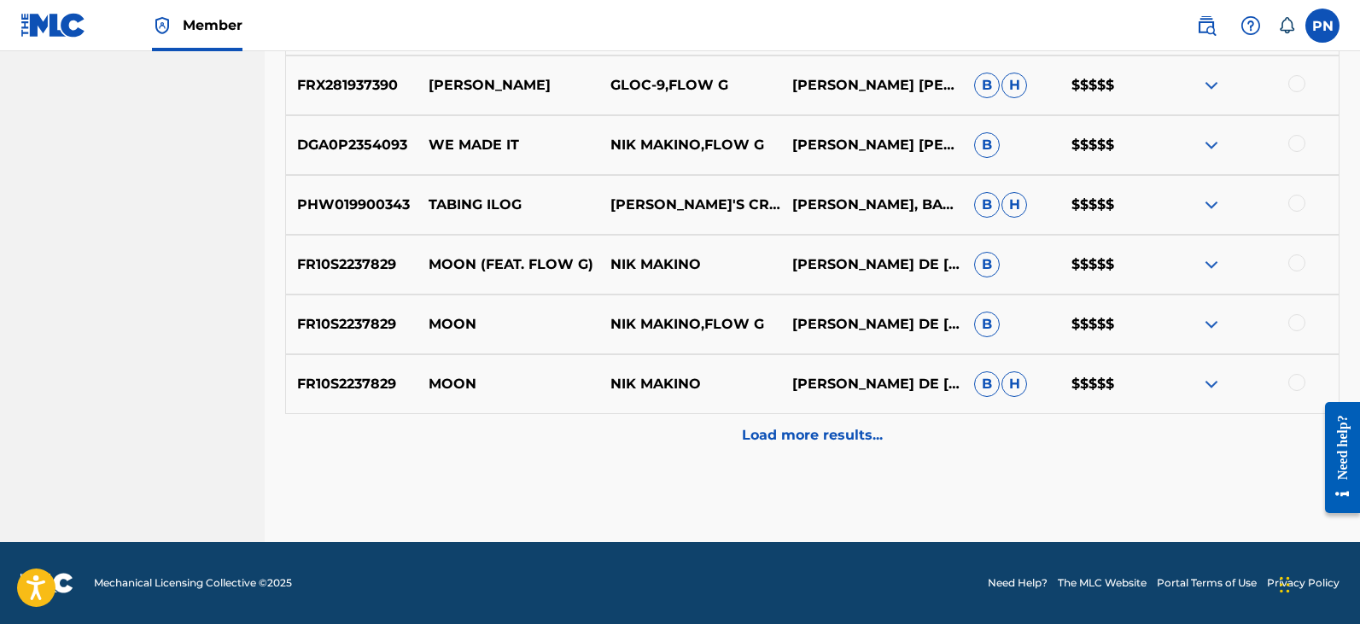
click at [801, 437] on p "Load more results..." at bounding box center [812, 435] width 141 height 20
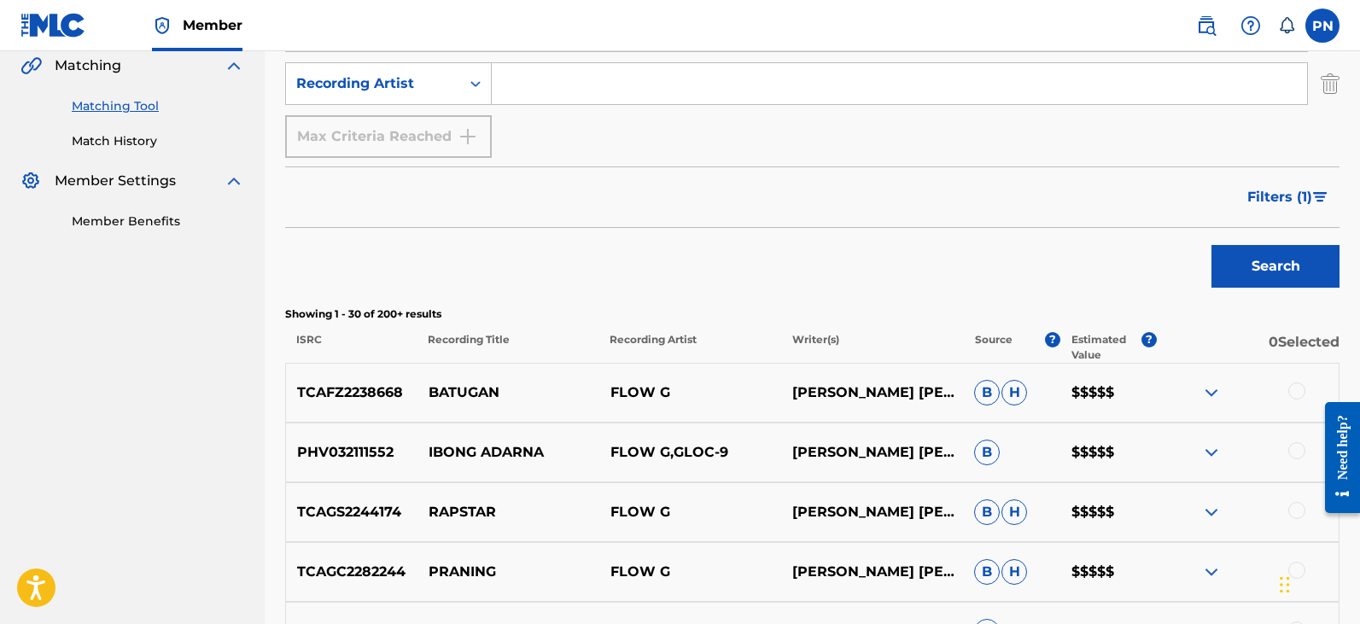
scroll to position [597, 0]
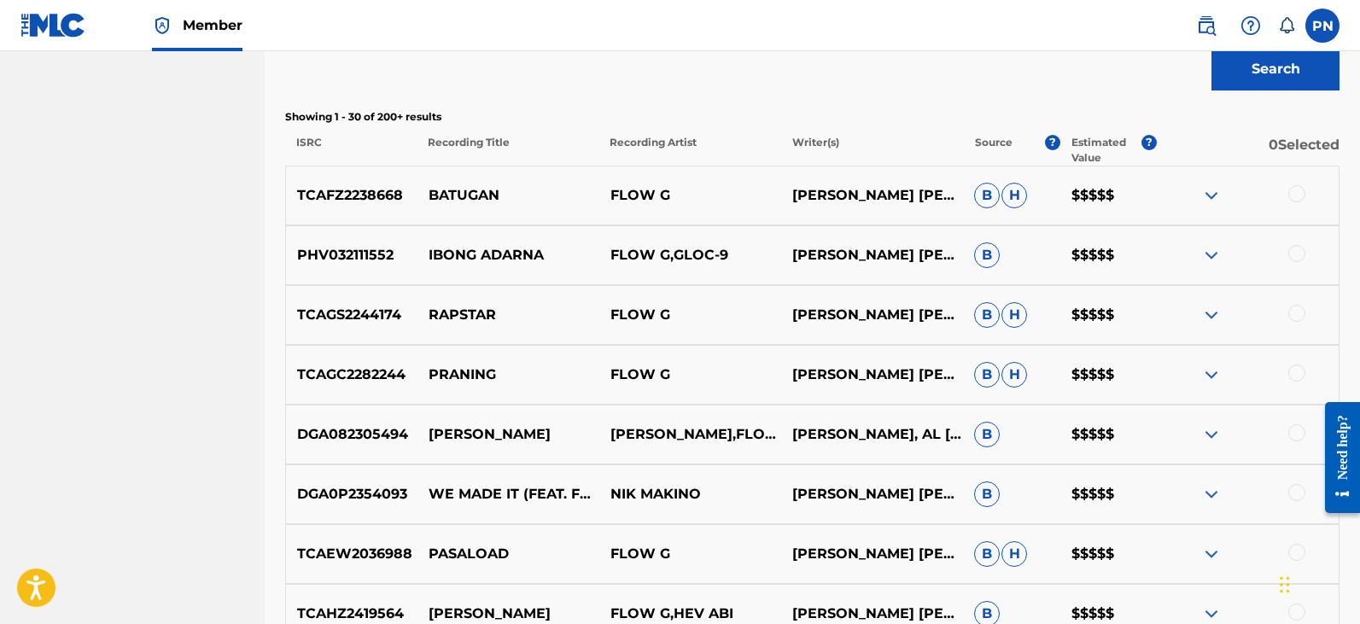
click at [1206, 201] on img at bounding box center [1211, 195] width 20 height 20
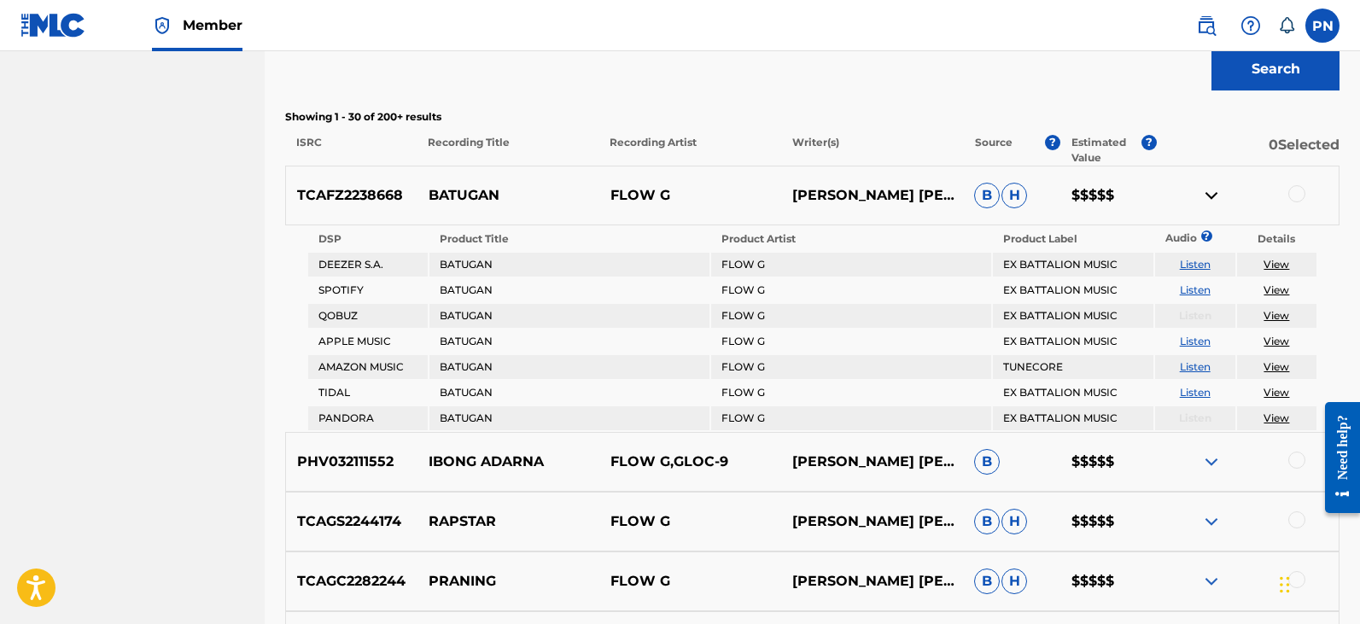
scroll to position [996, 0]
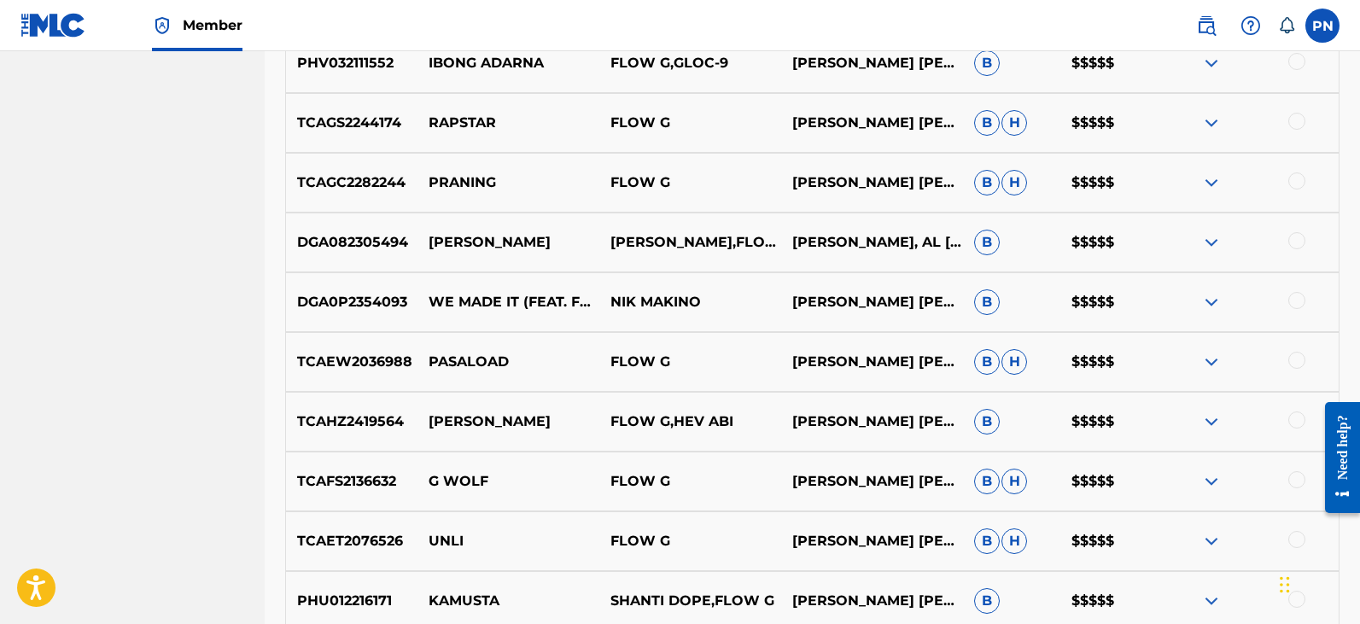
click at [1209, 61] on img at bounding box center [1211, 63] width 20 height 20
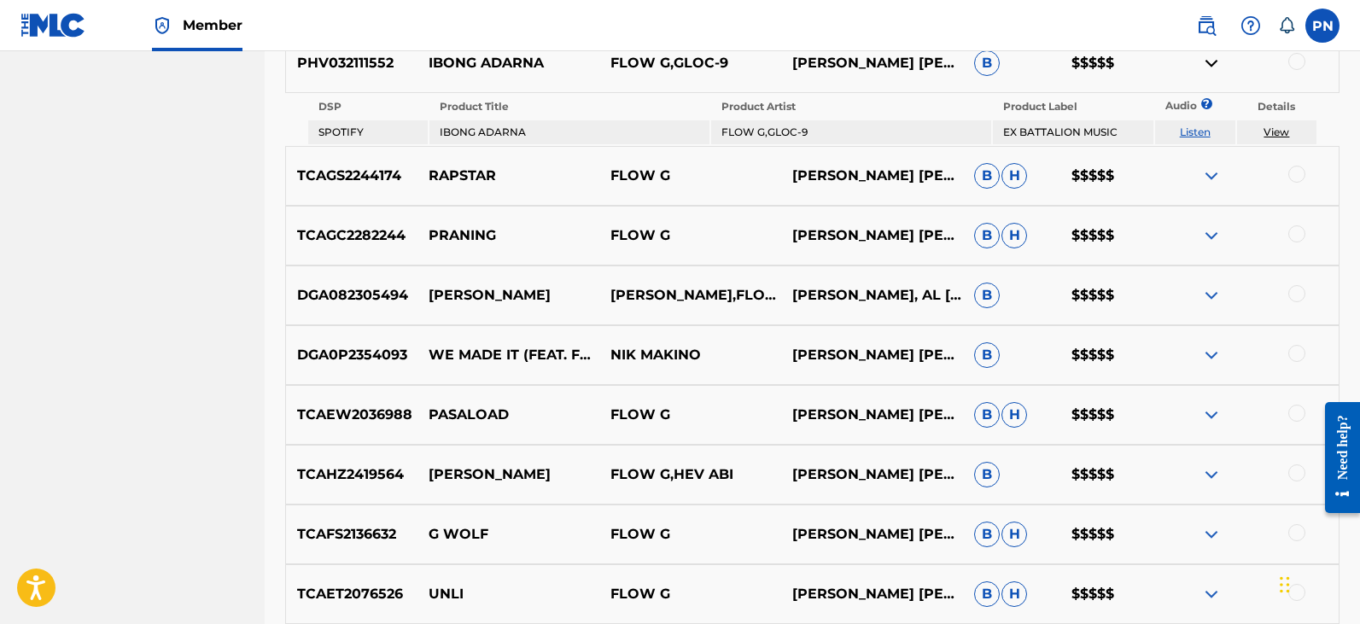
click at [1257, 133] on td "View" at bounding box center [1277, 132] width 80 height 24
click at [1269, 133] on link "View" at bounding box center [1276, 131] width 26 height 13
click at [821, 359] on p "[PERSON_NAME] [PERSON_NAME]" at bounding box center [872, 355] width 182 height 20
click at [1201, 166] on img at bounding box center [1211, 176] width 20 height 20
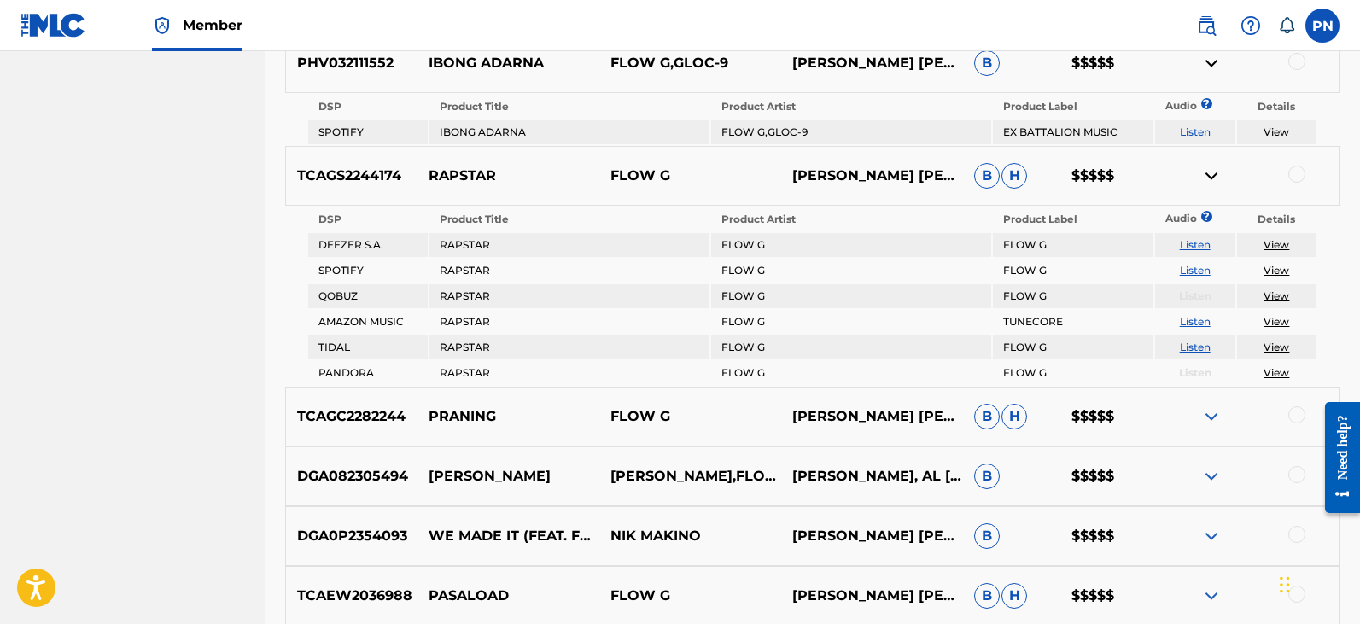
click at [1221, 419] on div at bounding box center [1247, 416] width 182 height 20
click at [1215, 422] on img at bounding box center [1211, 416] width 20 height 20
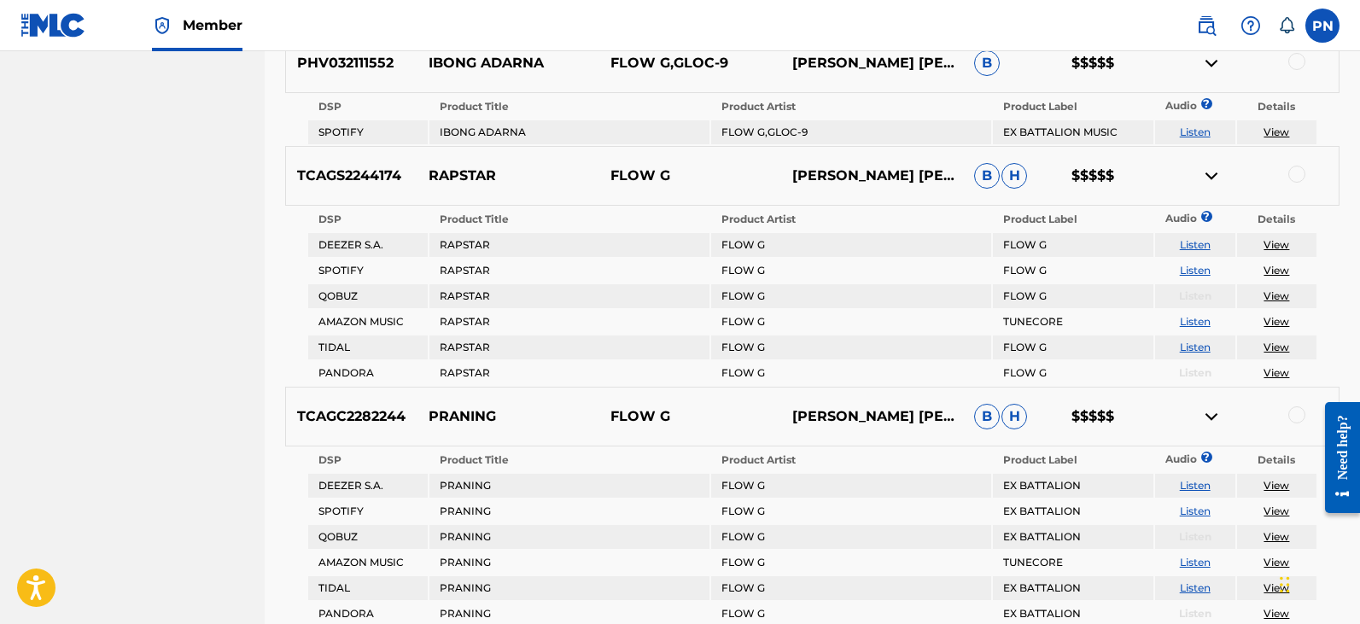
scroll to position [1195, 0]
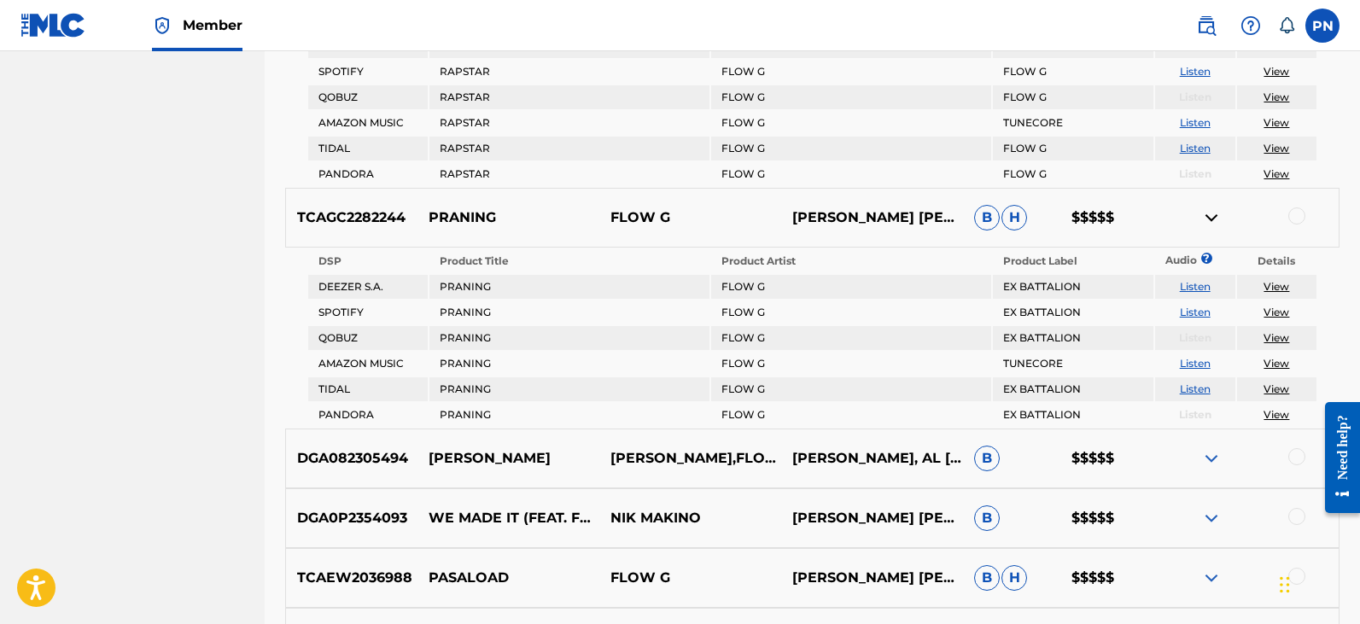
click at [1213, 464] on img at bounding box center [1211, 458] width 20 height 20
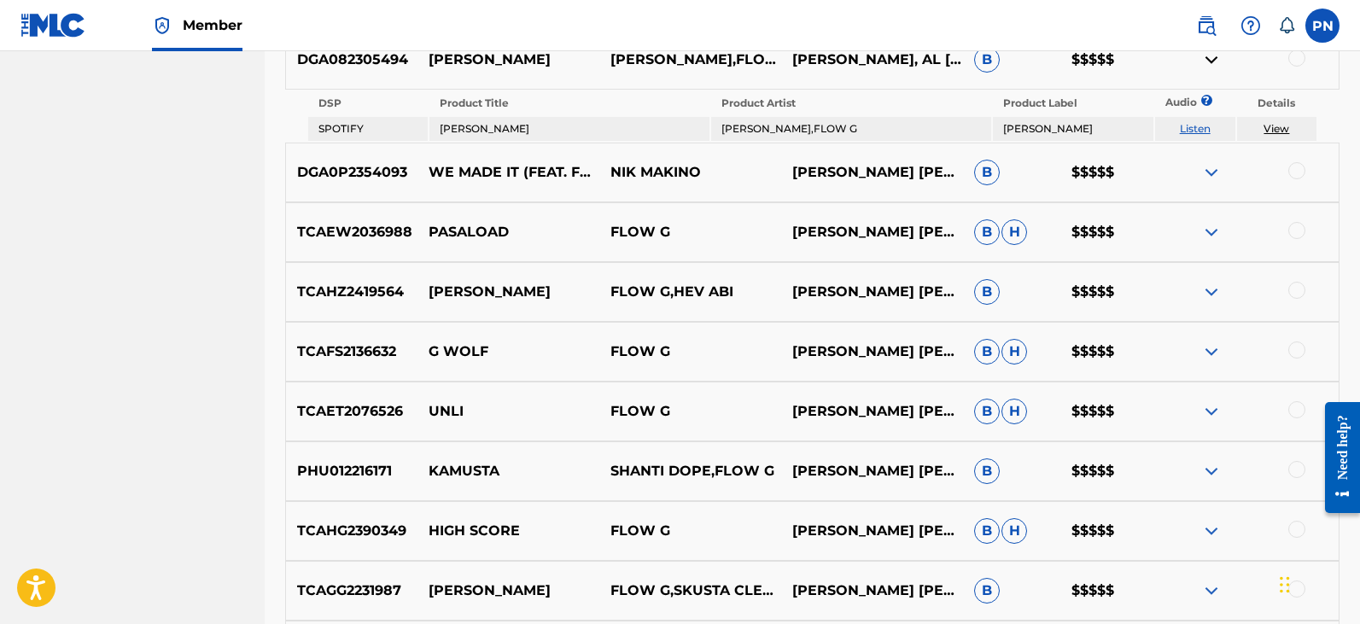
scroll to position [1792, 0]
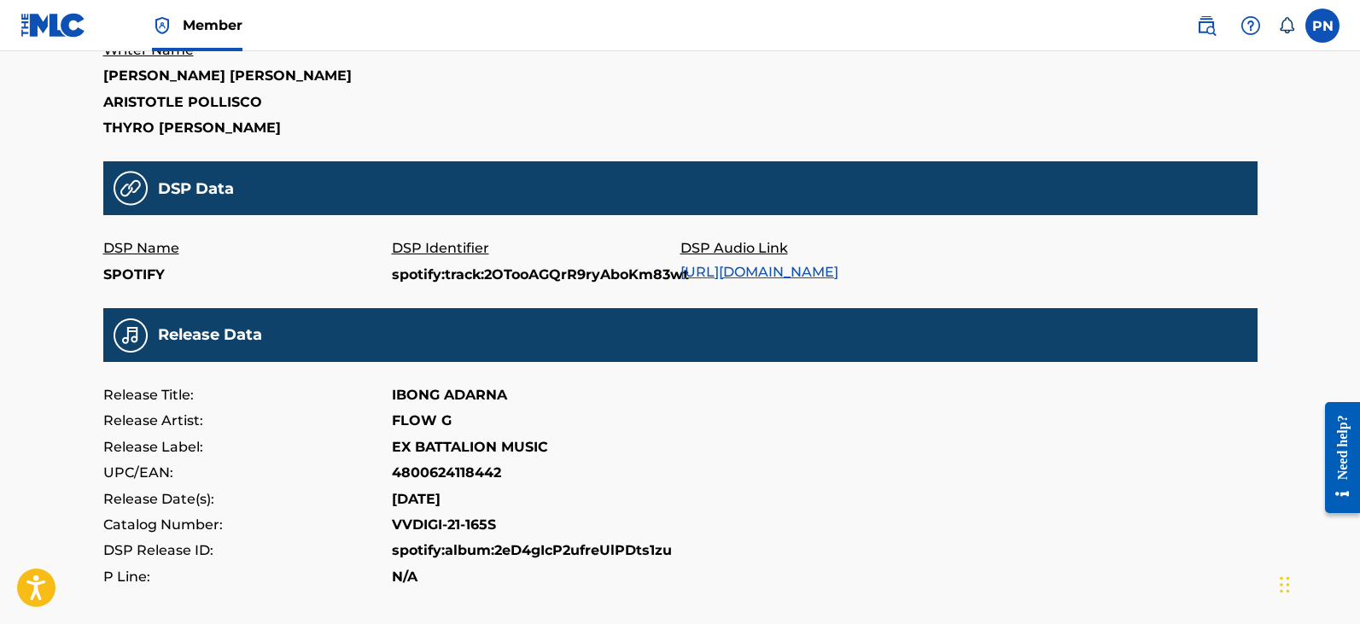
scroll to position [597, 0]
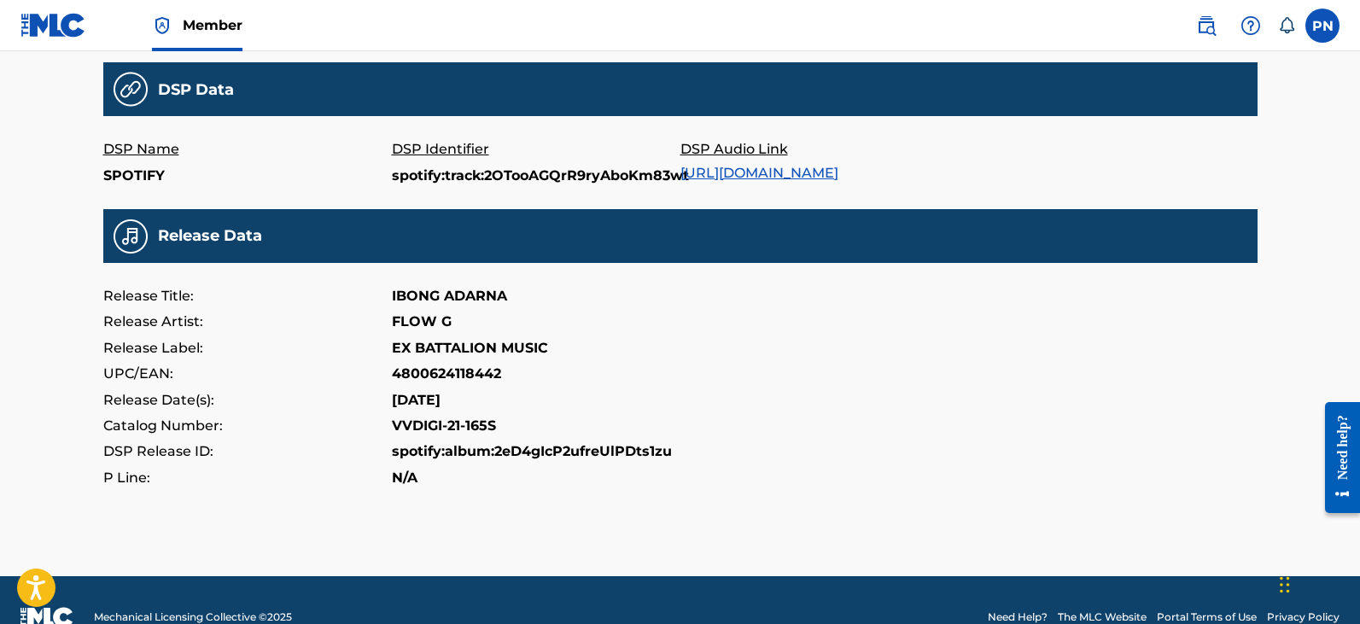
click at [138, 434] on p "Catalog Number:" at bounding box center [247, 426] width 288 height 26
drag, startPoint x: 515, startPoint y: 440, endPoint x: 392, endPoint y: 428, distance: 123.5
click at [392, 428] on div "Release Title: IBONG ADARNA Release Artist: FLOW G Release Label: EX BATTALION …" at bounding box center [680, 386] width 1154 height 207
drag, startPoint x: 491, startPoint y: 556, endPoint x: 505, endPoint y: 518, distance: 41.1
click at [503, 548] on div "IBONG ADARNA All recording data featured below has been provided to The MLC by …" at bounding box center [680, 10] width 1195 height 1131
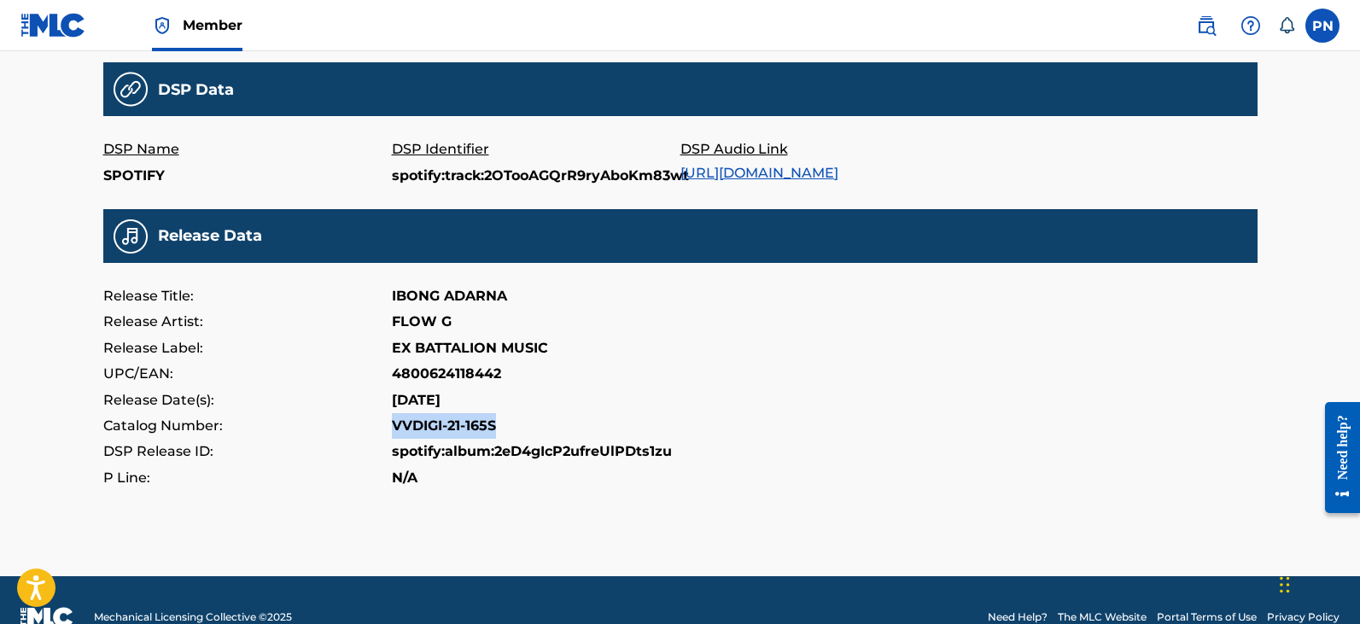
drag, startPoint x: 512, startPoint y: 437, endPoint x: 371, endPoint y: 425, distance: 141.3
click at [371, 425] on div "Catalog Number: VVDIGI-21-165S" at bounding box center [680, 426] width 1154 height 26
copy div "VVDIGI-21-165S"
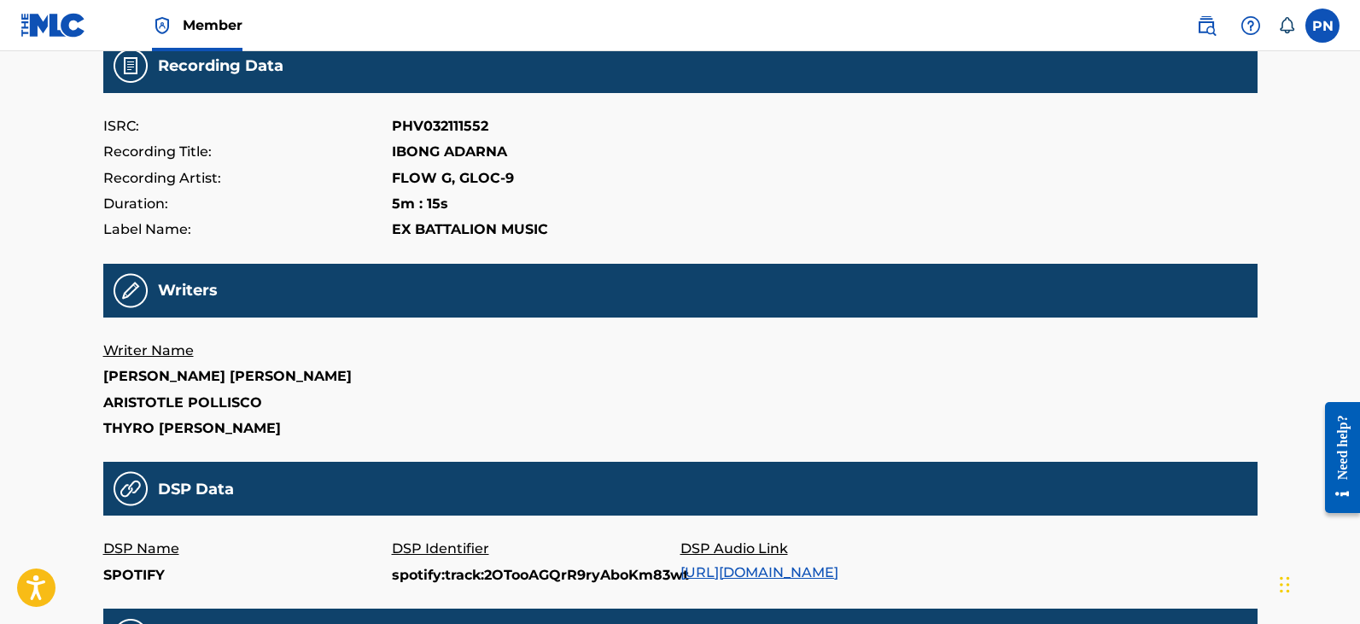
scroll to position [185, 0]
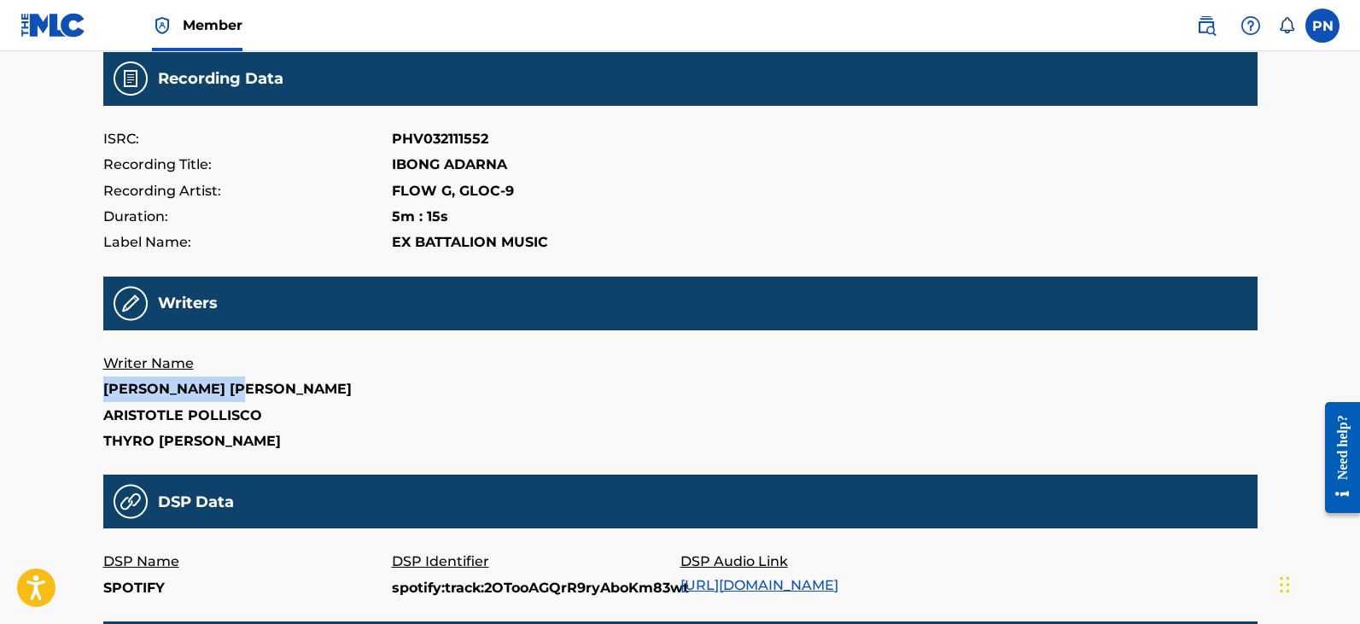
drag, startPoint x: 248, startPoint y: 391, endPoint x: 67, endPoint y: 384, distance: 181.9
click at [67, 384] on div "Member PN PN Publishing Noiz music.publish1@gmail.com Notification Preferences …" at bounding box center [680, 442] width 1360 height 1255
